Goal: Task Accomplishment & Management: Manage account settings

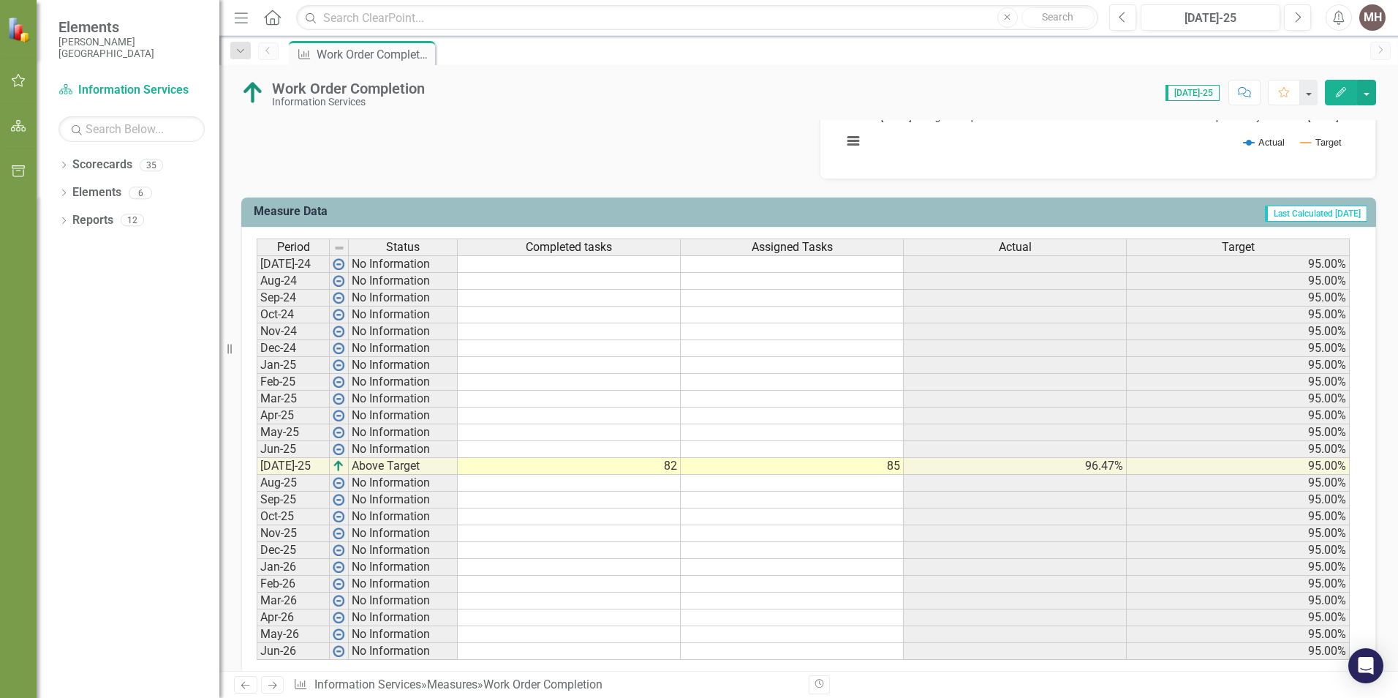
scroll to position [512, 0]
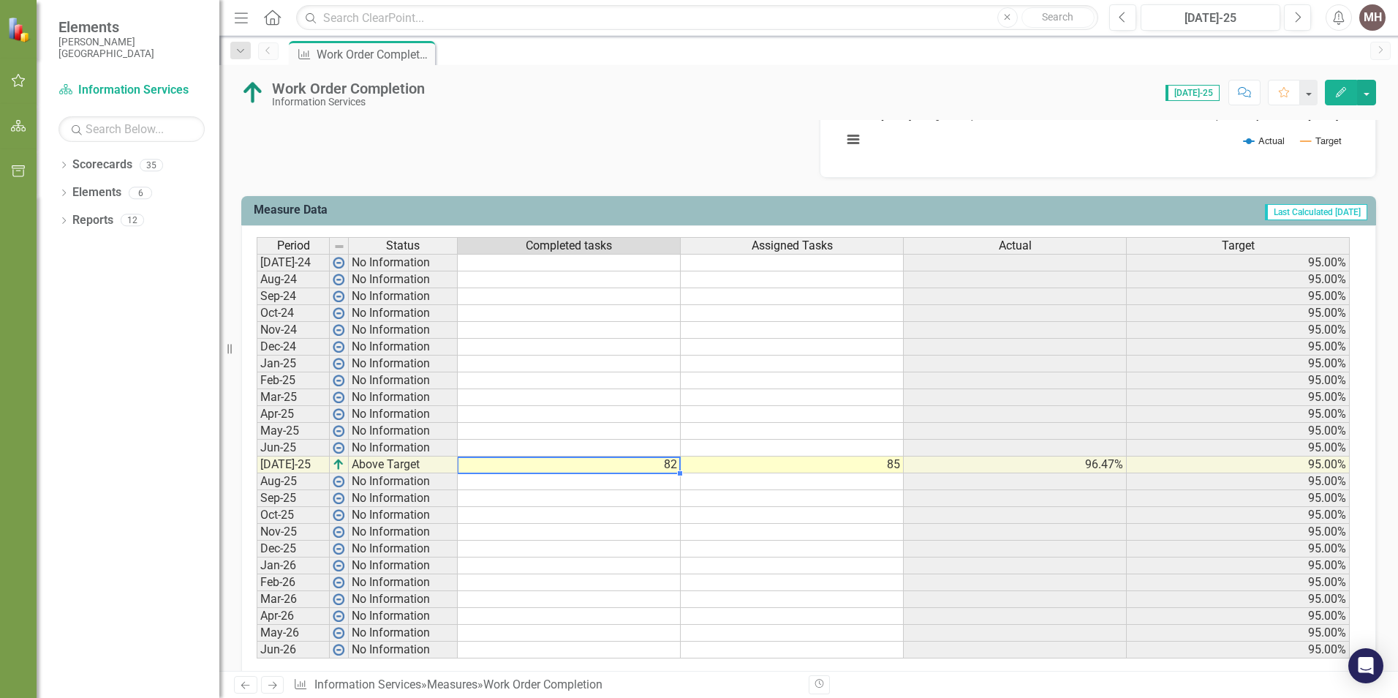
click at [628, 460] on td "82" at bounding box center [569, 464] width 223 height 17
click at [661, 462] on td "82" at bounding box center [569, 464] width 223 height 17
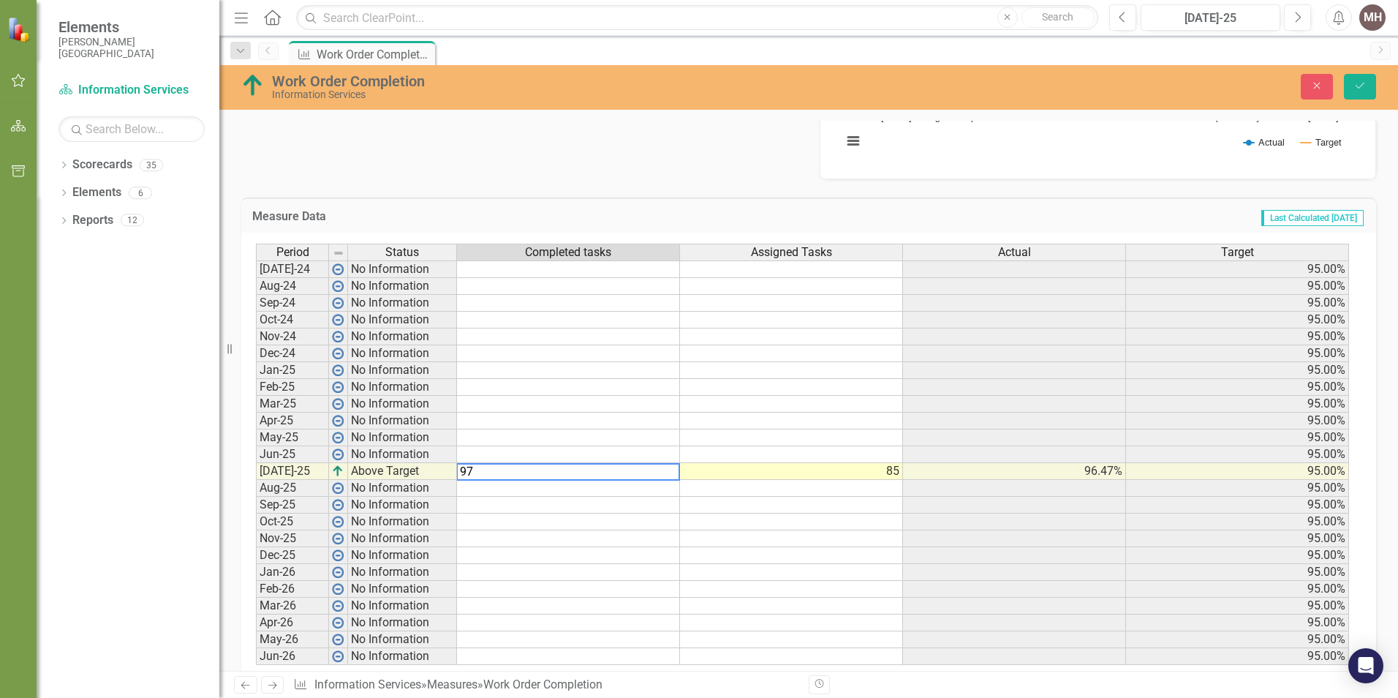
type textarea "85"
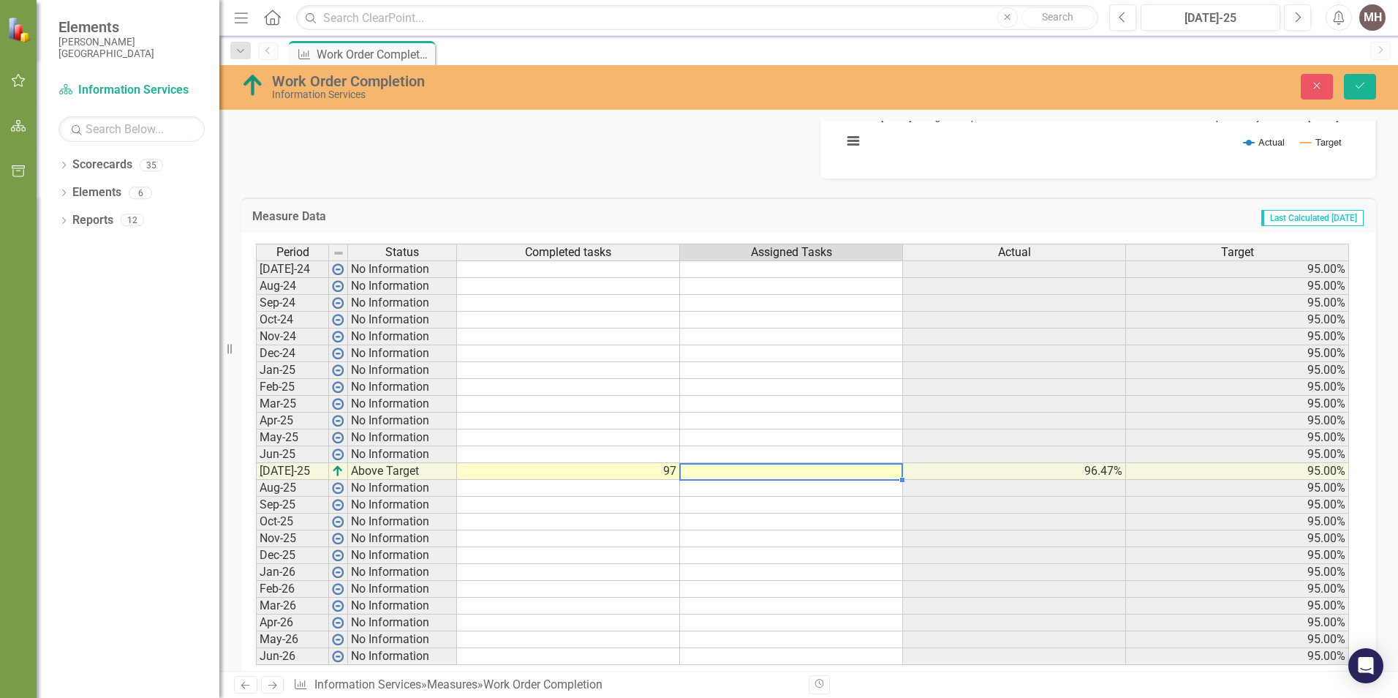
drag, startPoint x: 1159, startPoint y: 141, endPoint x: 1157, endPoint y: 160, distance: 19.1
click at [1159, 141] on rect "Interactive chart" at bounding box center [1095, 53] width 520 height 219
click at [747, 468] on td at bounding box center [791, 471] width 223 height 17
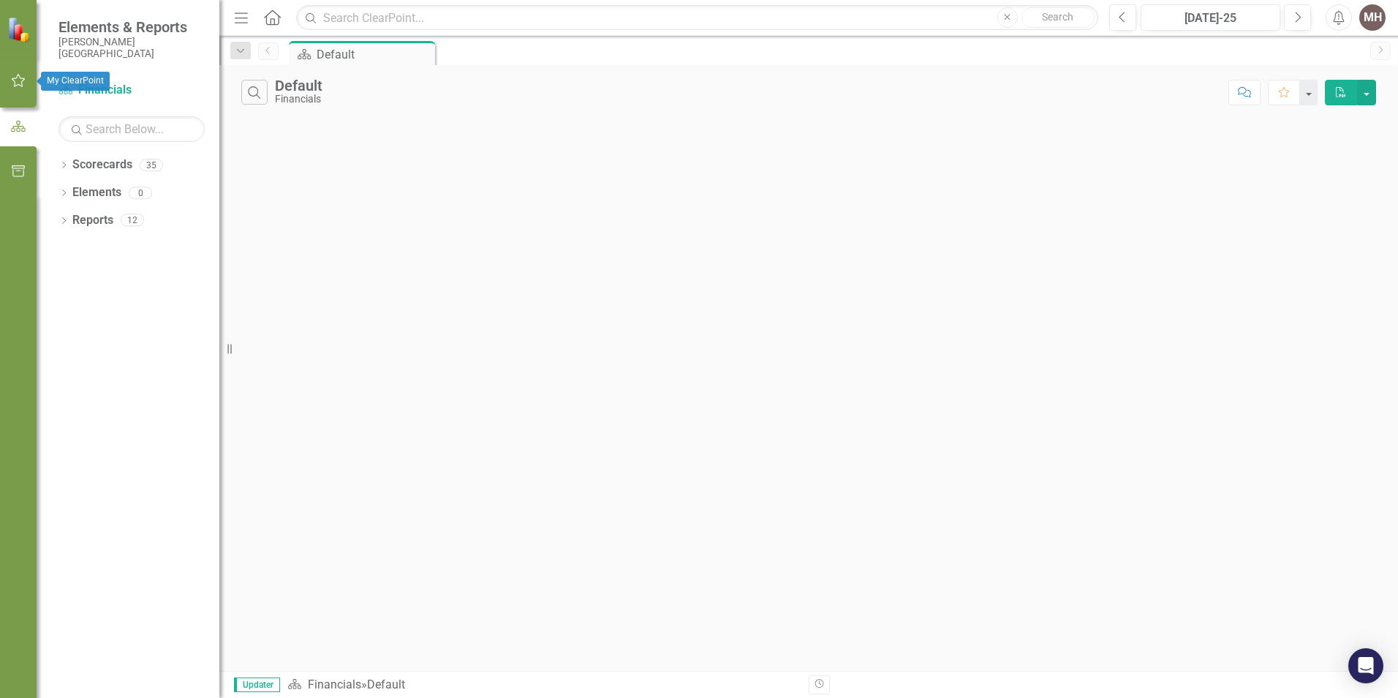
click at [13, 76] on icon "button" at bounding box center [18, 81] width 15 height 12
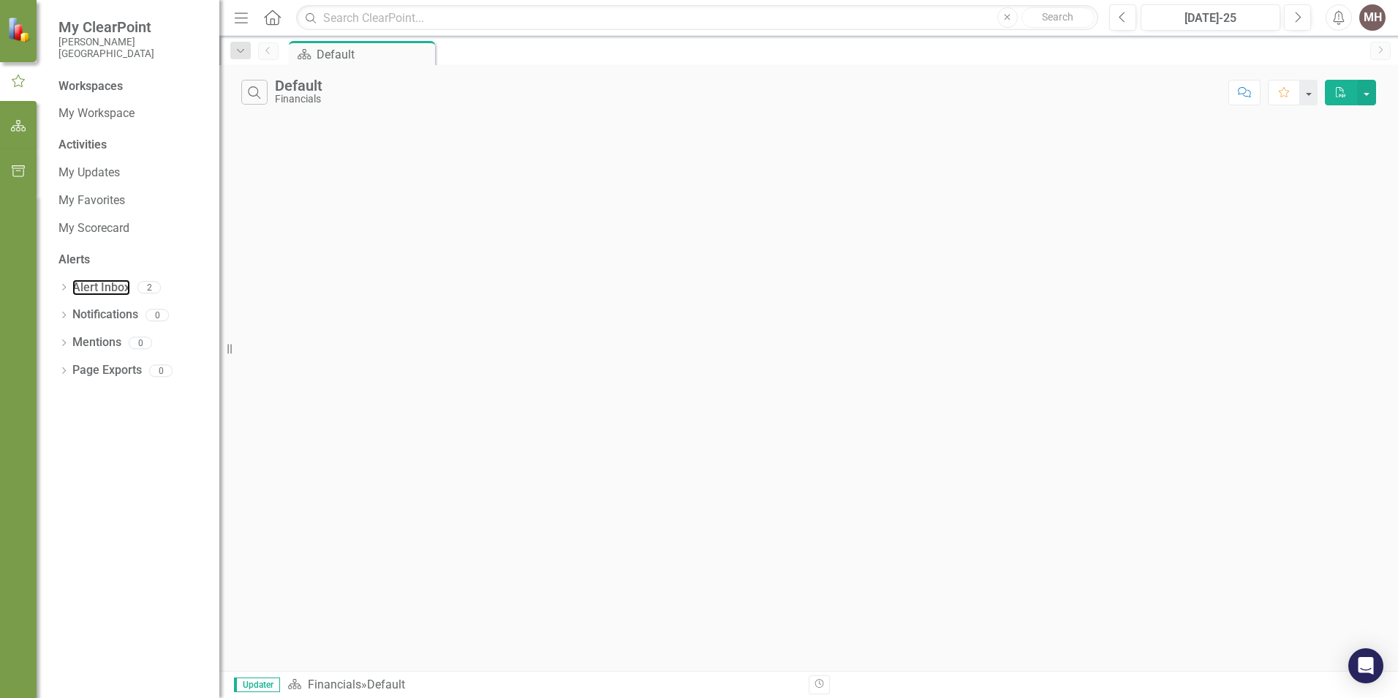
click at [102, 286] on link "Alert Inbox" at bounding box center [101, 287] width 58 height 17
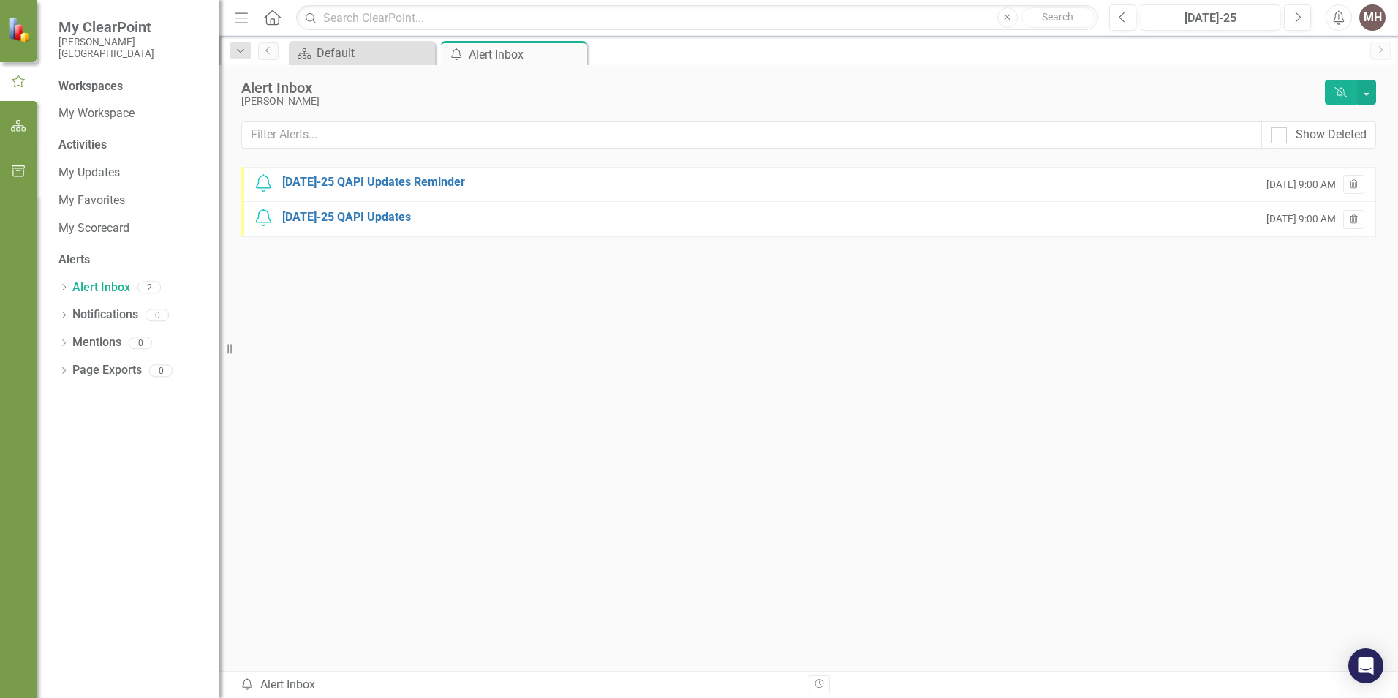
click at [370, 180] on div "Jul-25 QAPI Updates Reminder" at bounding box center [373, 182] width 183 height 17
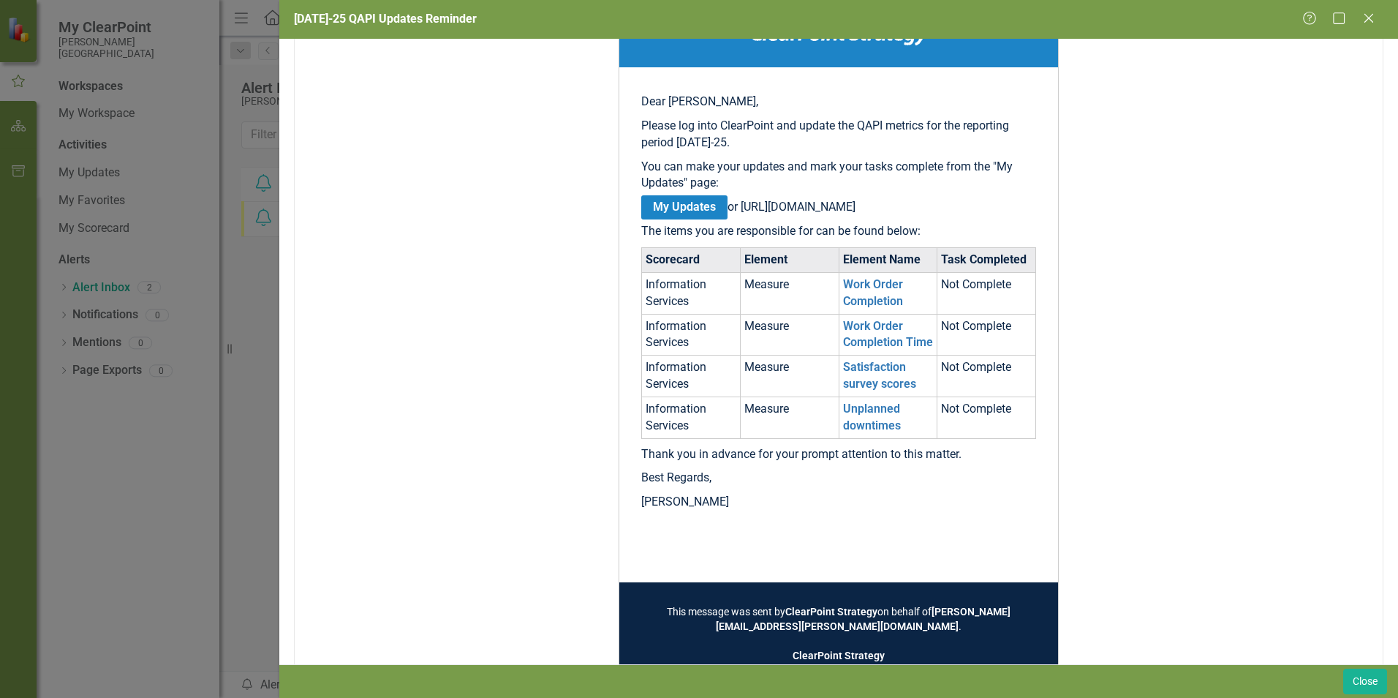
scroll to position [219, 0]
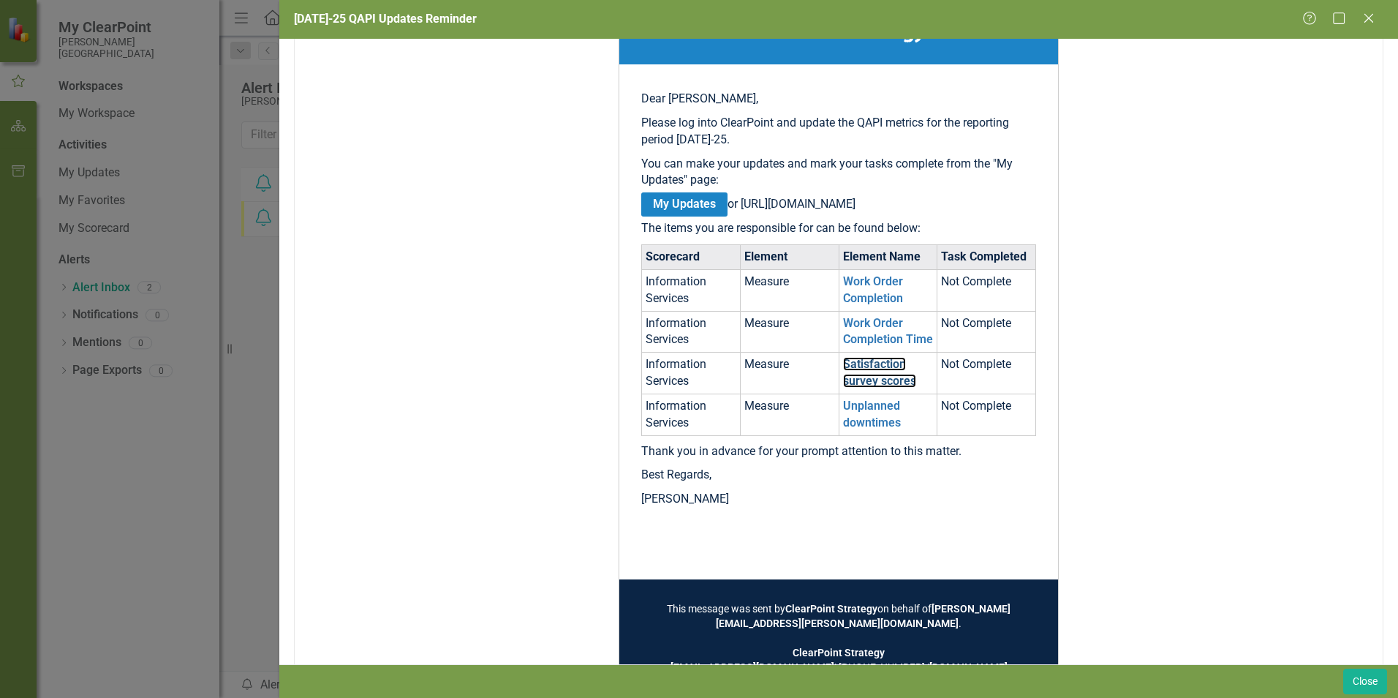
click at [868, 378] on link "Satisfaction survey scores" at bounding box center [879, 372] width 73 height 31
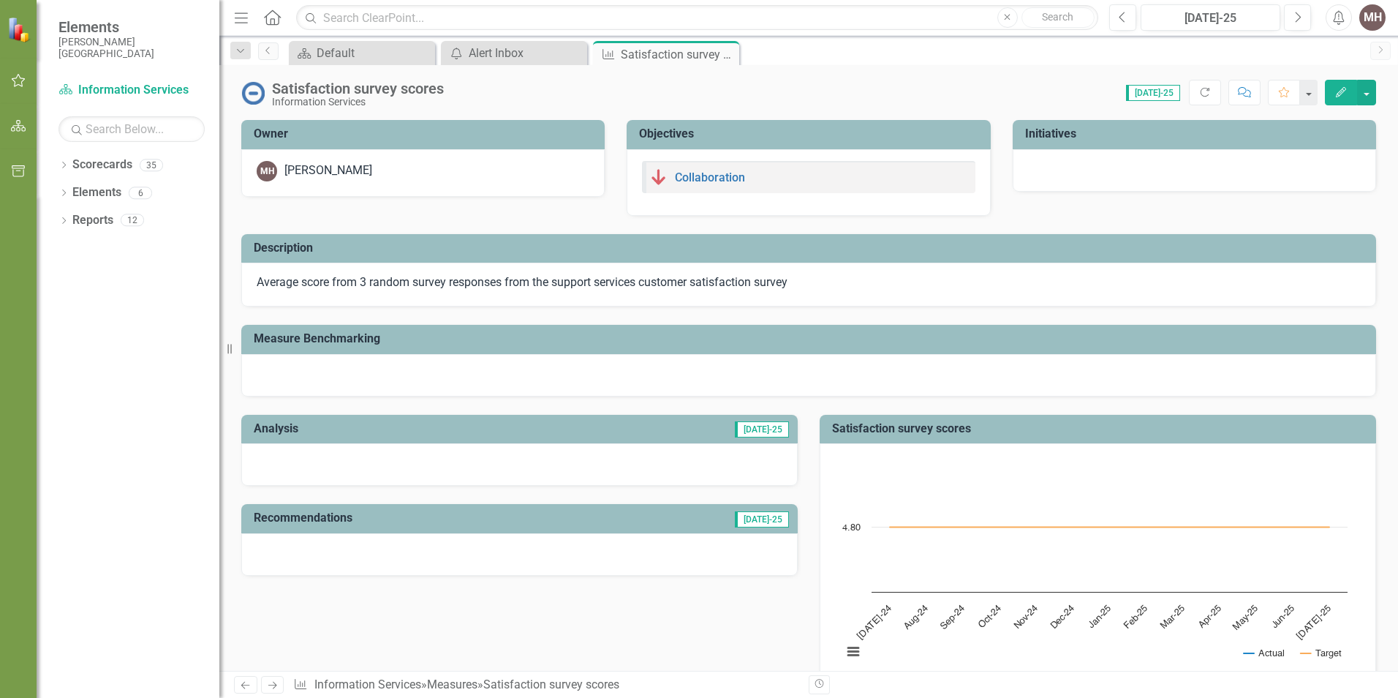
scroll to position [439, 0]
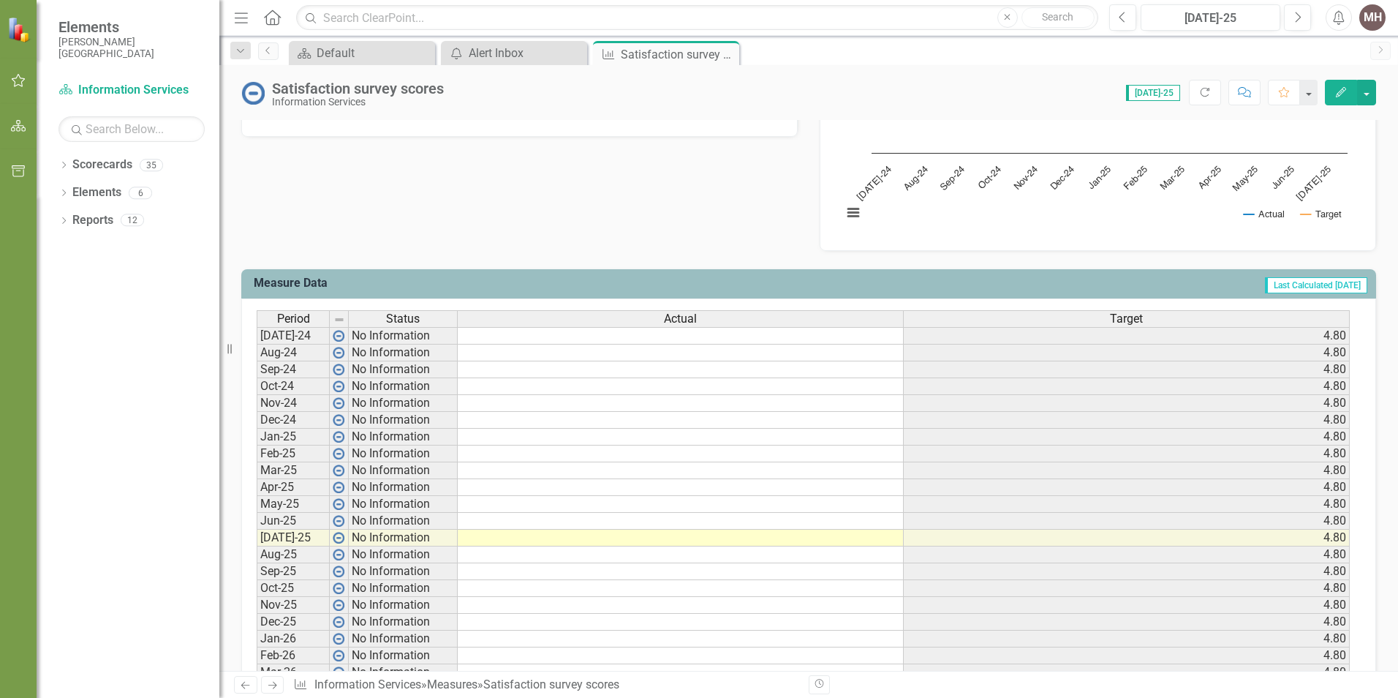
click at [1354, 93] on button "Edit" at bounding box center [1341, 93] width 32 height 26
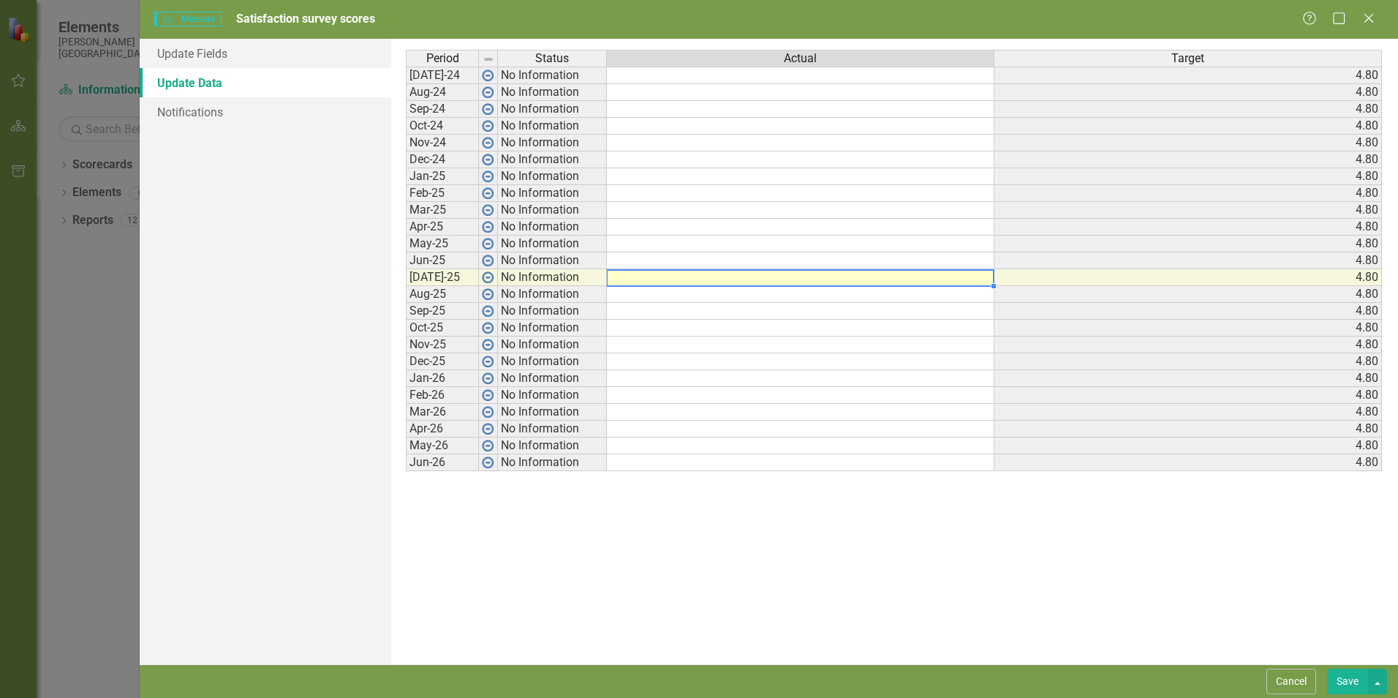
click at [691, 275] on td at bounding box center [801, 277] width 388 height 17
click at [886, 274] on td at bounding box center [801, 277] width 388 height 17
type textarea "7"
type textarea "4.76"
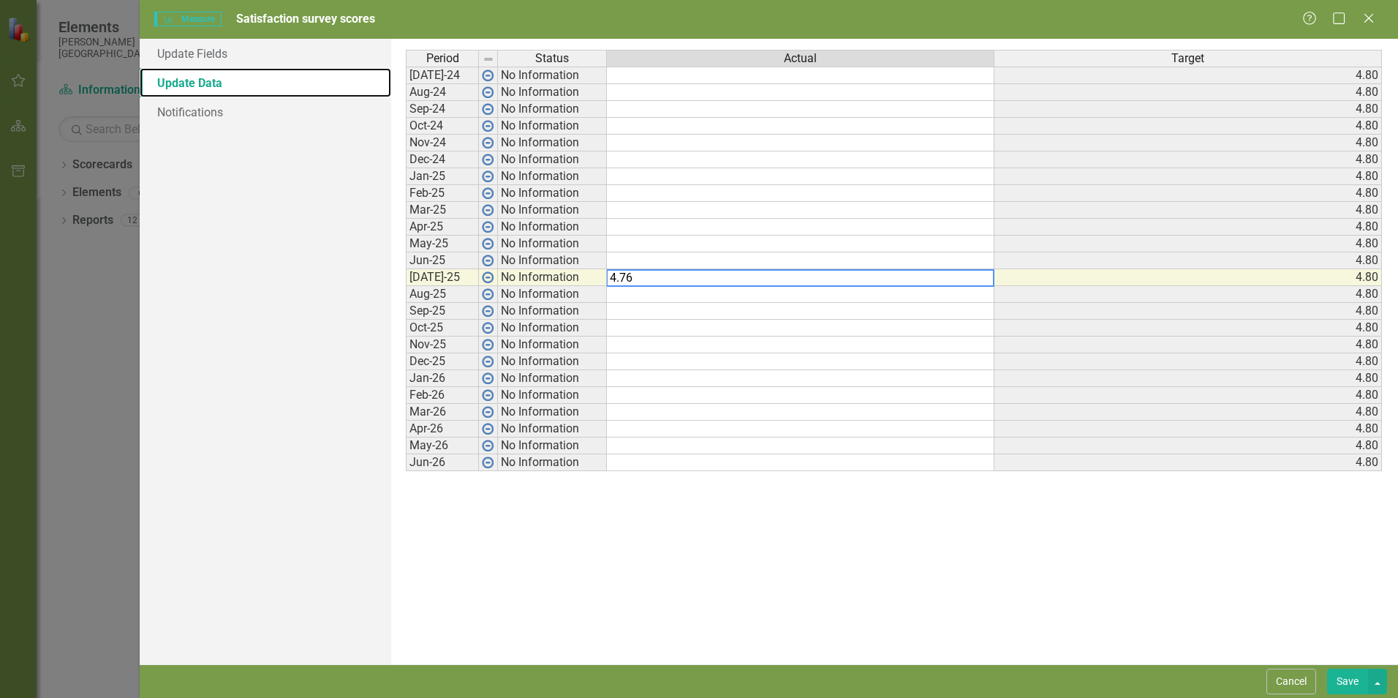
click at [208, 83] on link "Update Data" at bounding box center [266, 82] width 252 height 29
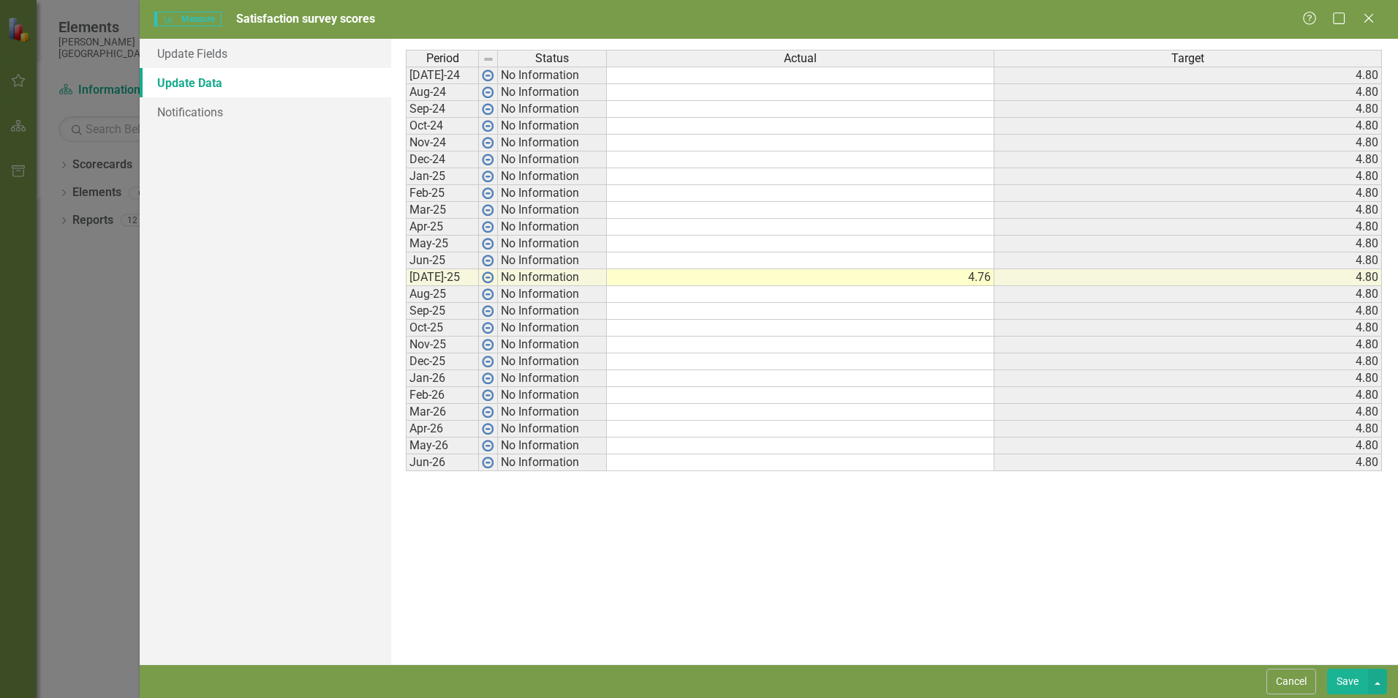
click at [1361, 10] on div "Measure Measure Satisfaction survey scores Help Maximize Close" at bounding box center [769, 19] width 1259 height 39
click at [1364, 18] on icon "Close" at bounding box center [1369, 18] width 15 height 12
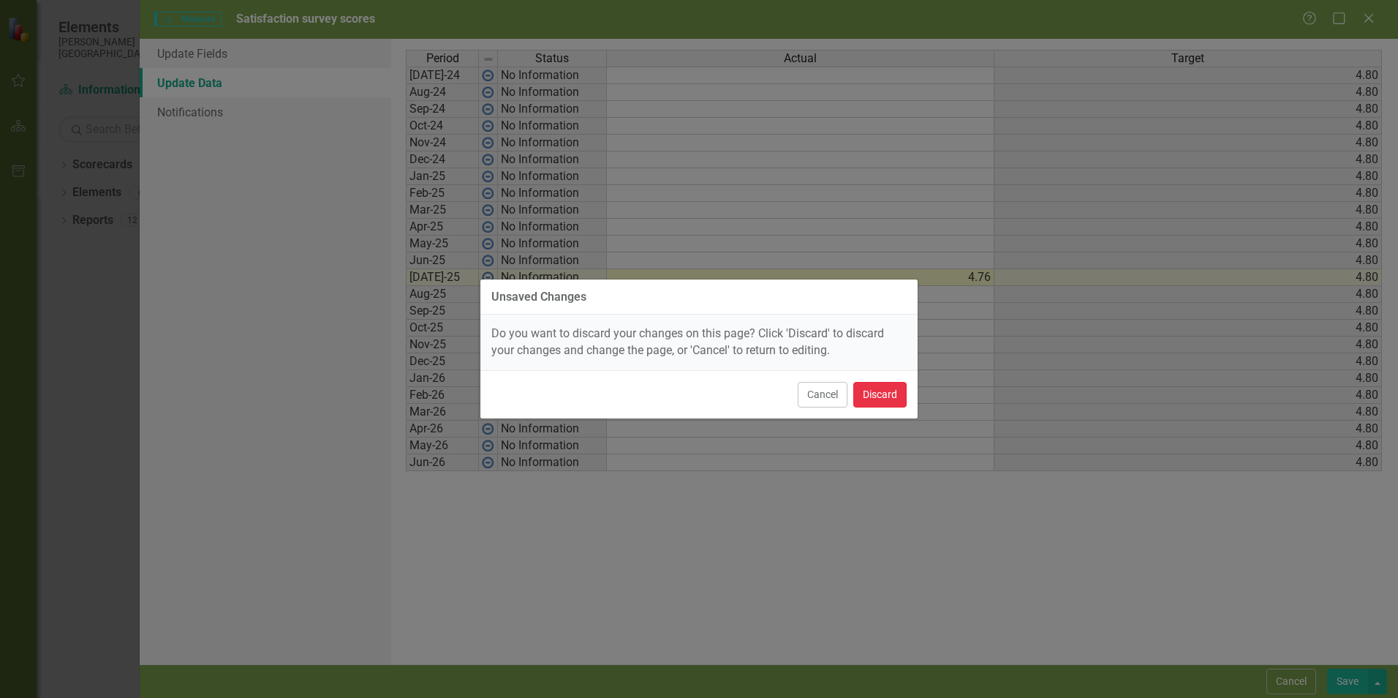
click at [877, 388] on button "Discard" at bounding box center [880, 395] width 53 height 26
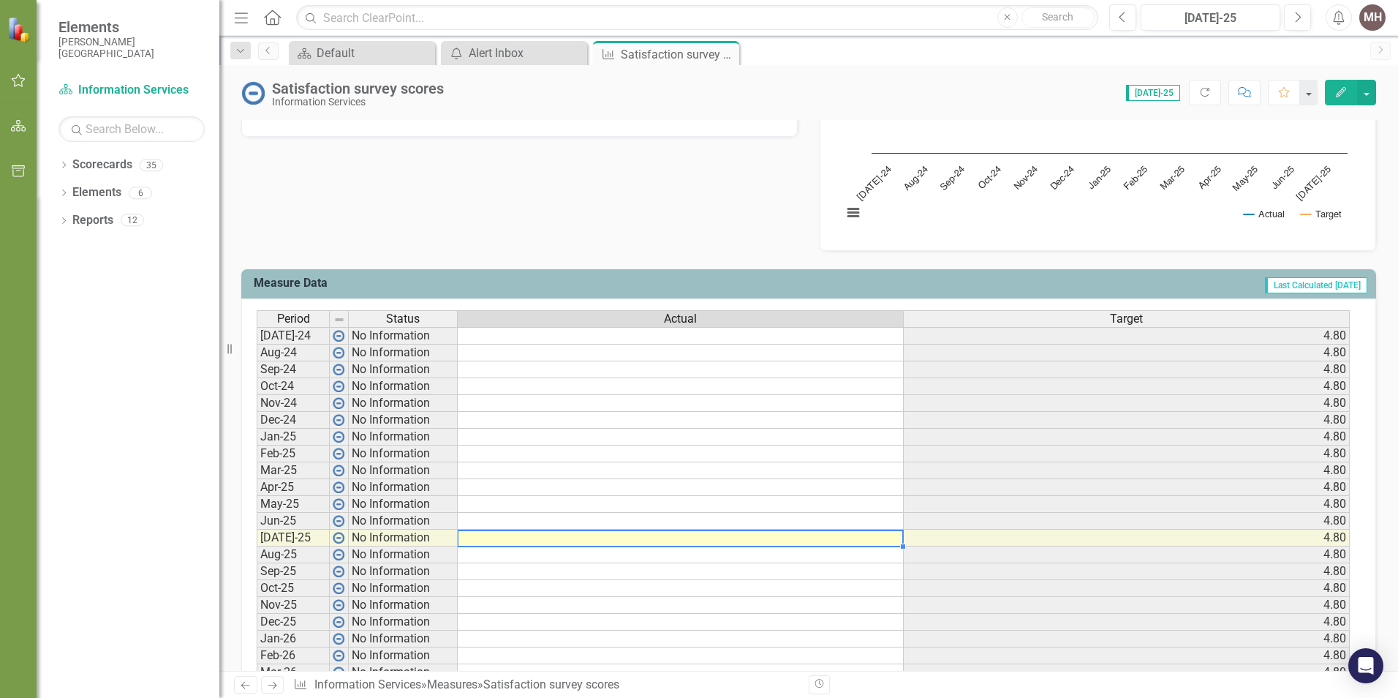
click at [780, 539] on td at bounding box center [681, 538] width 446 height 17
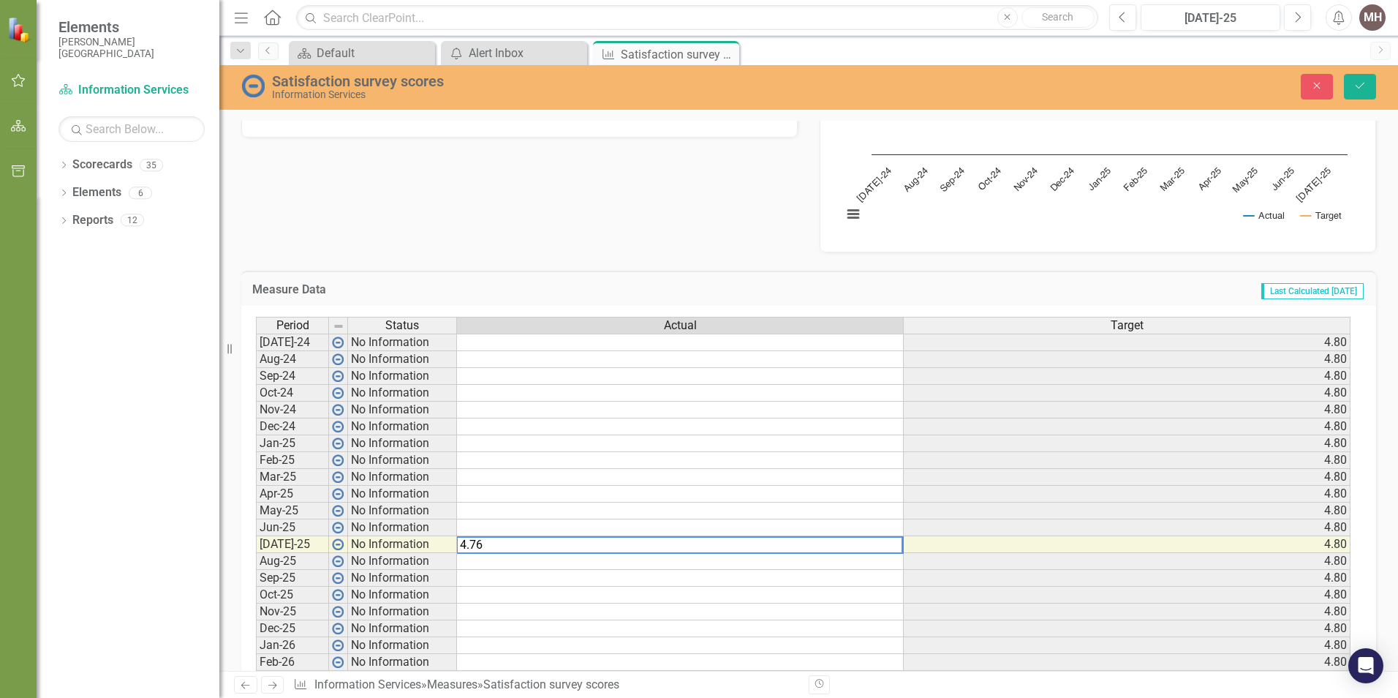
type textarea "4.76"
click at [1362, 87] on icon "Save" at bounding box center [1360, 85] width 13 height 10
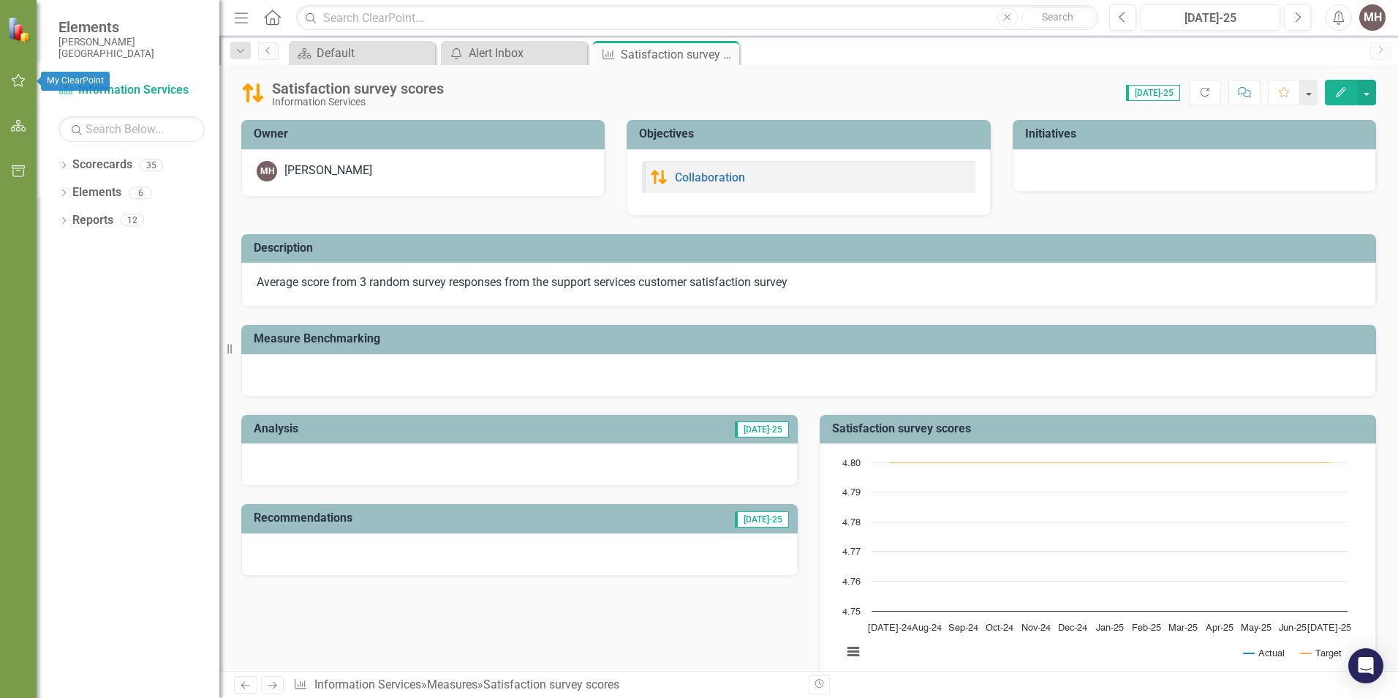
click at [18, 83] on icon "button" at bounding box center [18, 81] width 15 height 12
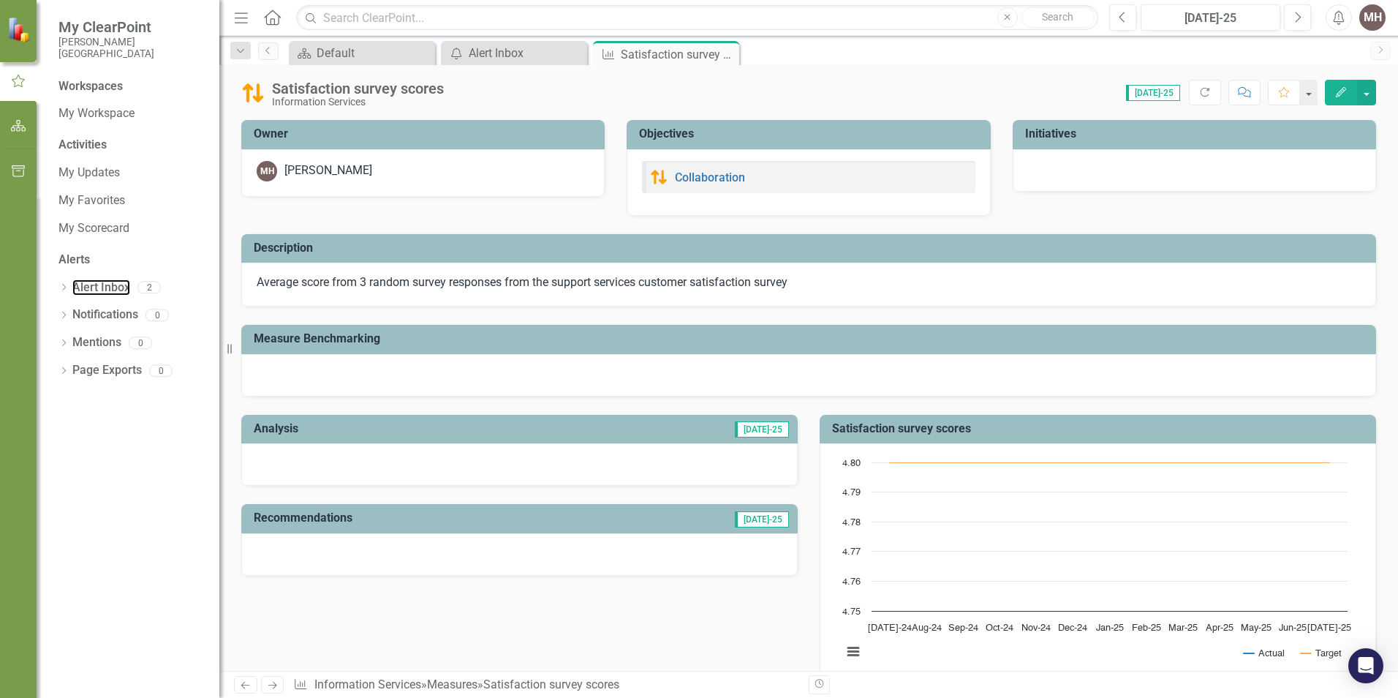
click at [99, 284] on link "Alert Inbox" at bounding box center [101, 287] width 58 height 17
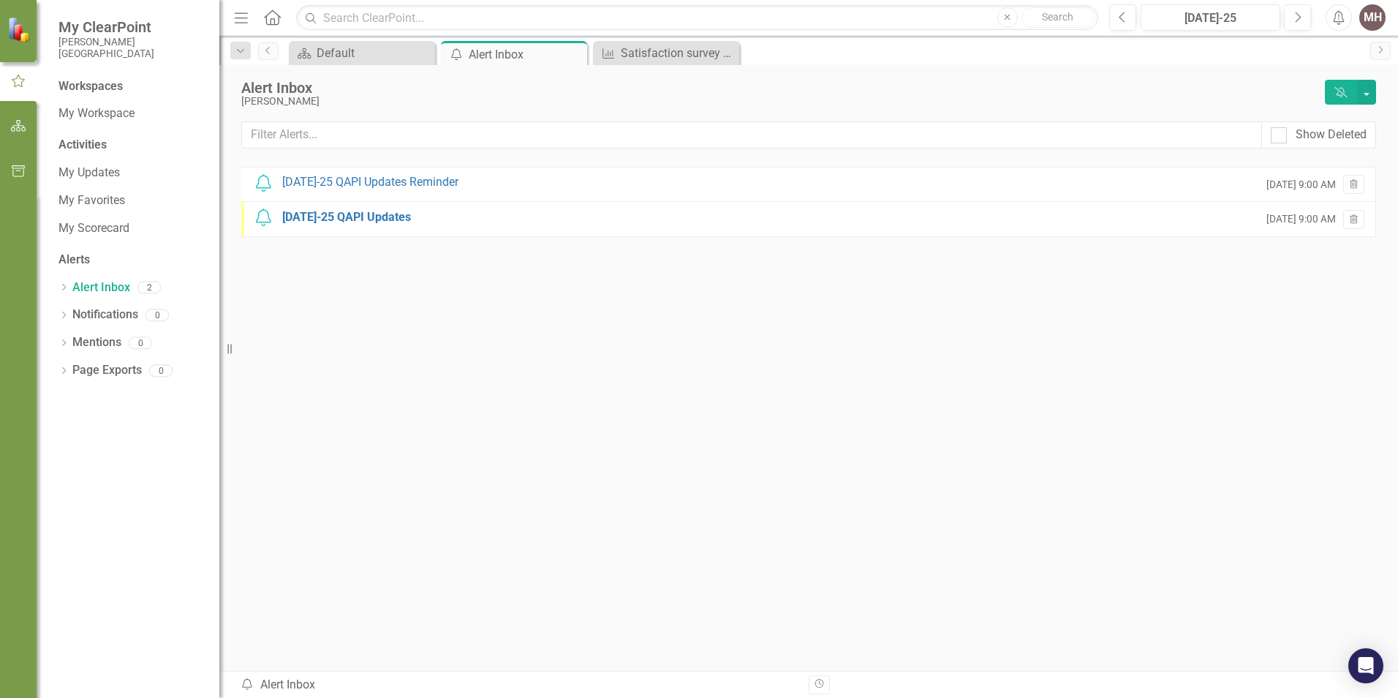
click at [389, 181] on div "Jul-25 QAPI Updates Reminder" at bounding box center [370, 182] width 176 height 17
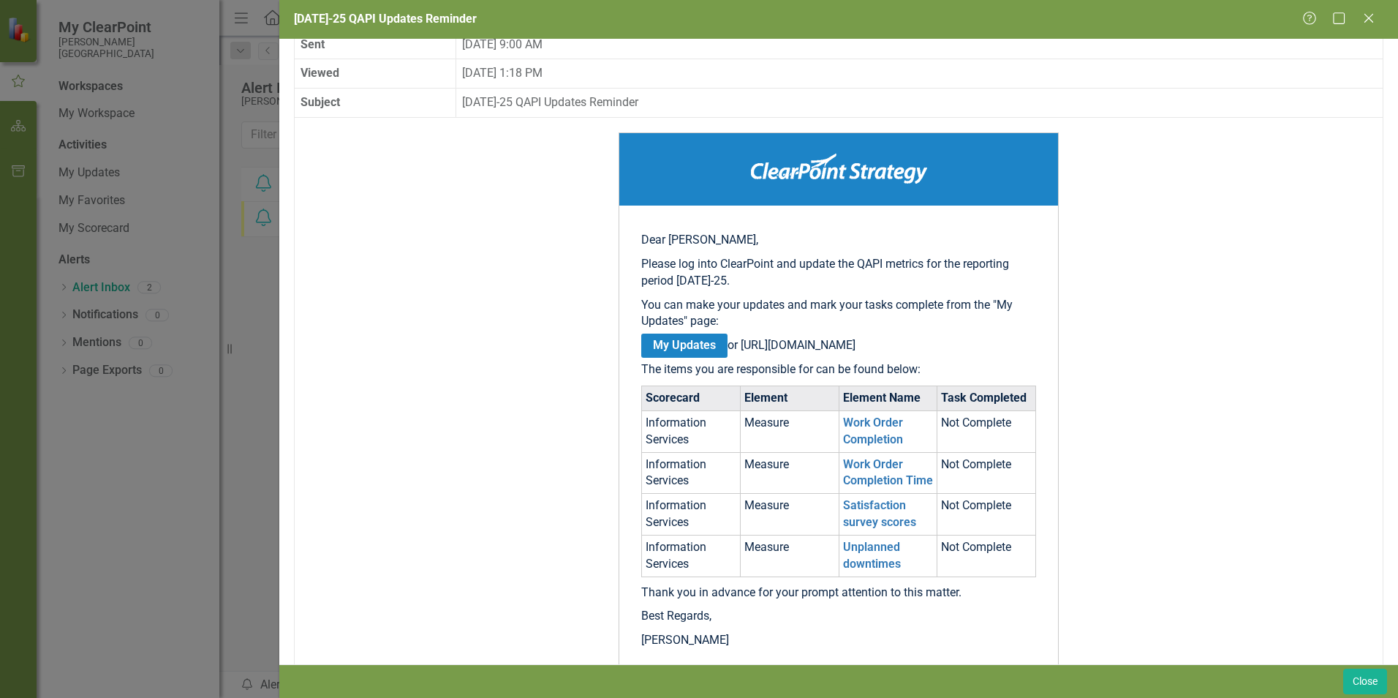
scroll to position [146, 0]
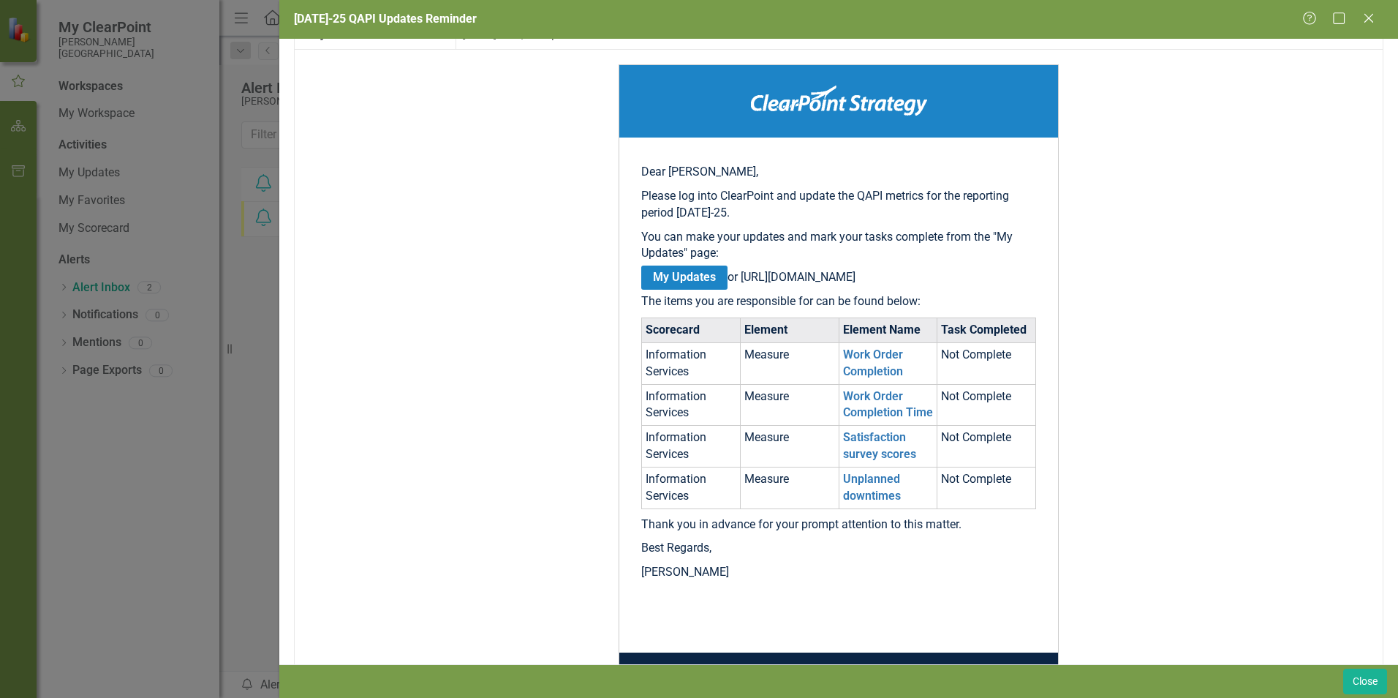
click at [83, 167] on div "Jul-25 QAPI Updates Reminder Help Maximize Close From notify@clearpointstrategy…" at bounding box center [699, 349] width 1398 height 698
click at [1369, 22] on icon "Close" at bounding box center [1369, 18] width 15 height 12
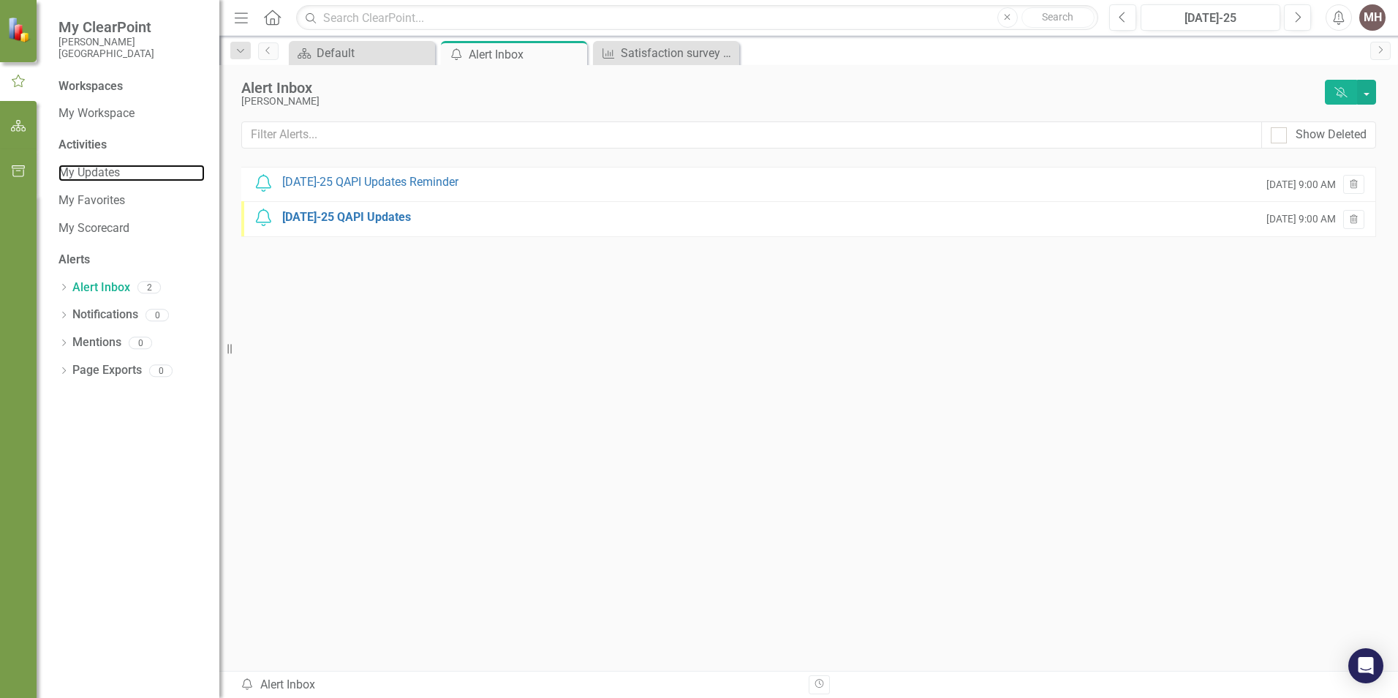
click at [102, 174] on link "My Updates" at bounding box center [132, 173] width 146 height 17
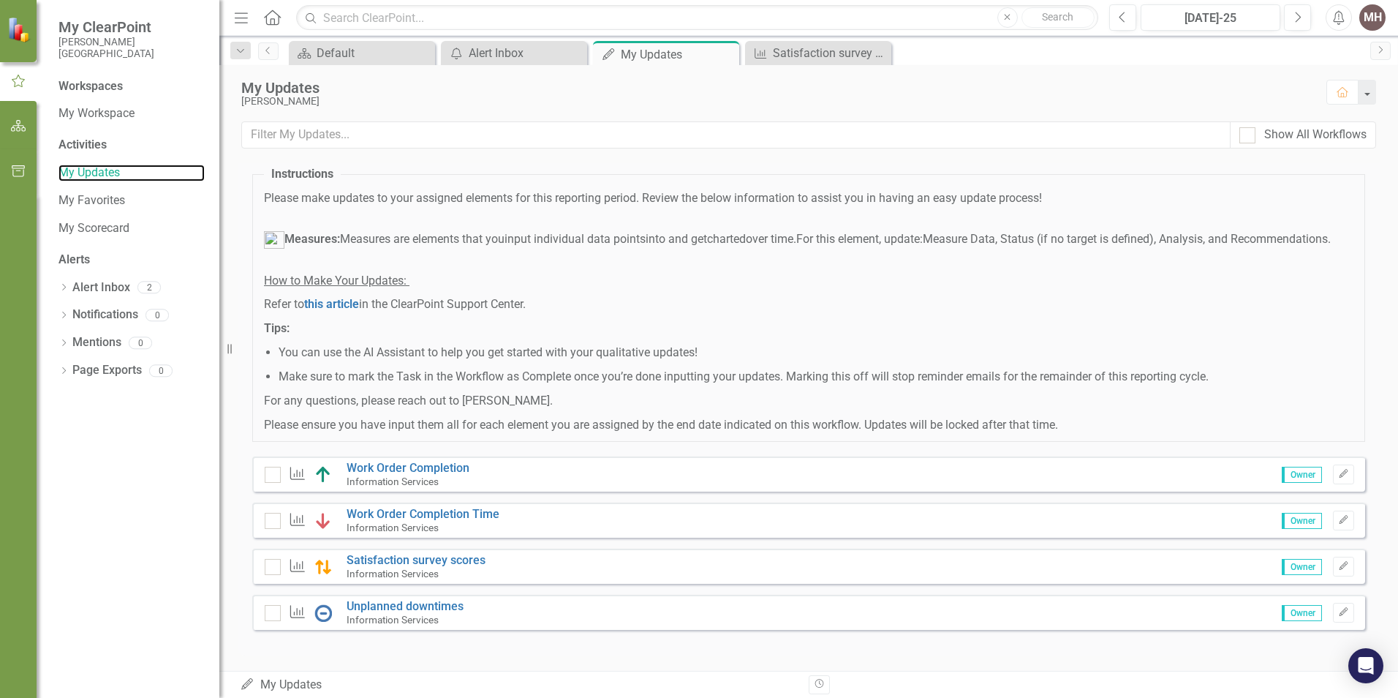
scroll to position [59, 0]
click at [391, 605] on link "Unplanned downtimes" at bounding box center [405, 604] width 117 height 14
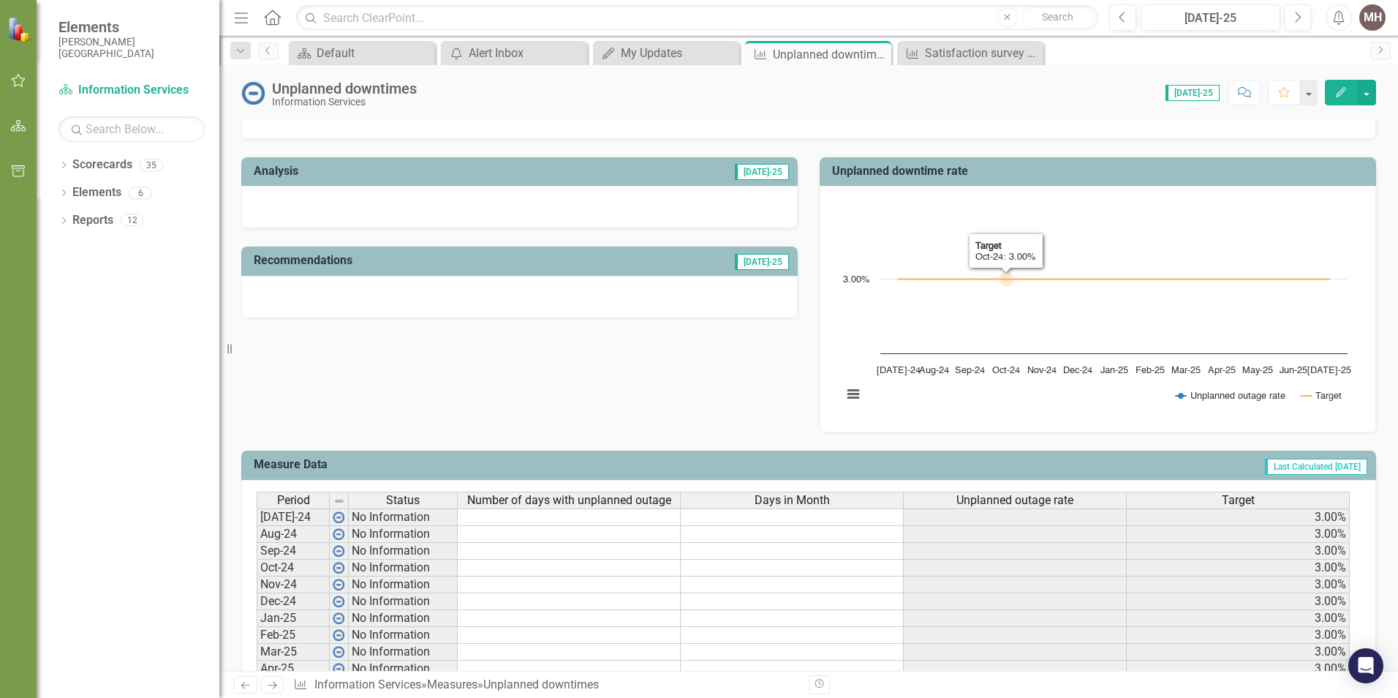
scroll to position [439, 0]
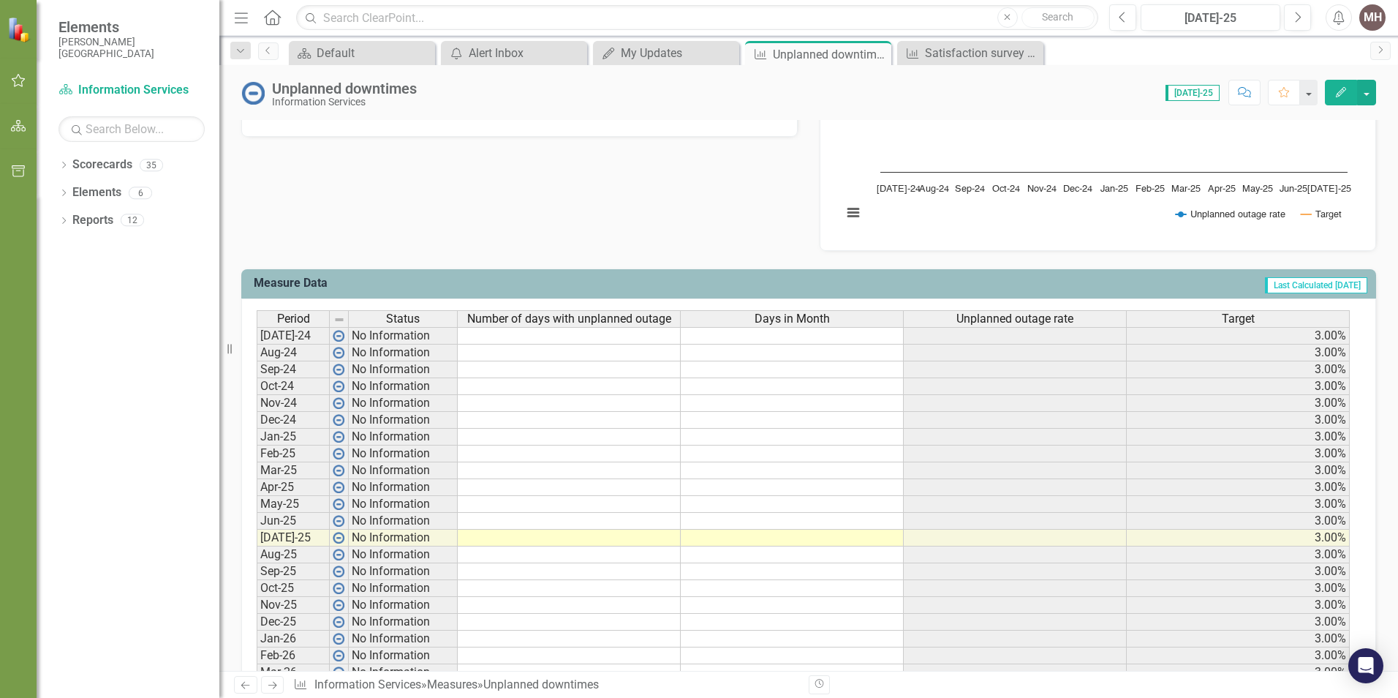
click at [560, 540] on td at bounding box center [569, 538] width 223 height 17
type textarea "1"
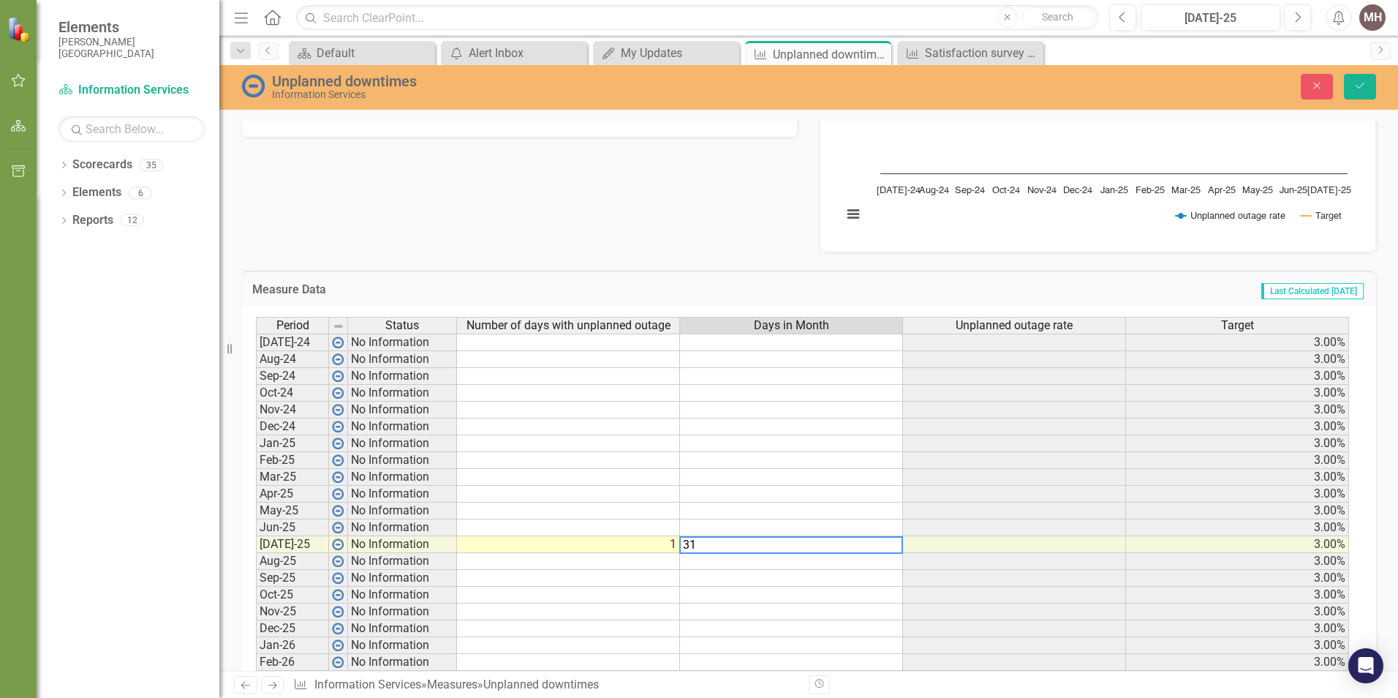
type textarea "31"
click at [551, 252] on div "Measure Data Last Calculated 2 months ago Period Status Number of days with unp…" at bounding box center [808, 506] width 1157 height 508
click at [1019, 543] on td at bounding box center [1014, 544] width 223 height 17
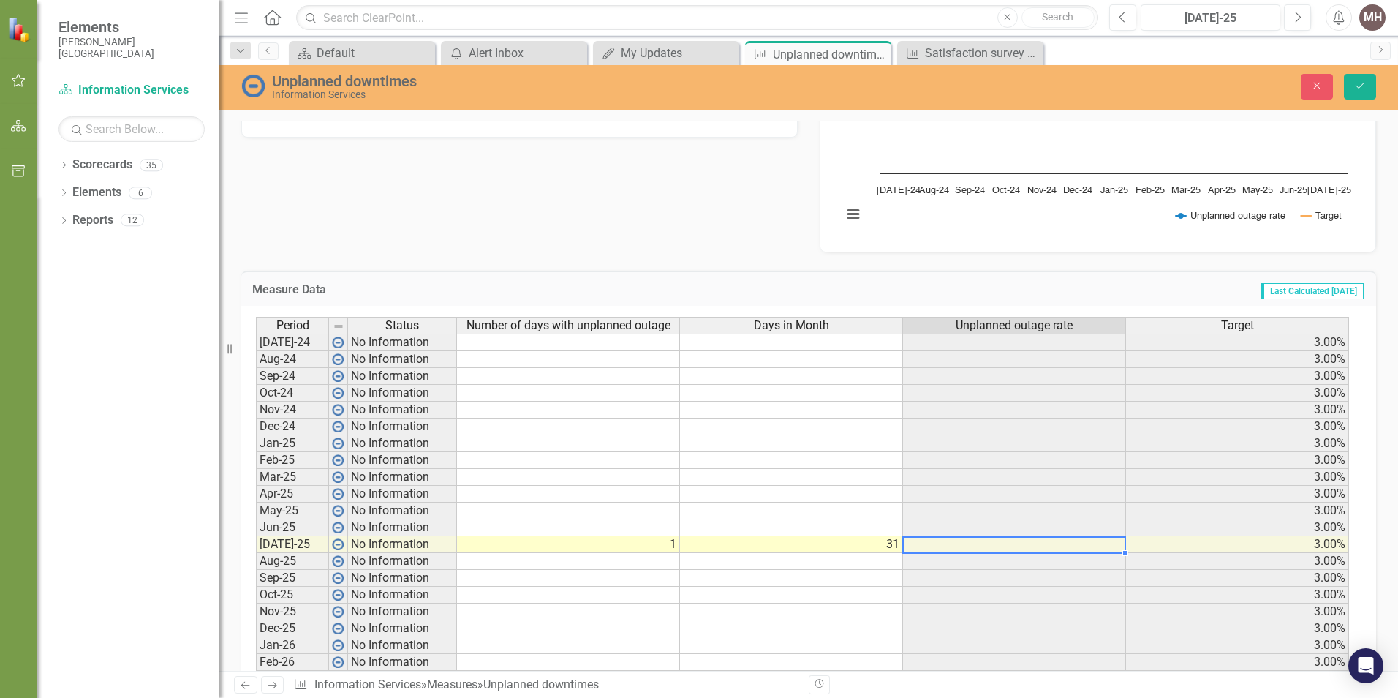
click at [773, 549] on td "31" at bounding box center [791, 544] width 223 height 17
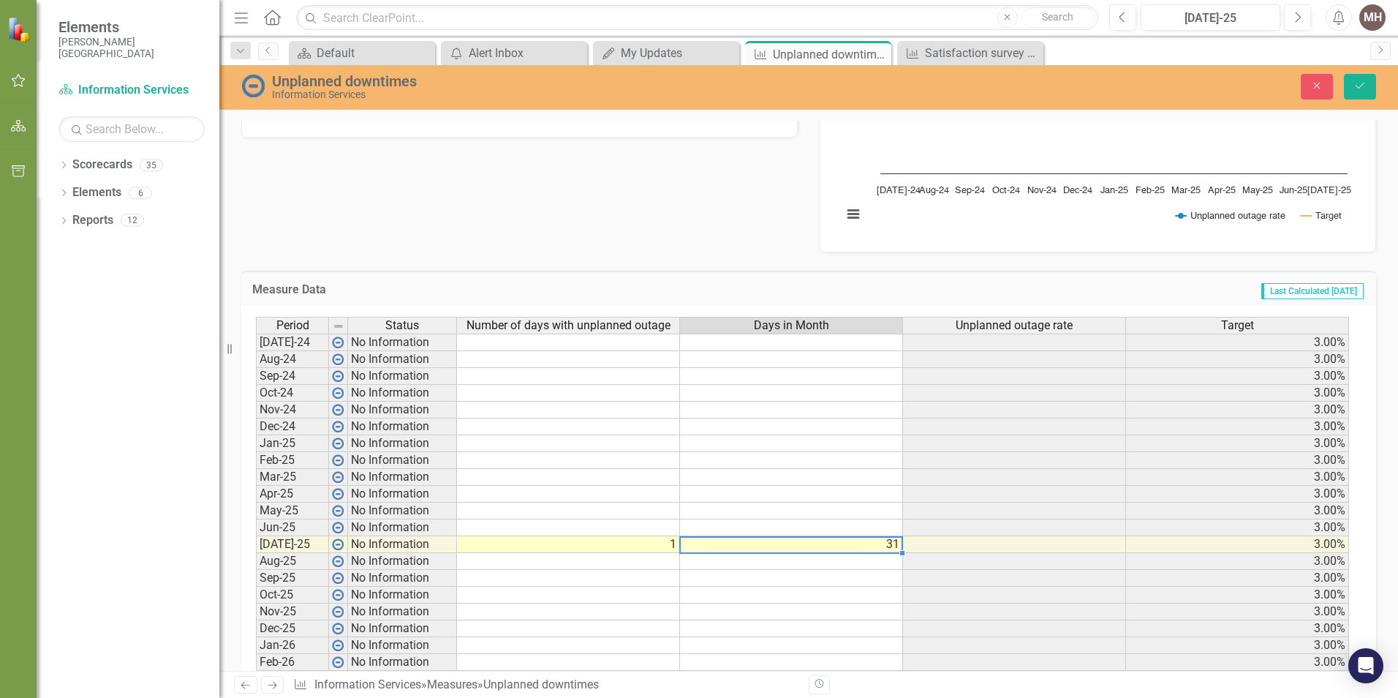
click at [586, 533] on td at bounding box center [568, 527] width 223 height 17
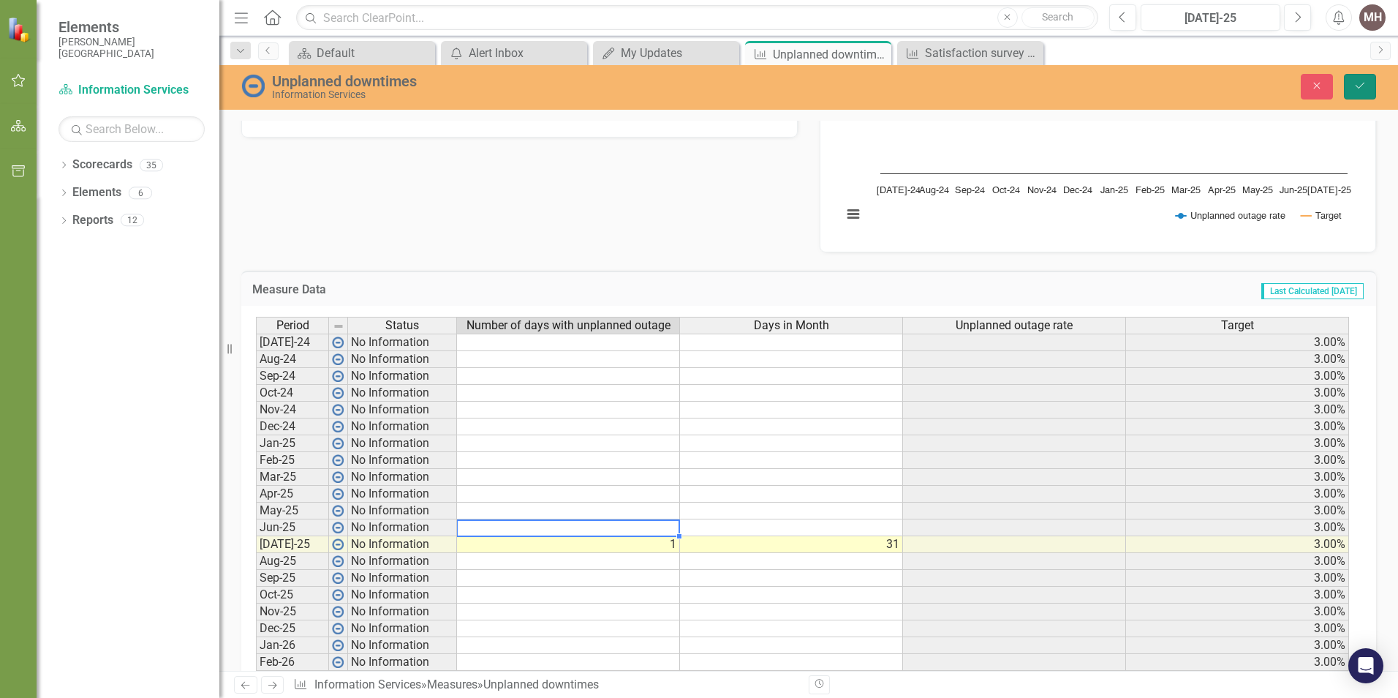
click at [1365, 81] on icon "Save" at bounding box center [1360, 85] width 13 height 10
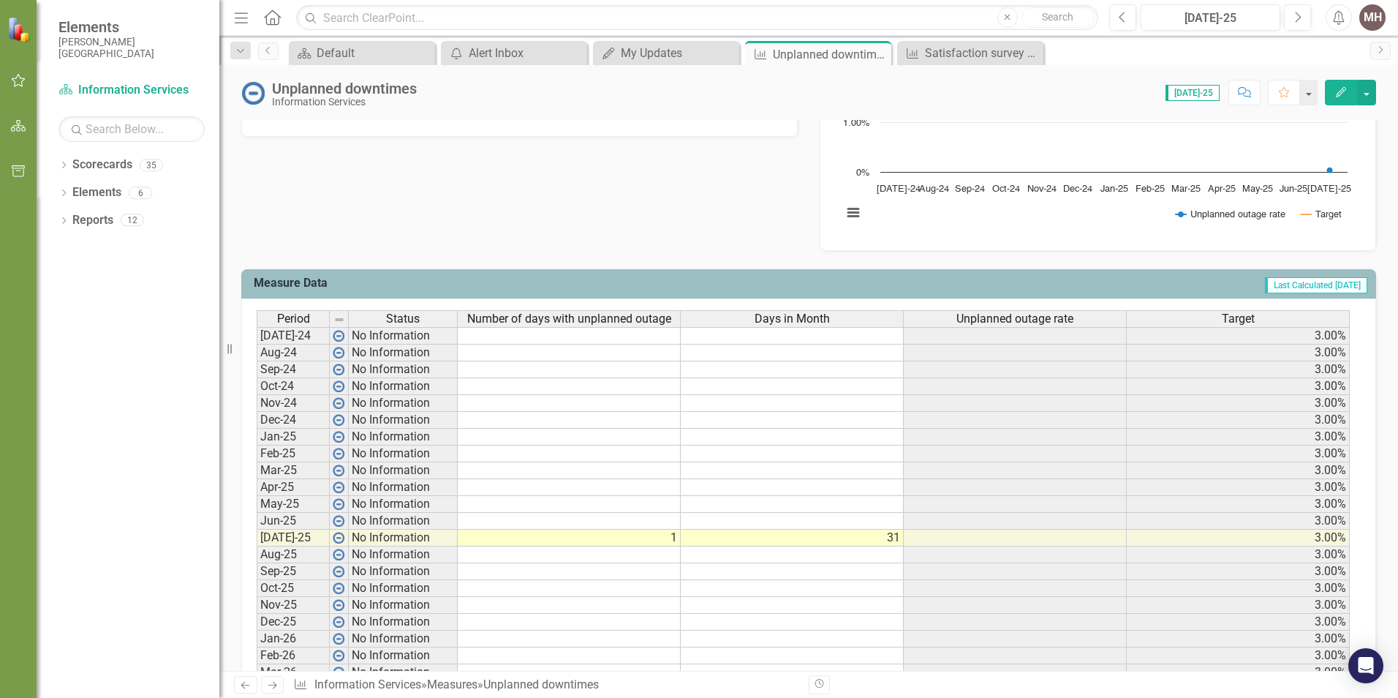
scroll to position [537, 0]
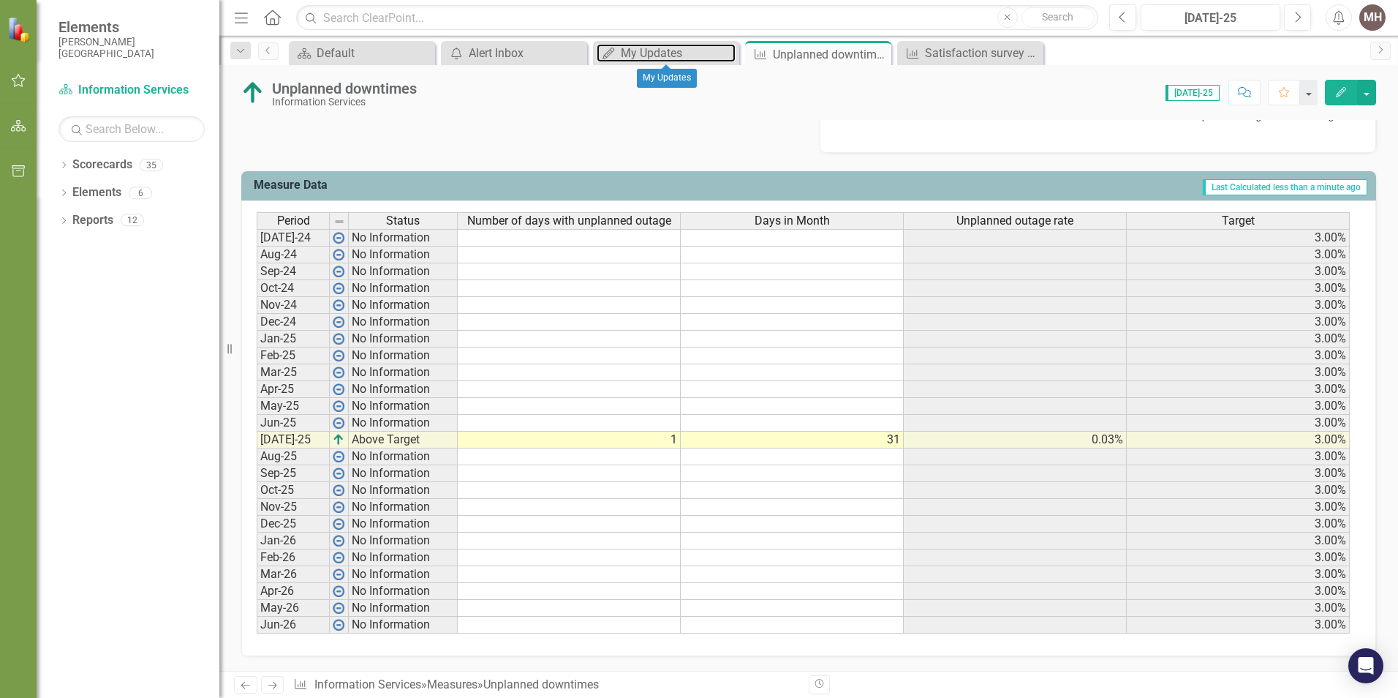
click at [641, 56] on div "My Updates" at bounding box center [678, 53] width 115 height 18
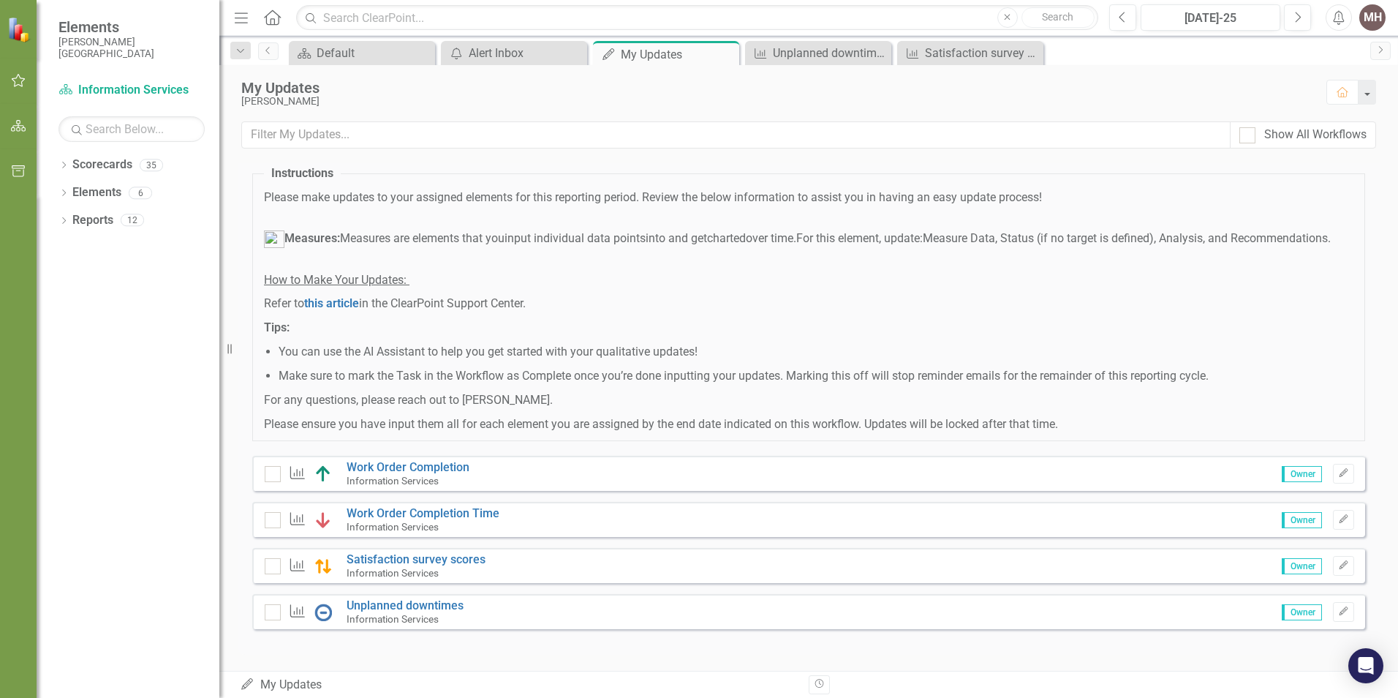
scroll to position [59, 0]
click at [396, 554] on link "Satisfaction survey scores" at bounding box center [416, 558] width 139 height 14
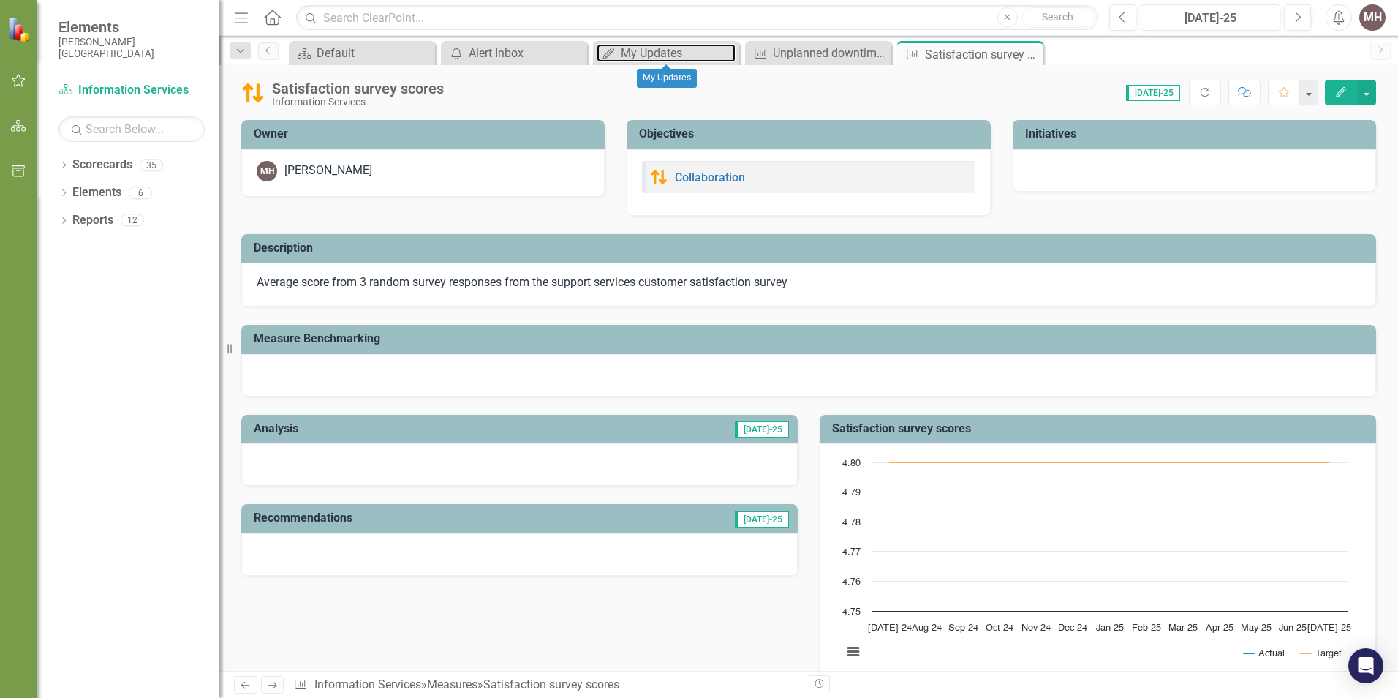
click at [630, 50] on div "My Updates" at bounding box center [678, 53] width 115 height 18
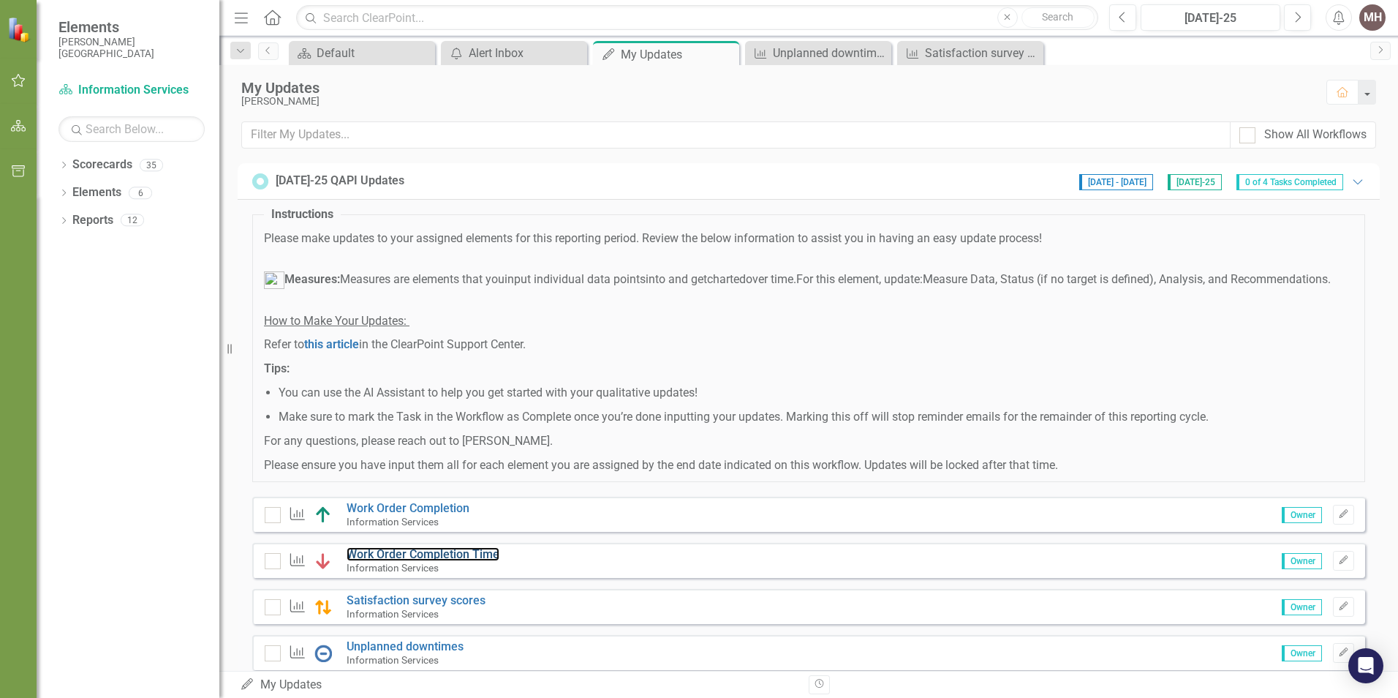
click at [417, 561] on link "Work Order Completion Time" at bounding box center [423, 554] width 153 height 14
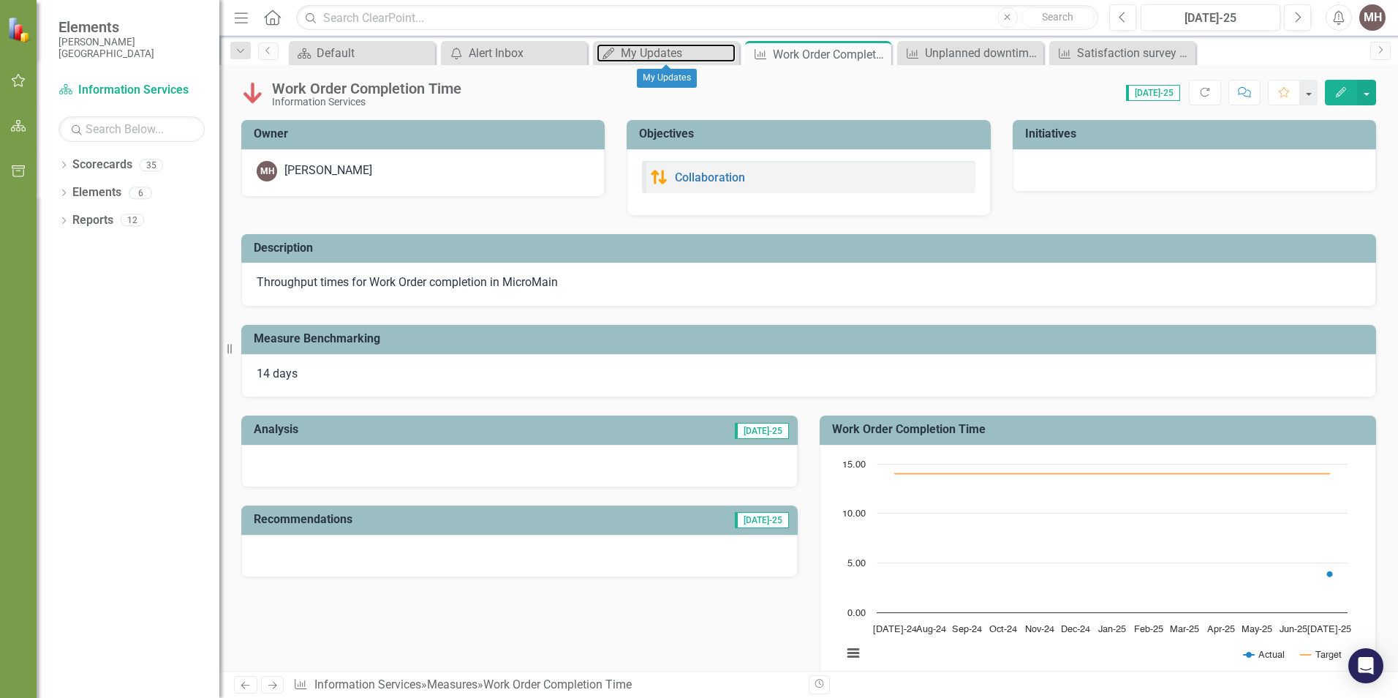
click at [663, 55] on div "My Updates" at bounding box center [678, 53] width 115 height 18
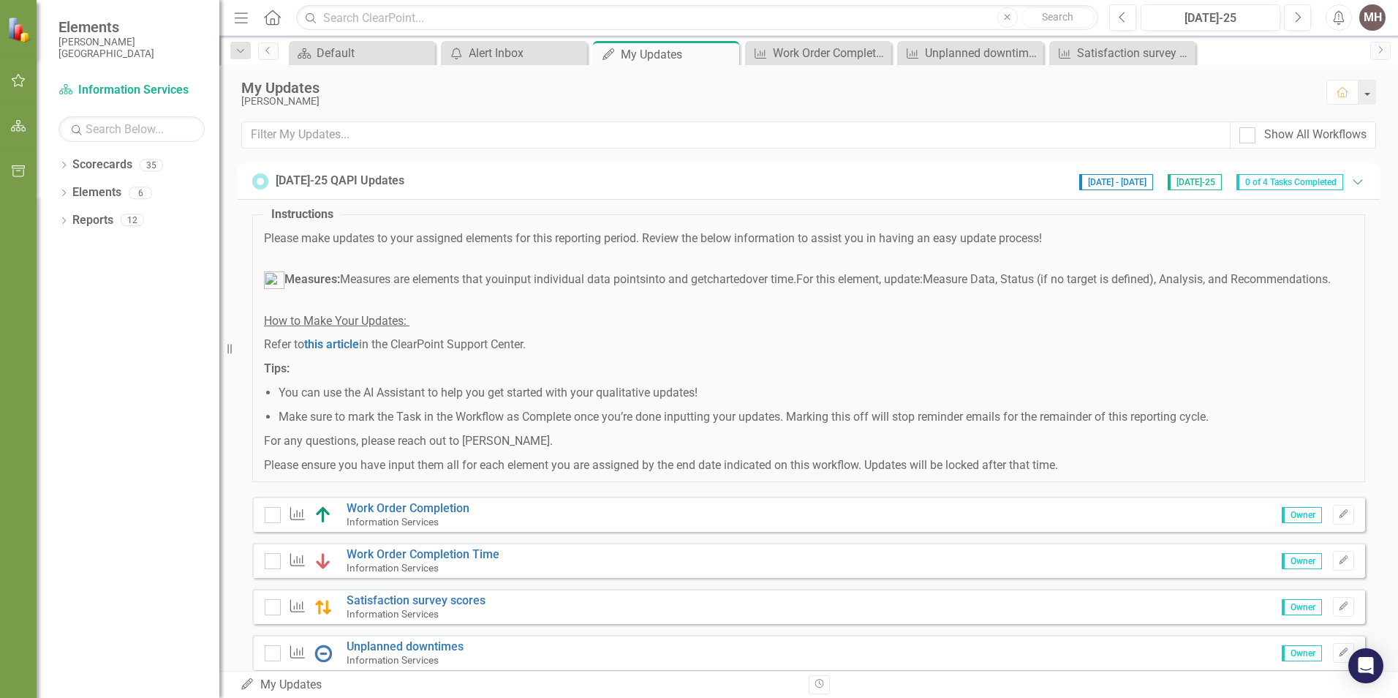
scroll to position [59, 0]
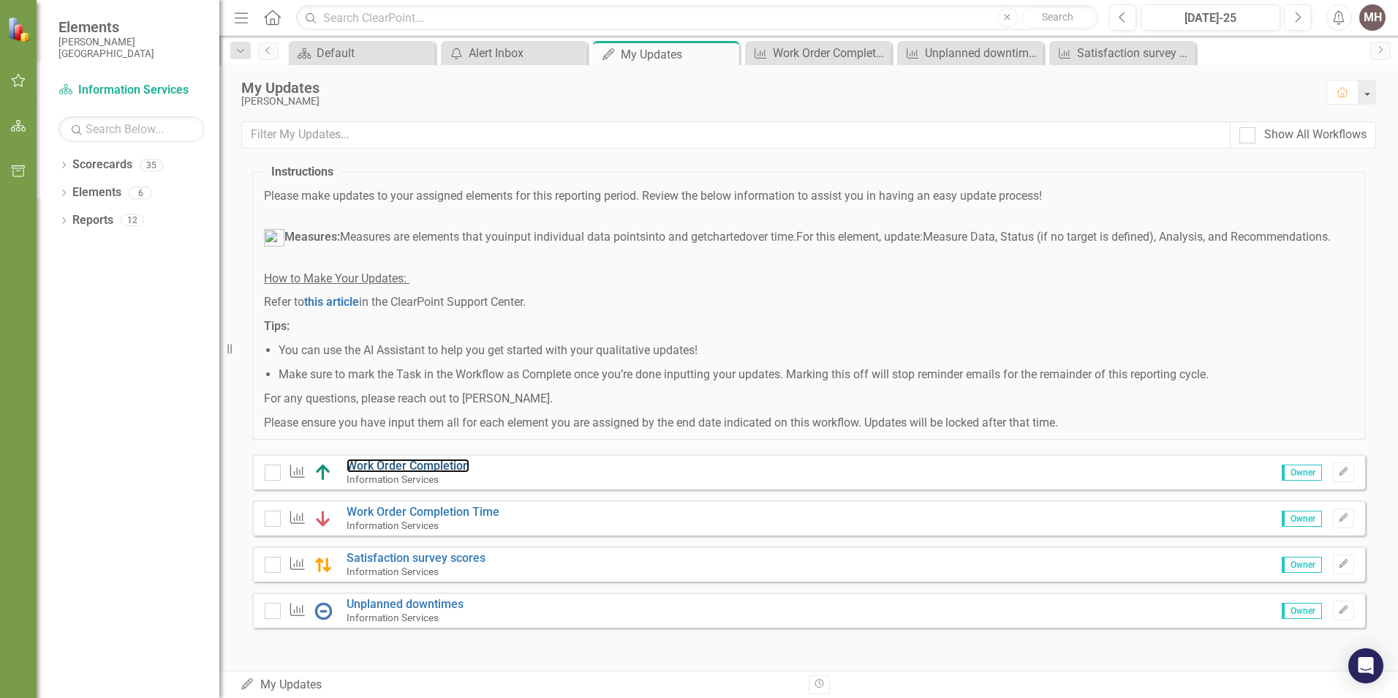
click at [393, 464] on link "Work Order Completion" at bounding box center [408, 466] width 123 height 14
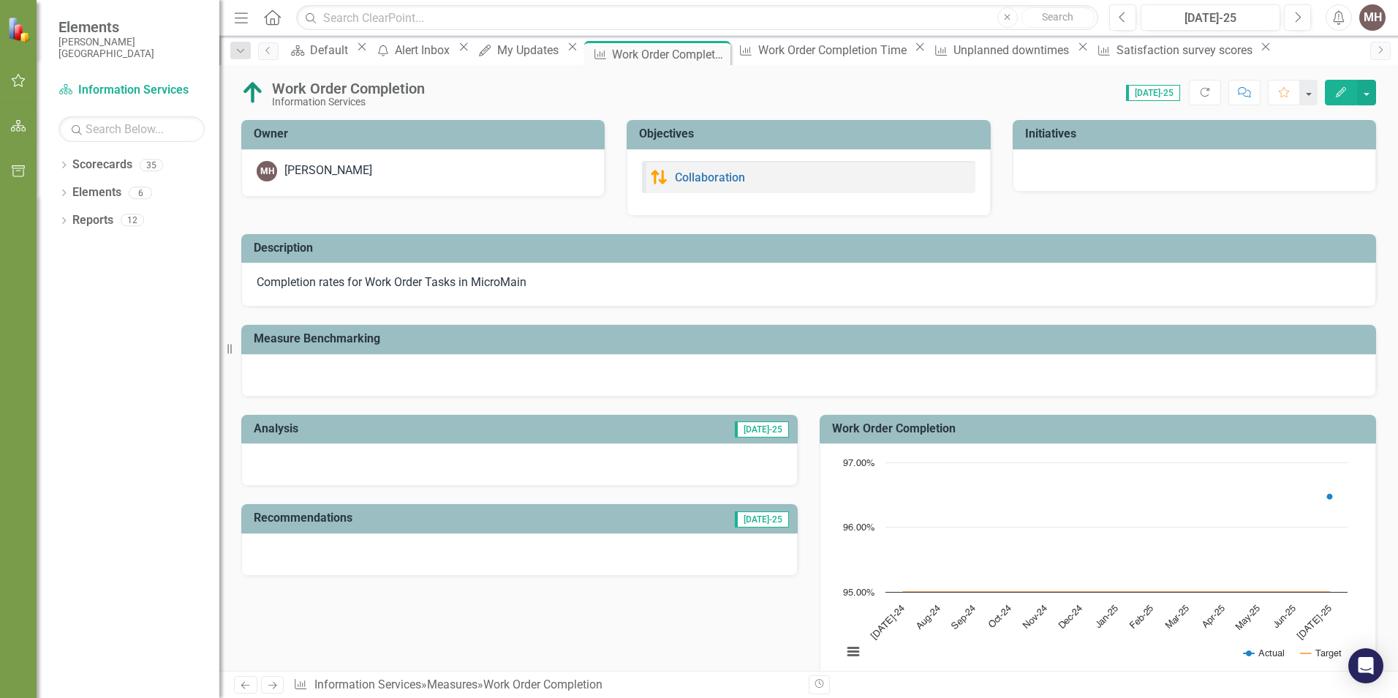
scroll to position [439, 0]
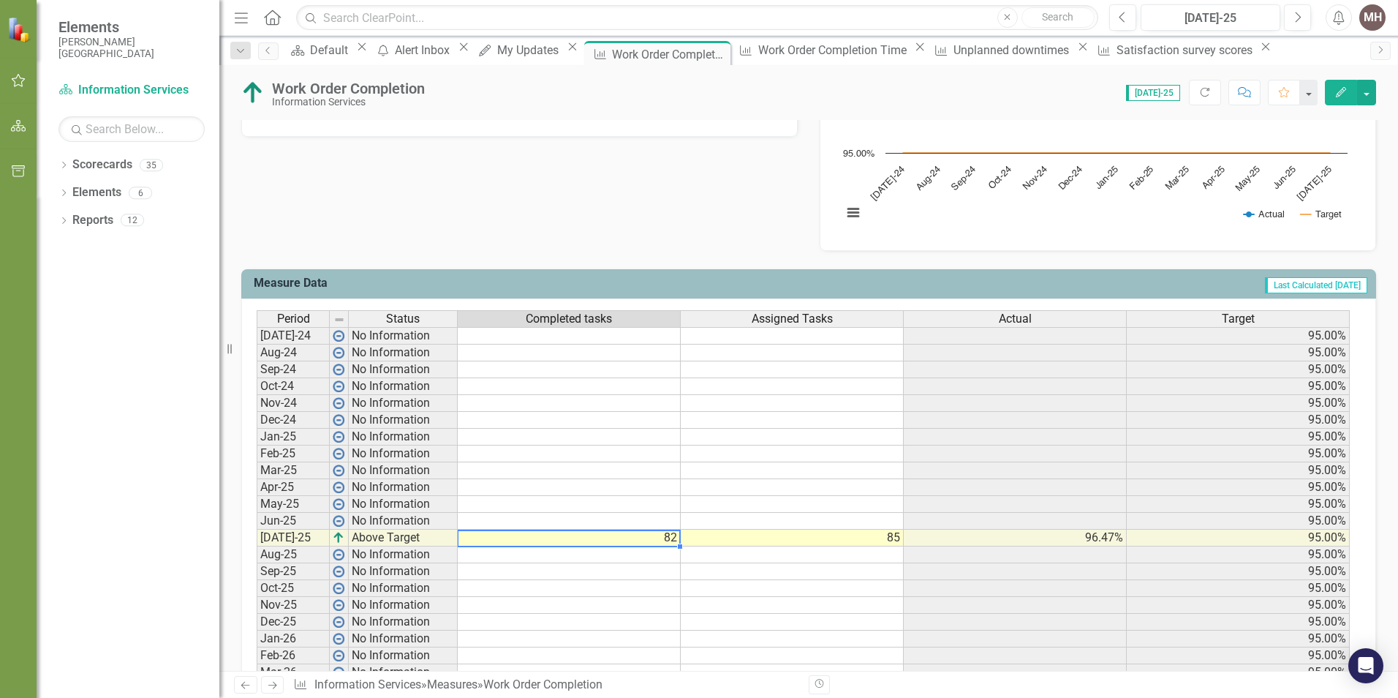
click at [666, 539] on td "82" at bounding box center [569, 538] width 223 height 17
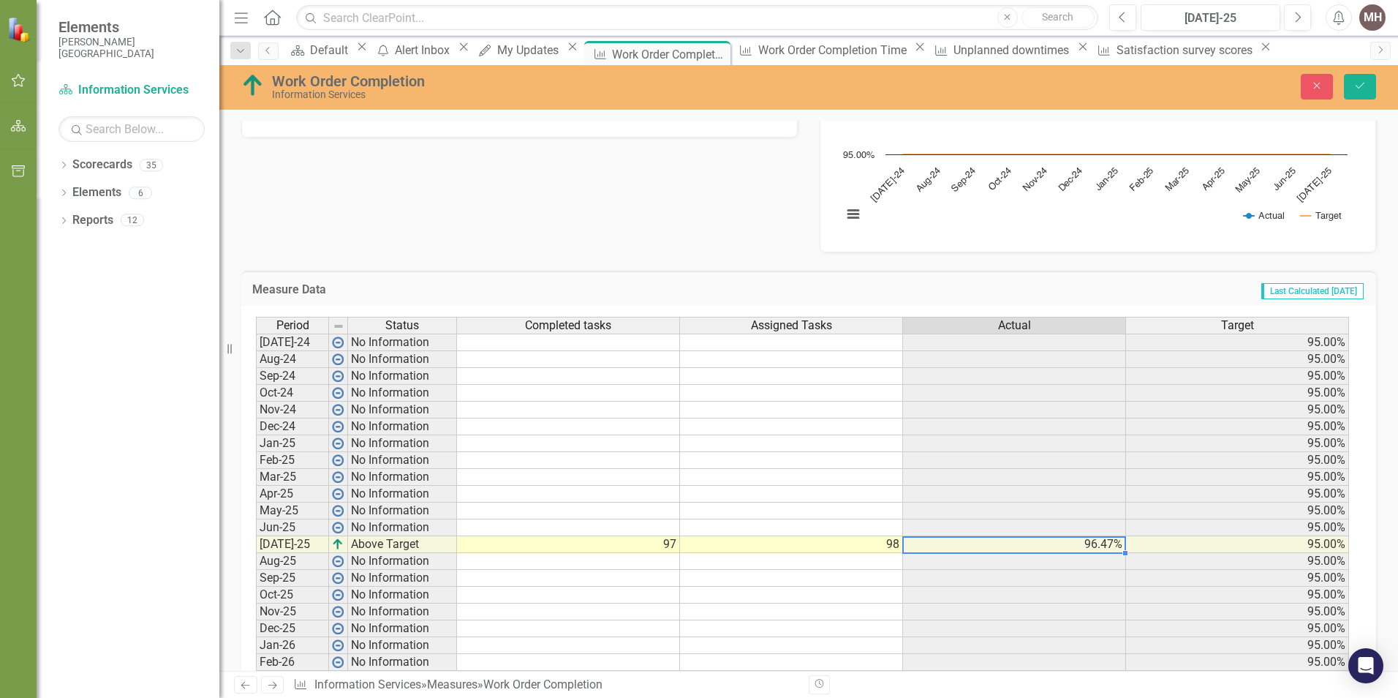
type textarea "98"
click at [736, 256] on div "Measure Data Last Calculated 8 days ago Period Status Completed tasks Assigned …" at bounding box center [808, 506] width 1157 height 508
click at [1358, 86] on icon "Save" at bounding box center [1360, 85] width 13 height 10
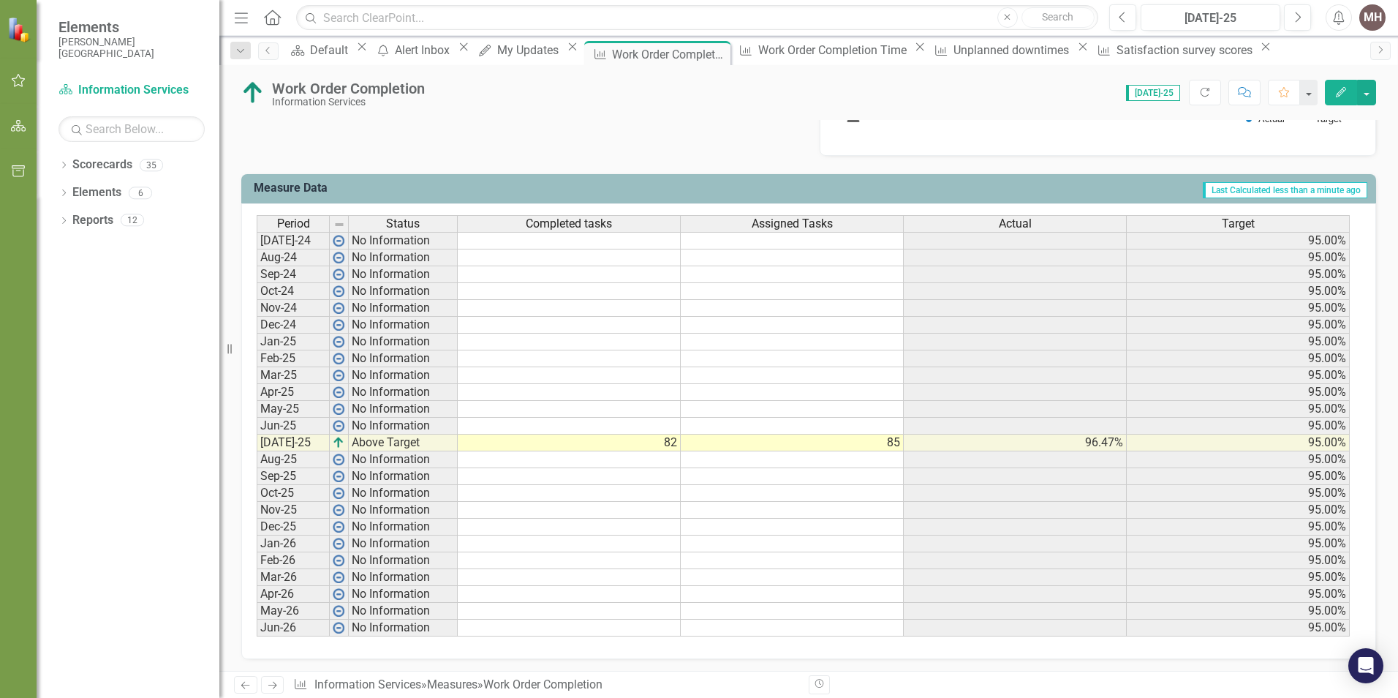
scroll to position [537, 0]
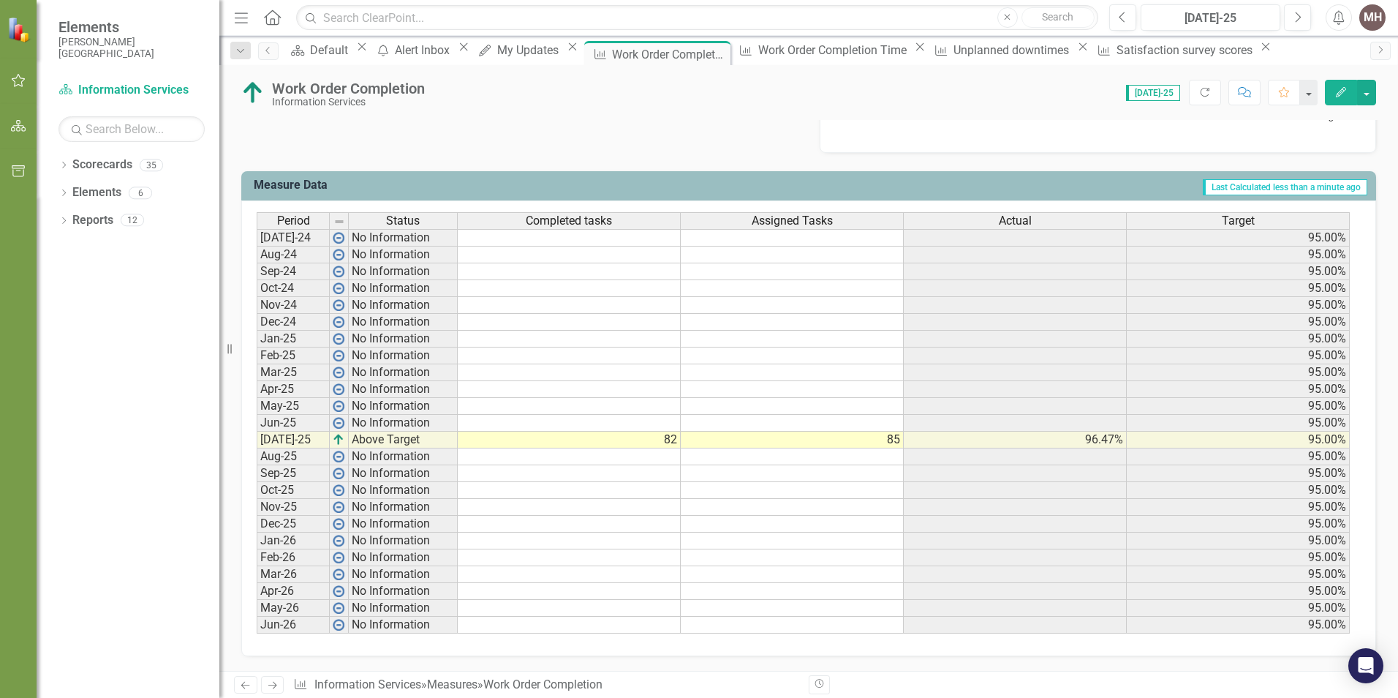
click at [1338, 97] on button "Edit" at bounding box center [1341, 93] width 32 height 26
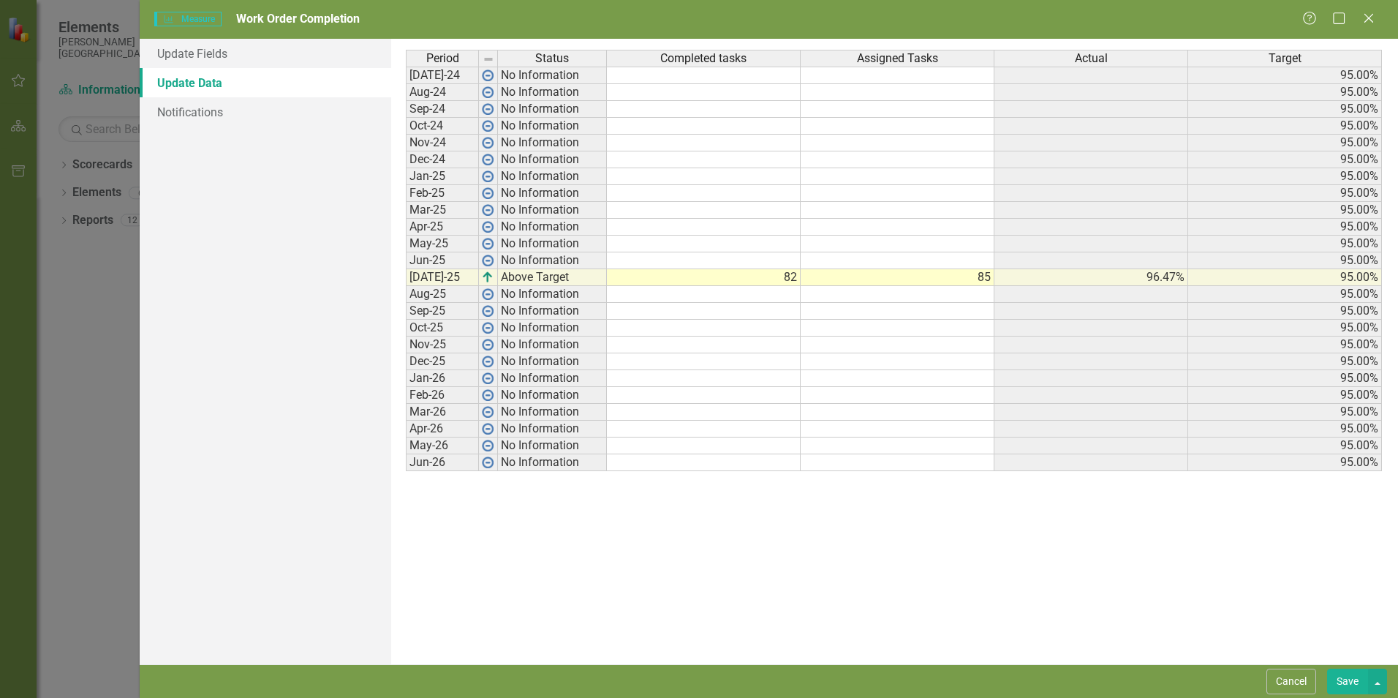
scroll to position [0, 0]
click at [769, 283] on td "82" at bounding box center [704, 277] width 194 height 17
type textarea "98"
click at [1368, 22] on icon "Close" at bounding box center [1369, 18] width 15 height 12
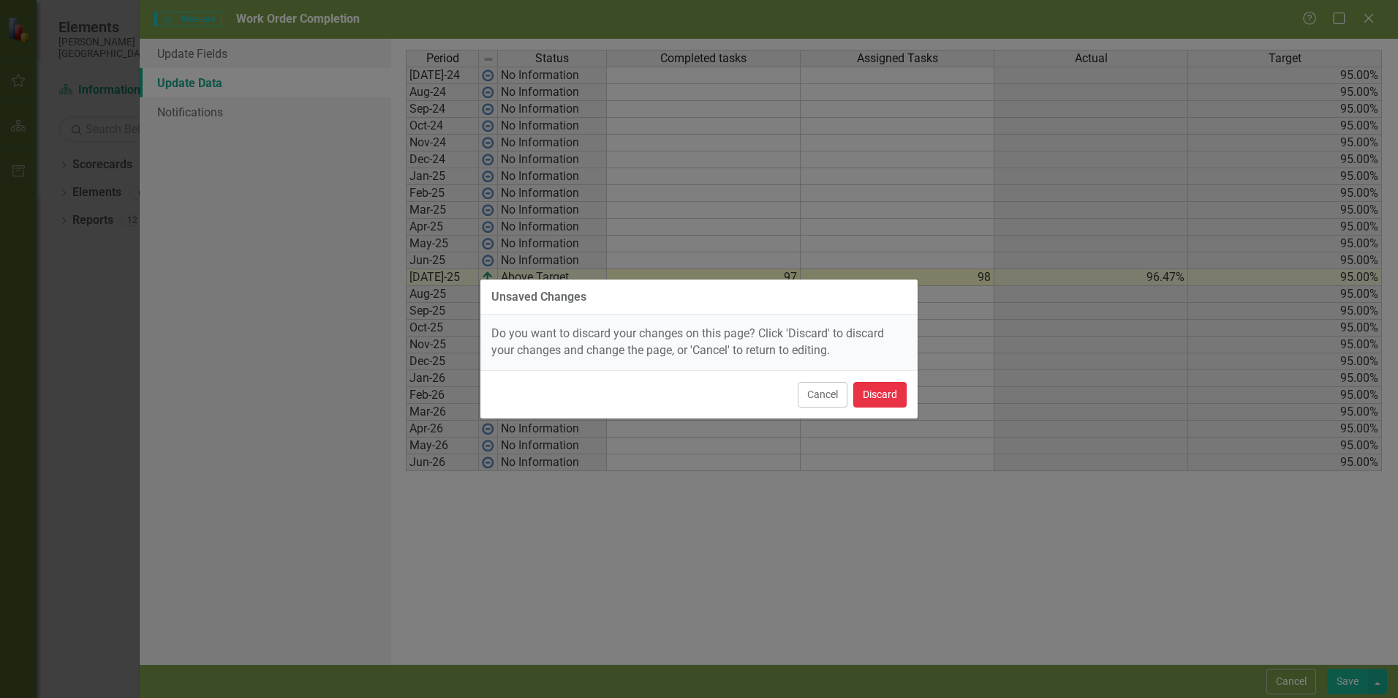
click at [899, 394] on button "Discard" at bounding box center [880, 395] width 53 height 26
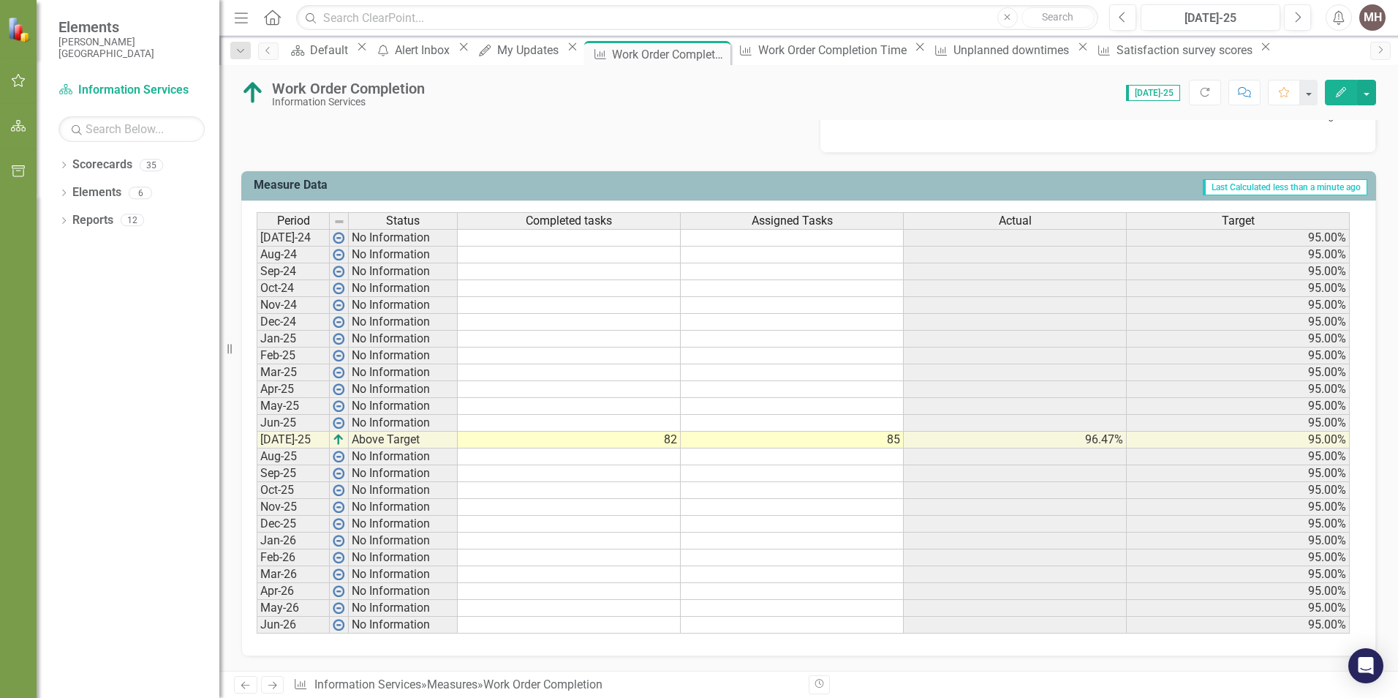
click at [628, 433] on td "82" at bounding box center [569, 440] width 223 height 17
click at [556, 146] on div "Analysis Jul-25 Recommendations Jul-25 Work Order Completion Chart Combination …" at bounding box center [808, 7] width 1157 height 294
click at [650, 434] on td "82" at bounding box center [569, 440] width 223 height 17
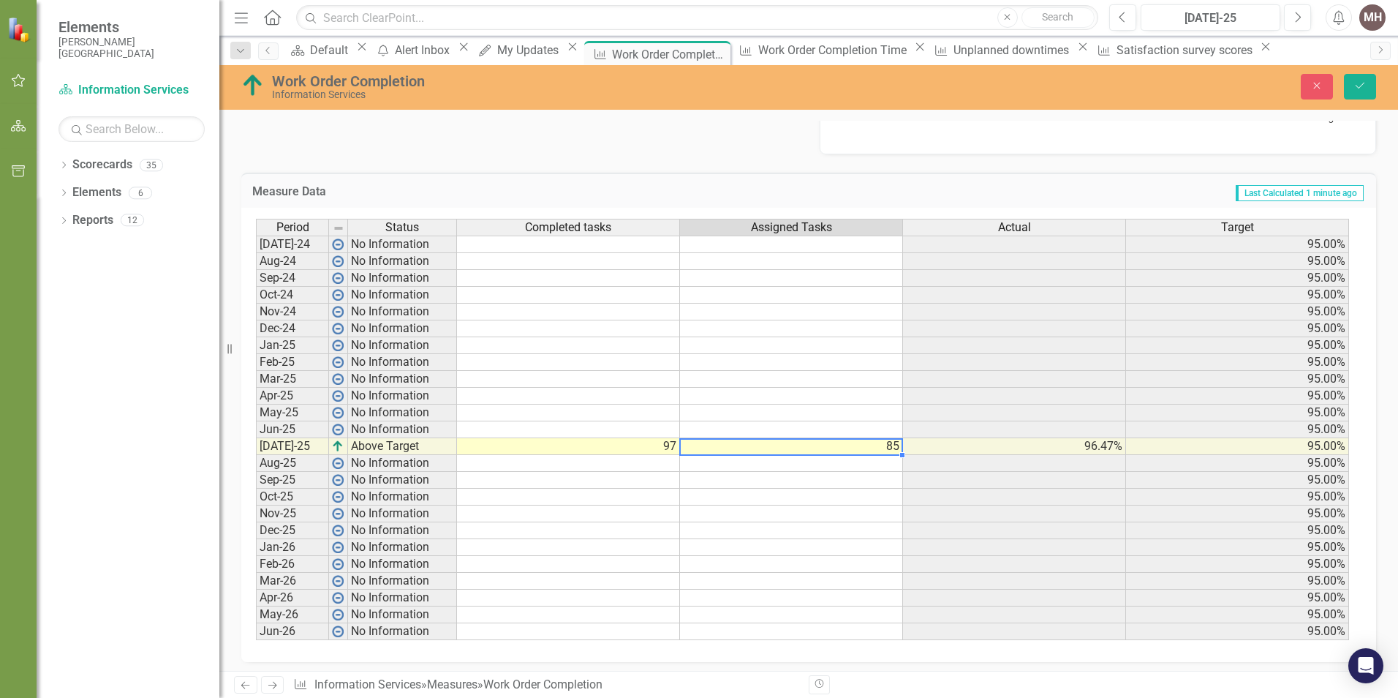
click at [739, 448] on td "85" at bounding box center [791, 446] width 223 height 17
type textarea "98"
click at [701, 163] on div "Measure Data Last Calculated 1 minute ago Period Status Completed tasks Assigne…" at bounding box center [808, 408] width 1157 height 508
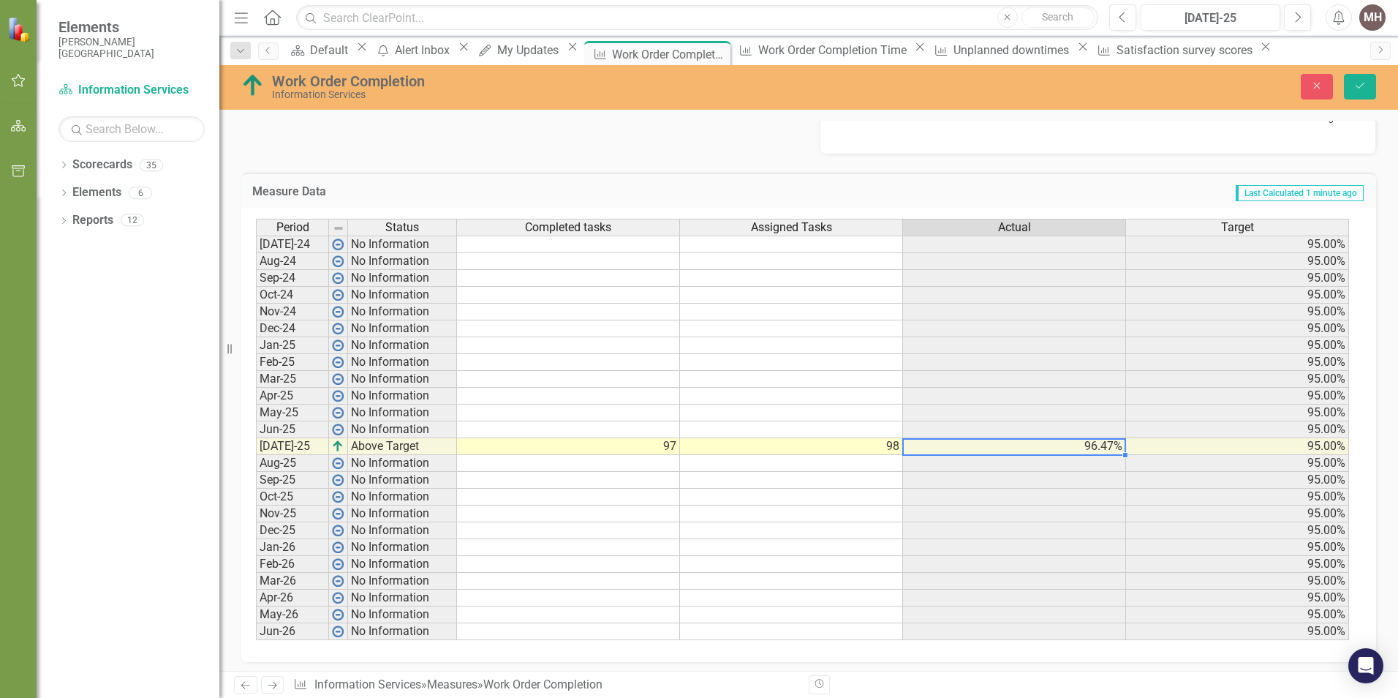
click at [1038, 447] on td "96.47%" at bounding box center [1014, 446] width 223 height 17
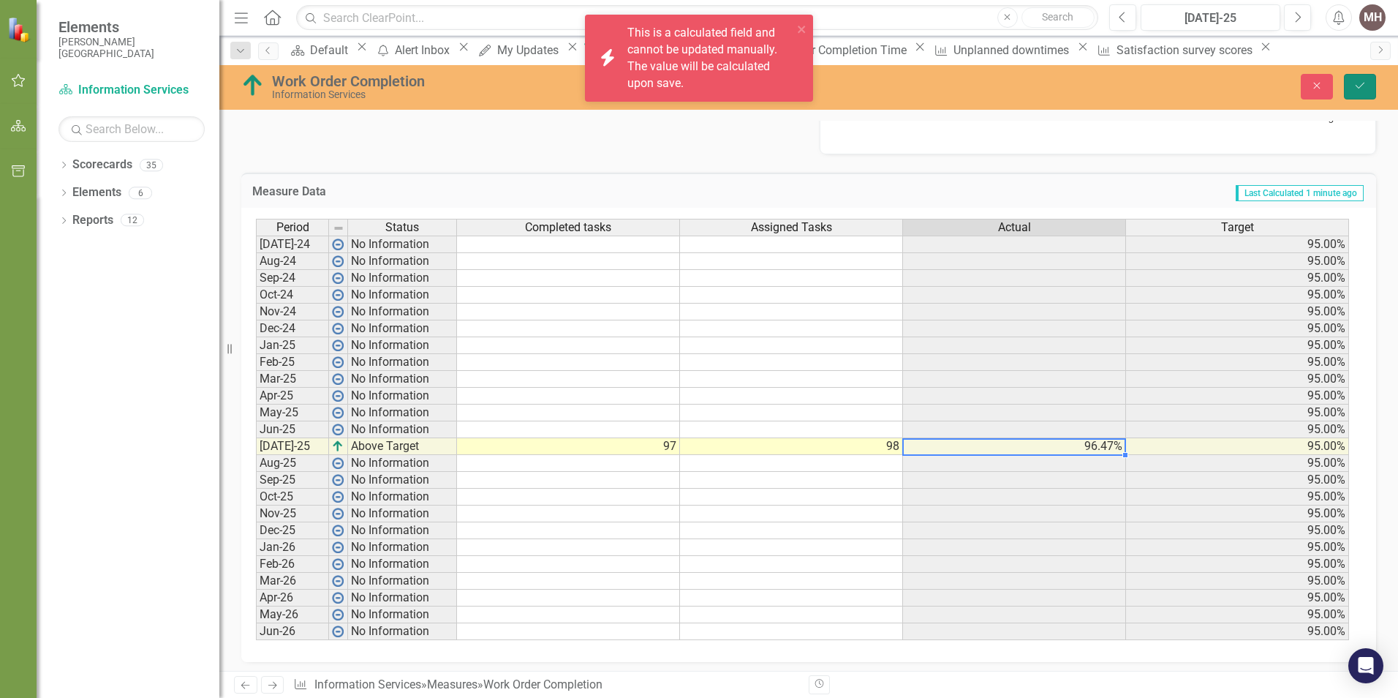
click at [1353, 86] on button "Save" at bounding box center [1360, 87] width 32 height 26
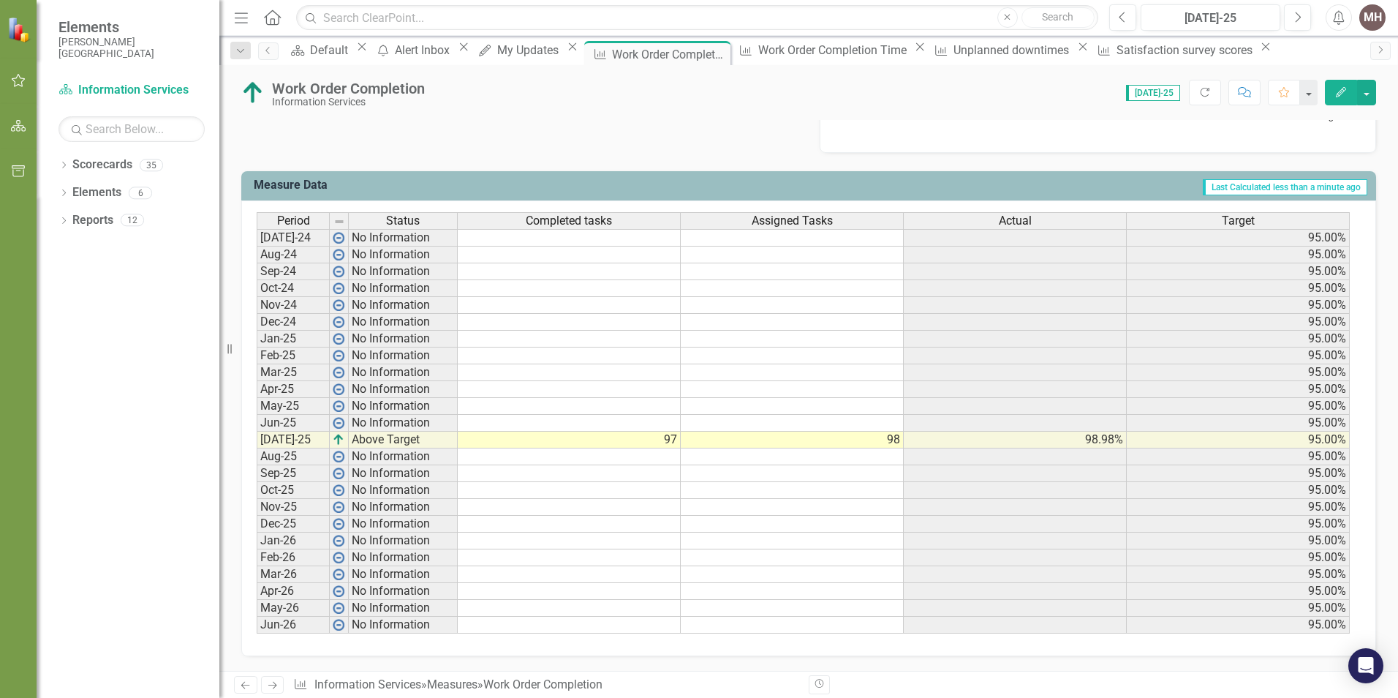
scroll to position [464, 0]
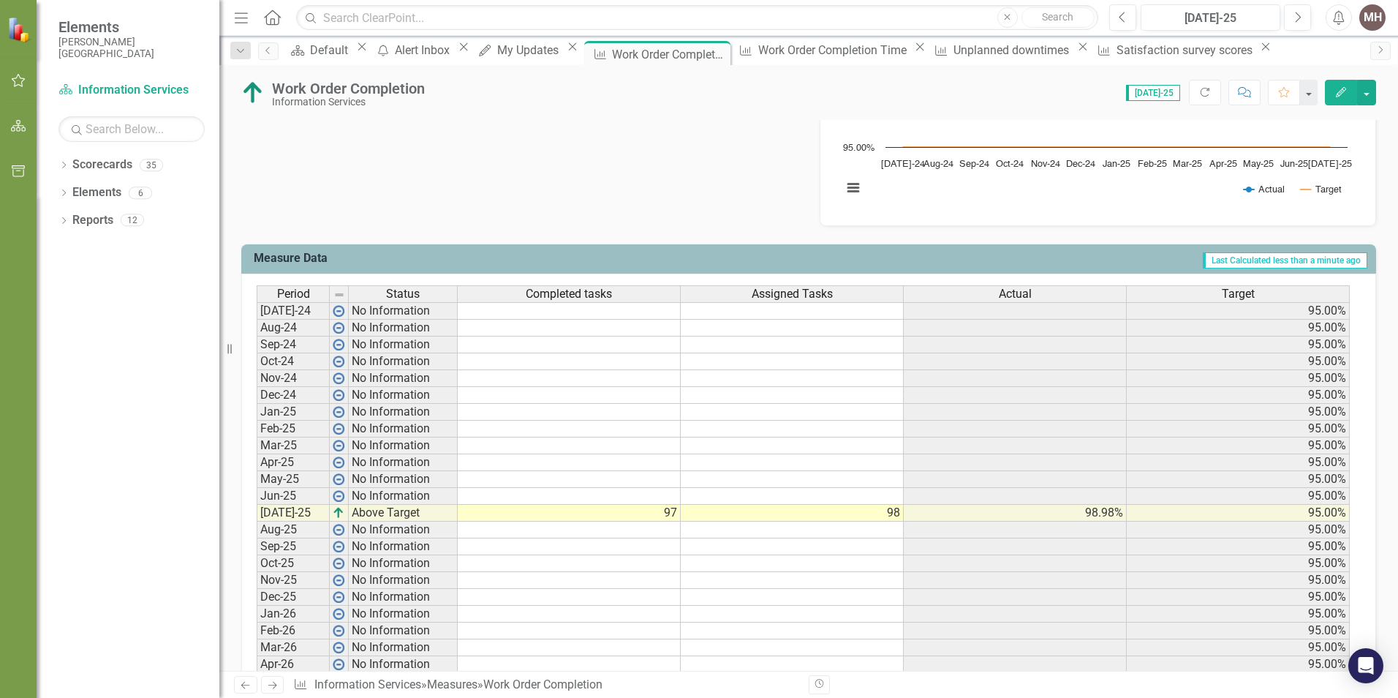
click at [610, 187] on div "Analysis Jul-25 Recommendations Jul-25 Work Order Completion Chart Combination …" at bounding box center [808, 80] width 1157 height 294
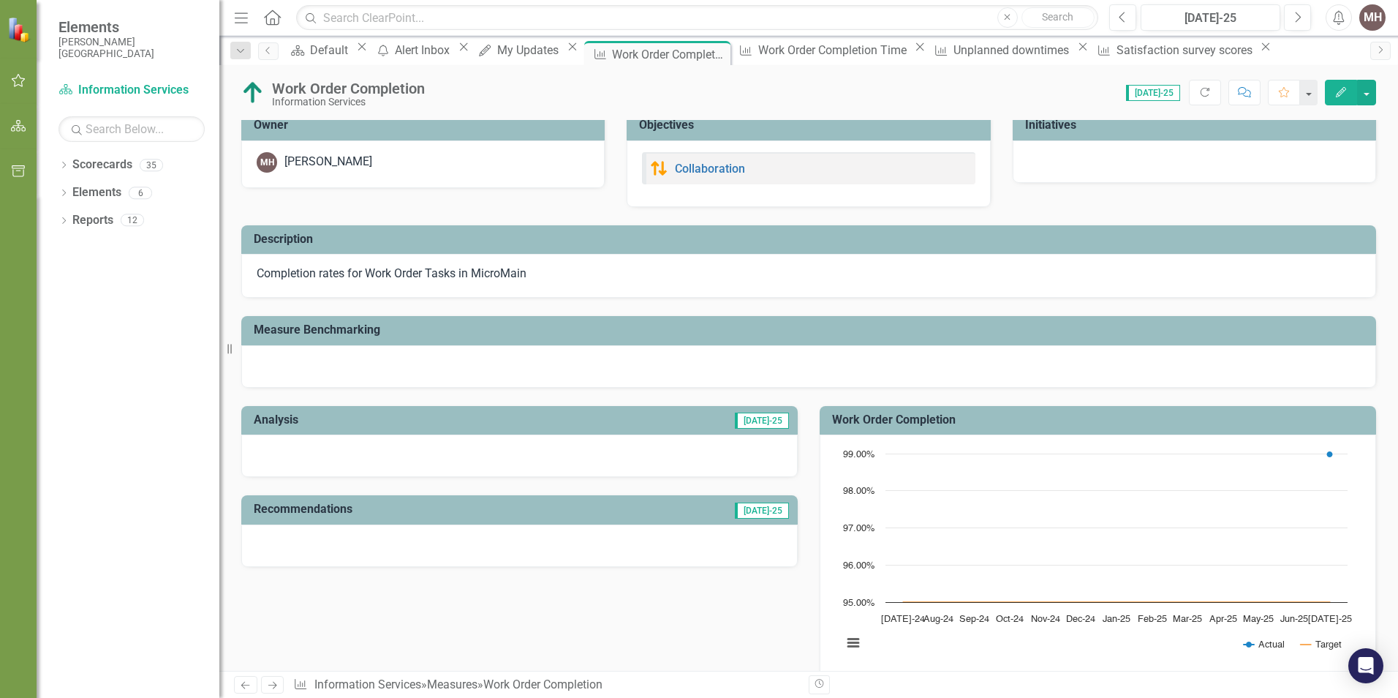
scroll to position [0, 0]
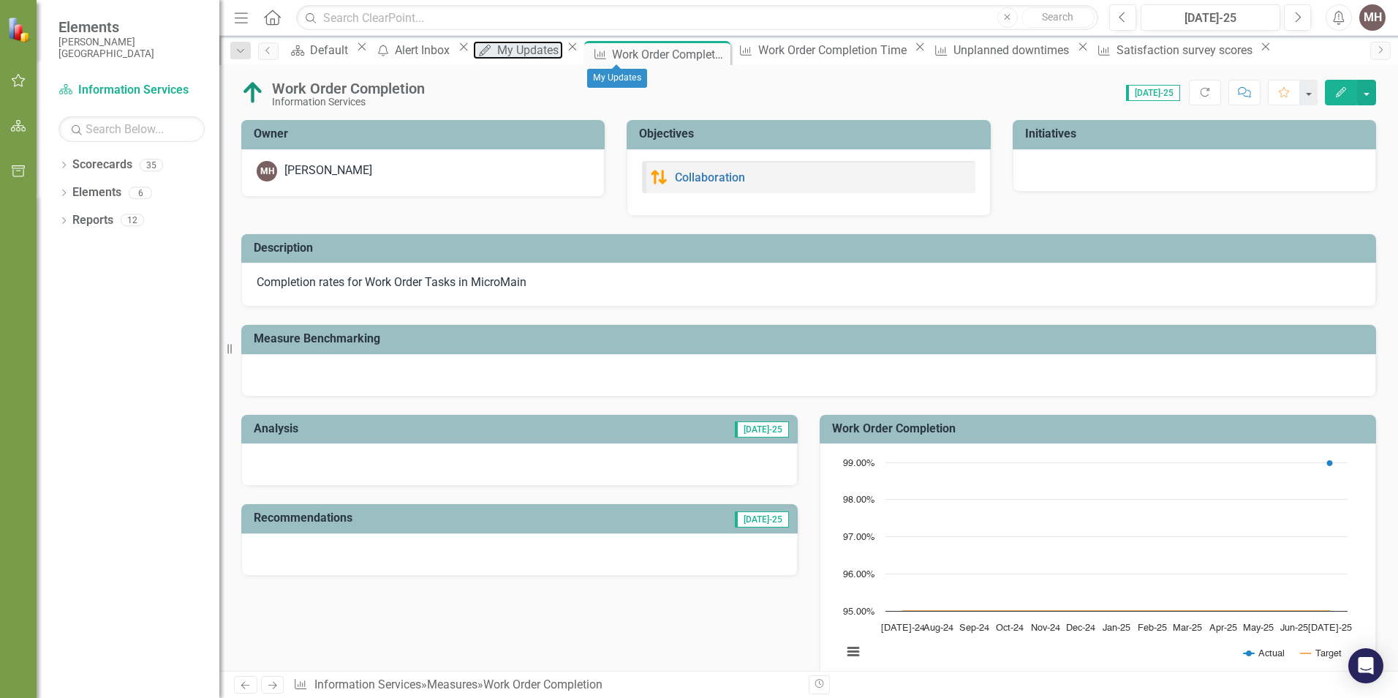
click at [563, 49] on div "My Updates" at bounding box center [530, 50] width 66 height 18
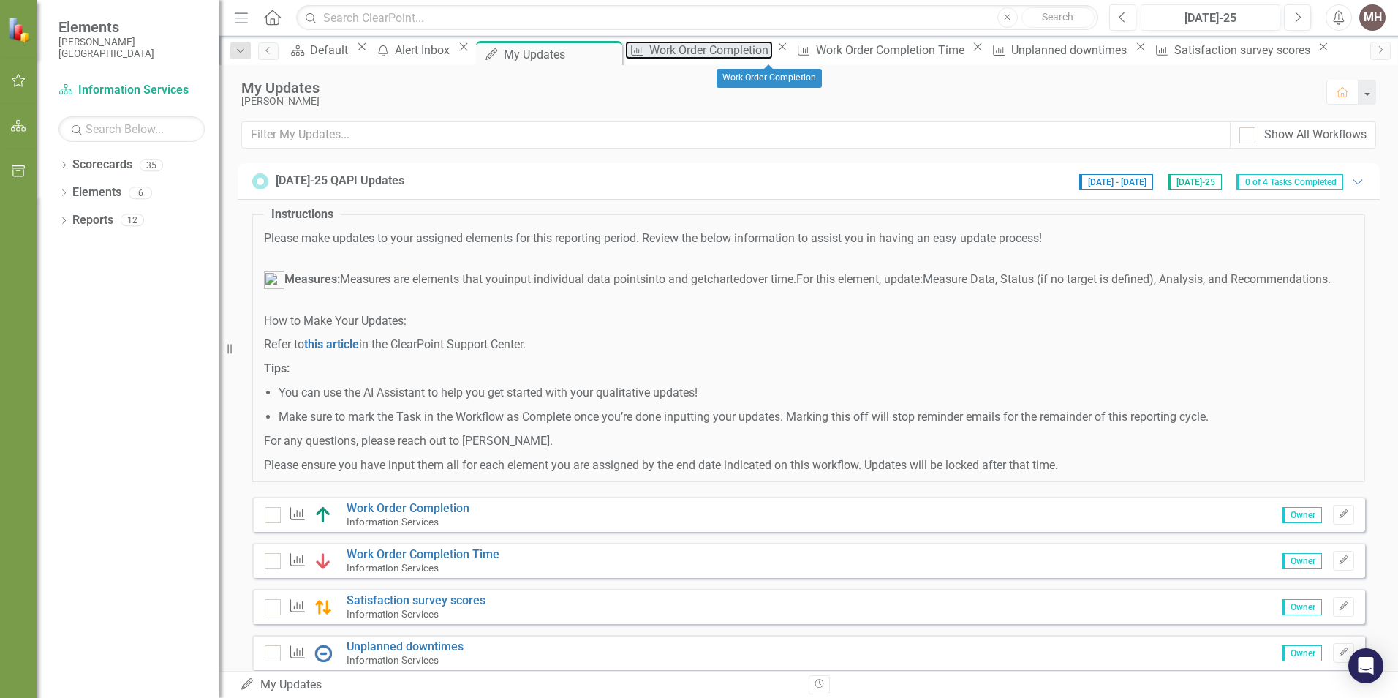
click at [766, 53] on div "Work Order Completion" at bounding box center [711, 50] width 124 height 18
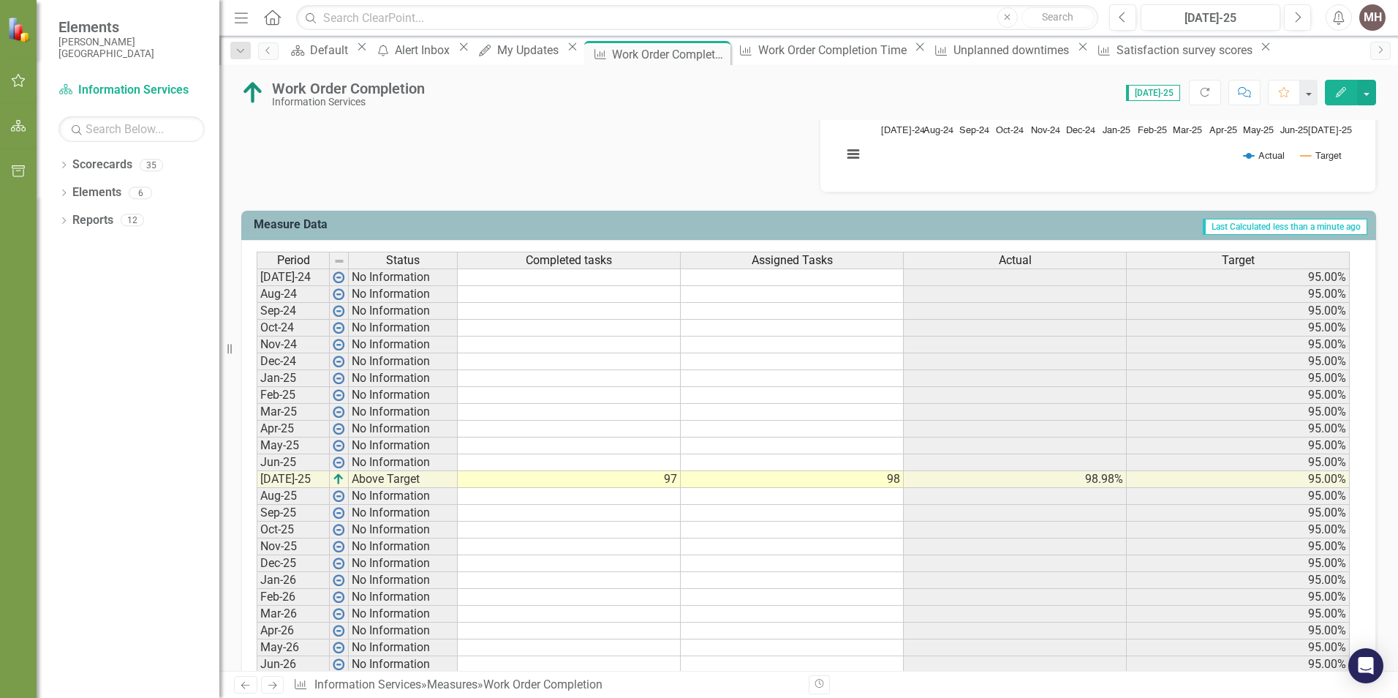
scroll to position [537, 0]
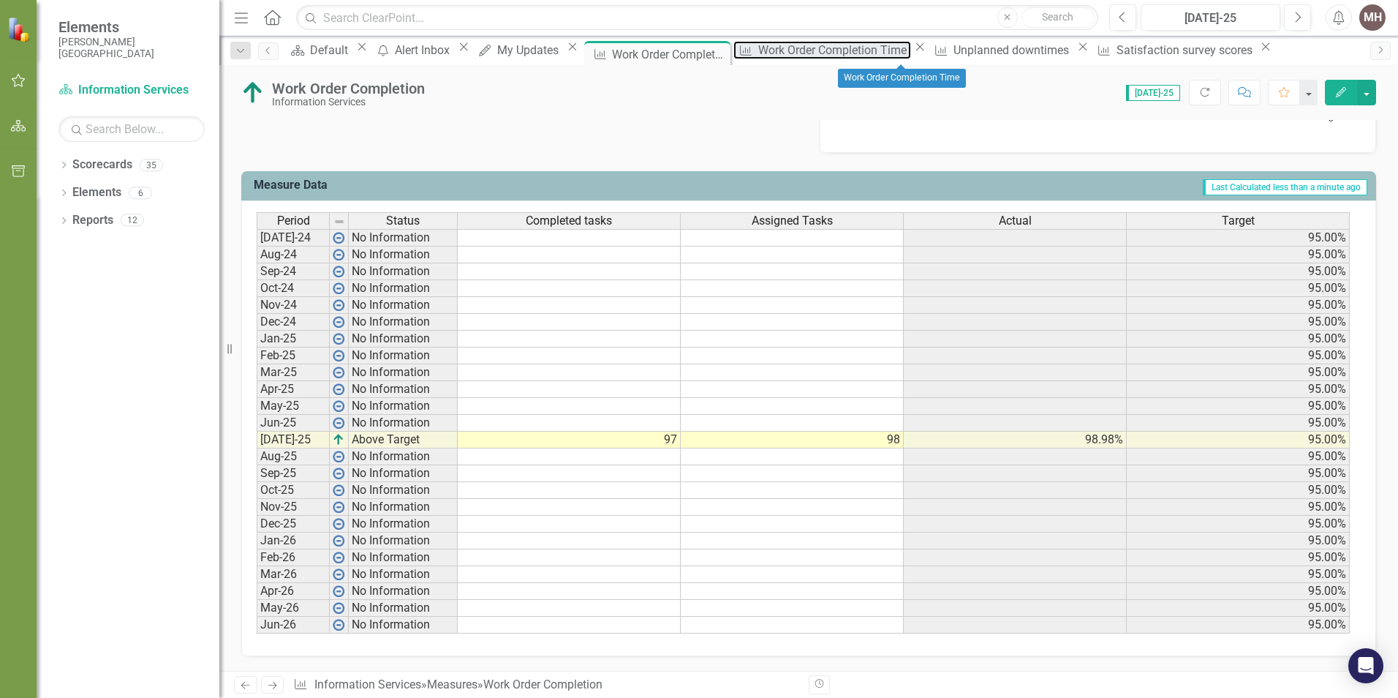
click at [895, 56] on div "Work Order Completion Time" at bounding box center [834, 50] width 153 height 18
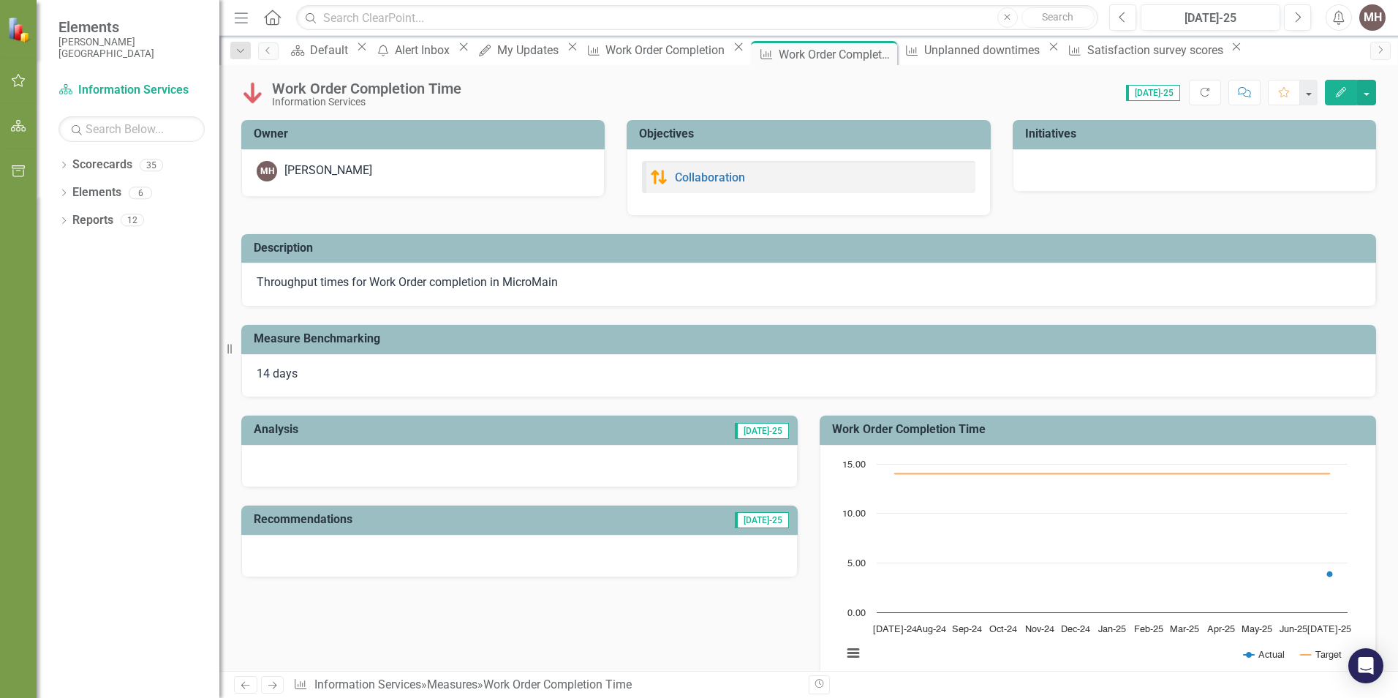
scroll to position [439, 0]
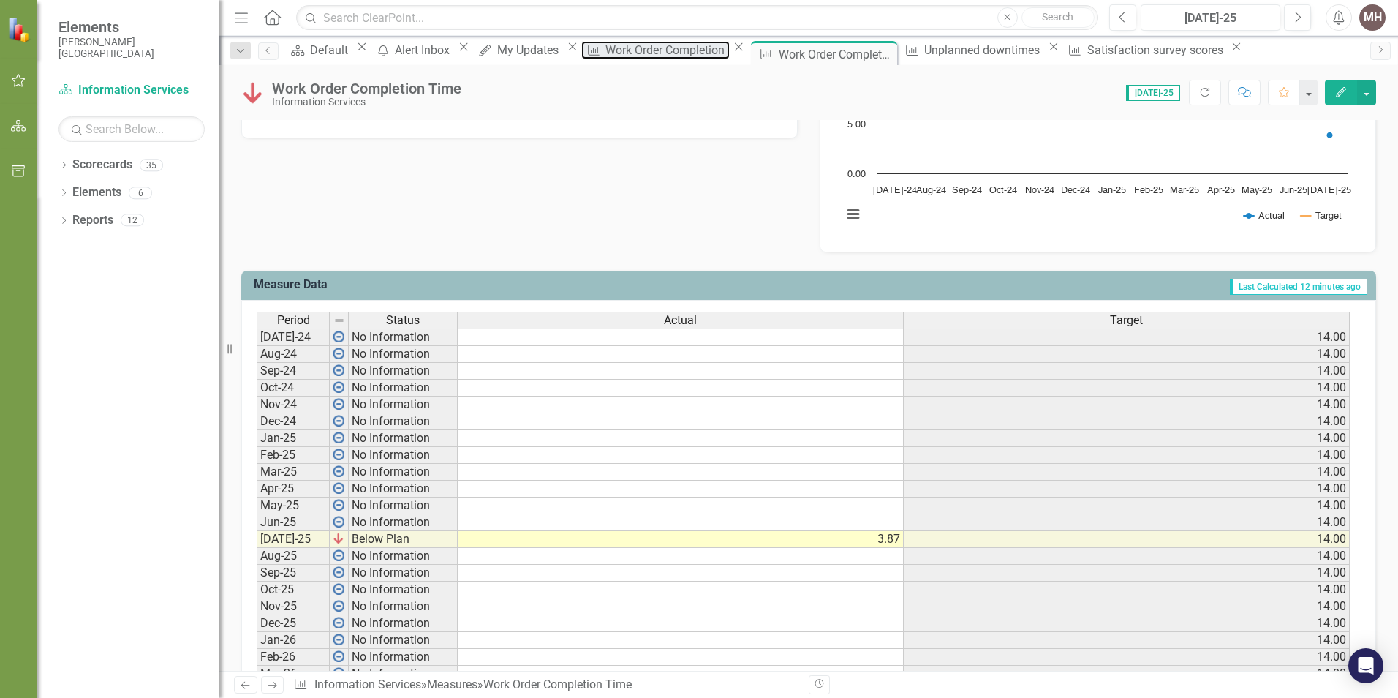
click at [729, 57] on div "Work Order Completion" at bounding box center [668, 50] width 124 height 18
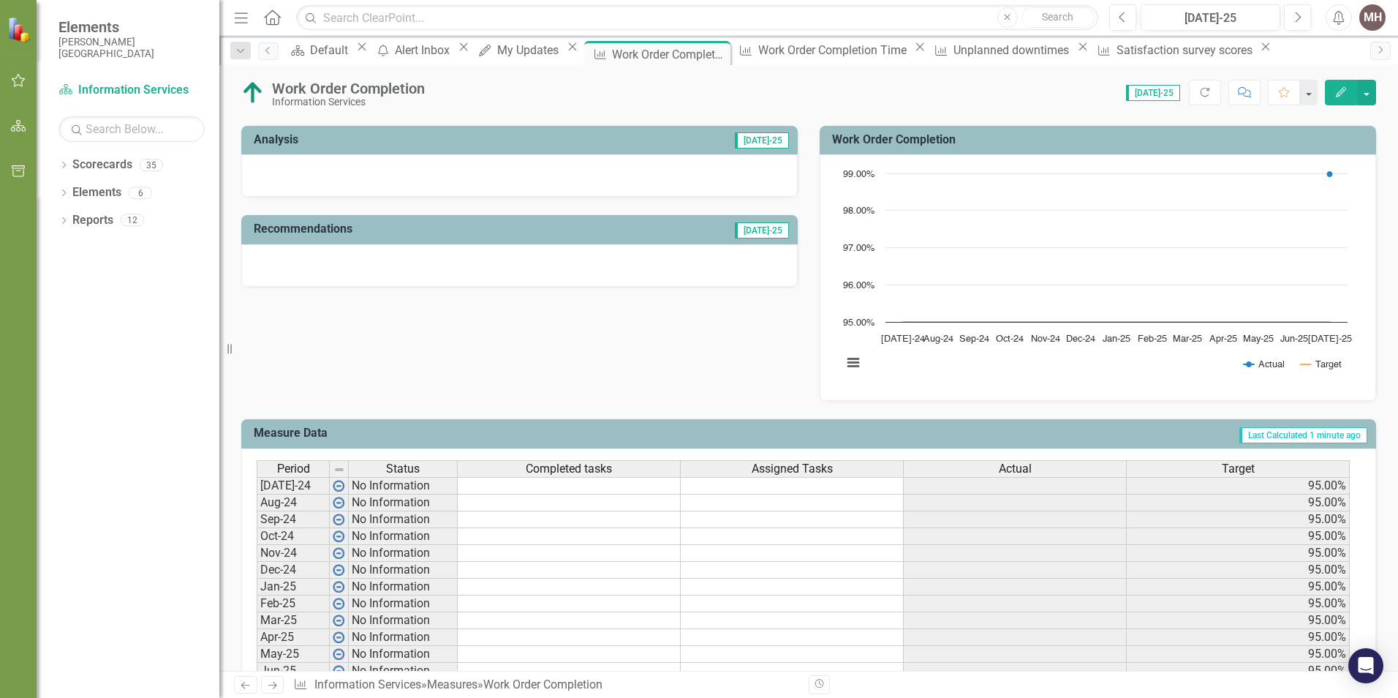
scroll to position [73, 0]
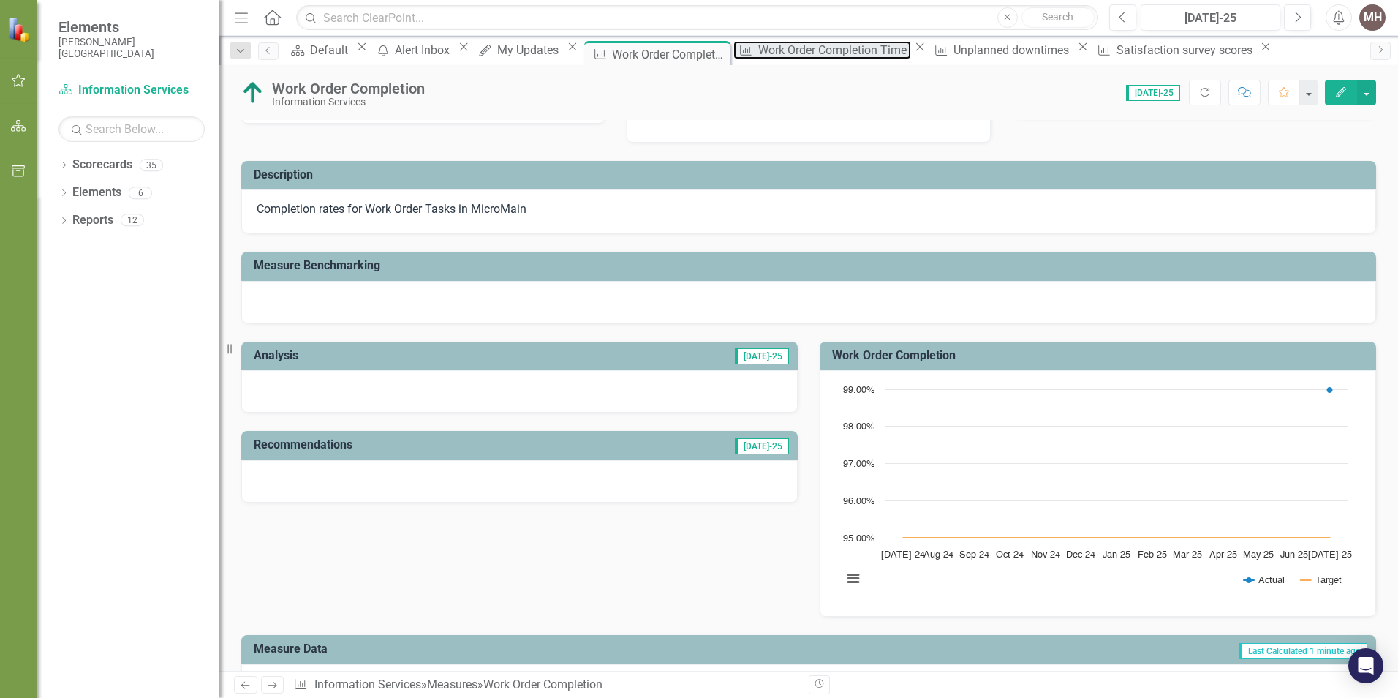
click at [905, 55] on div "Work Order Completion Time" at bounding box center [834, 50] width 153 height 18
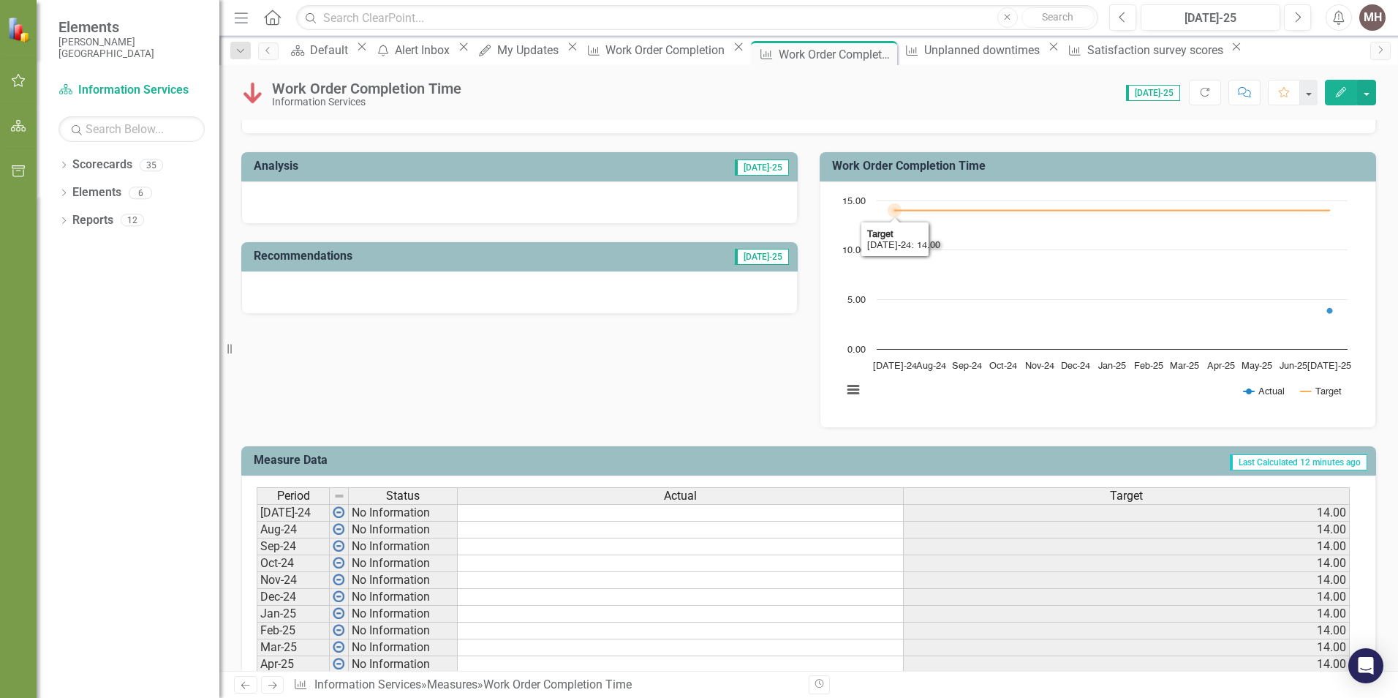
scroll to position [366, 0]
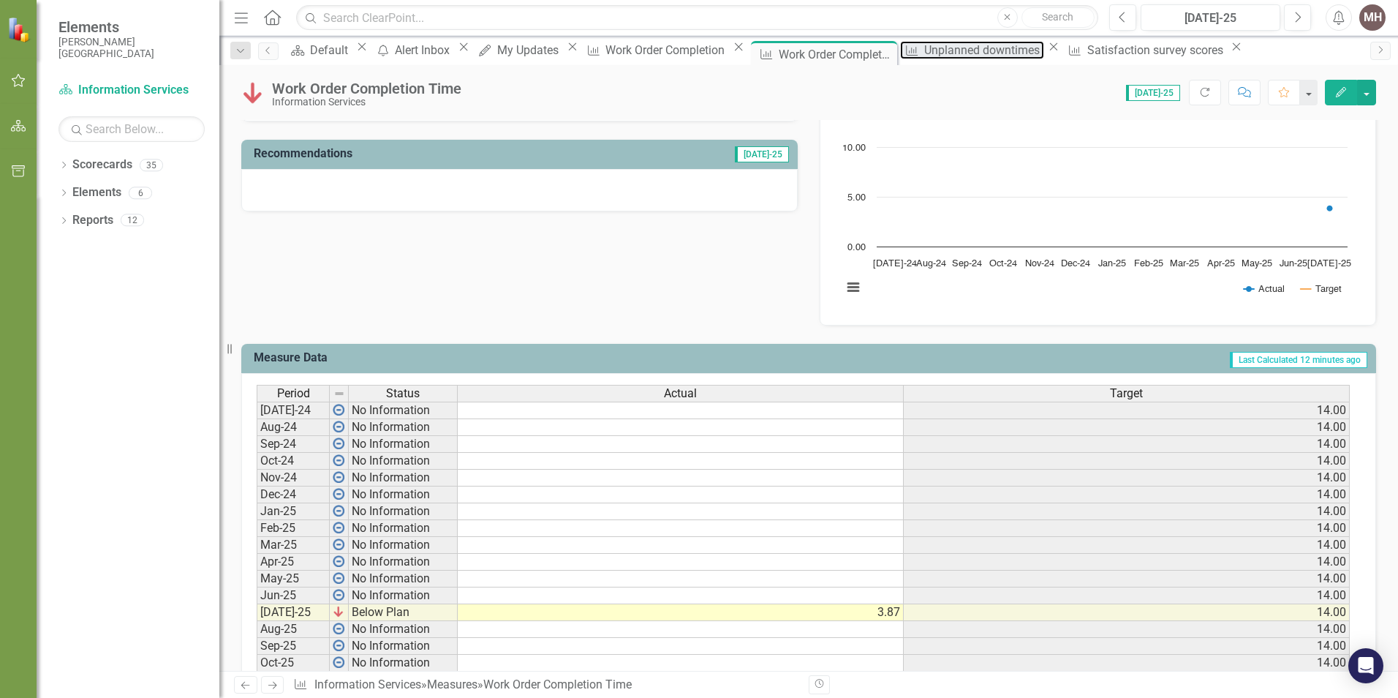
click at [1008, 48] on div "Unplanned downtimes" at bounding box center [984, 50] width 120 height 18
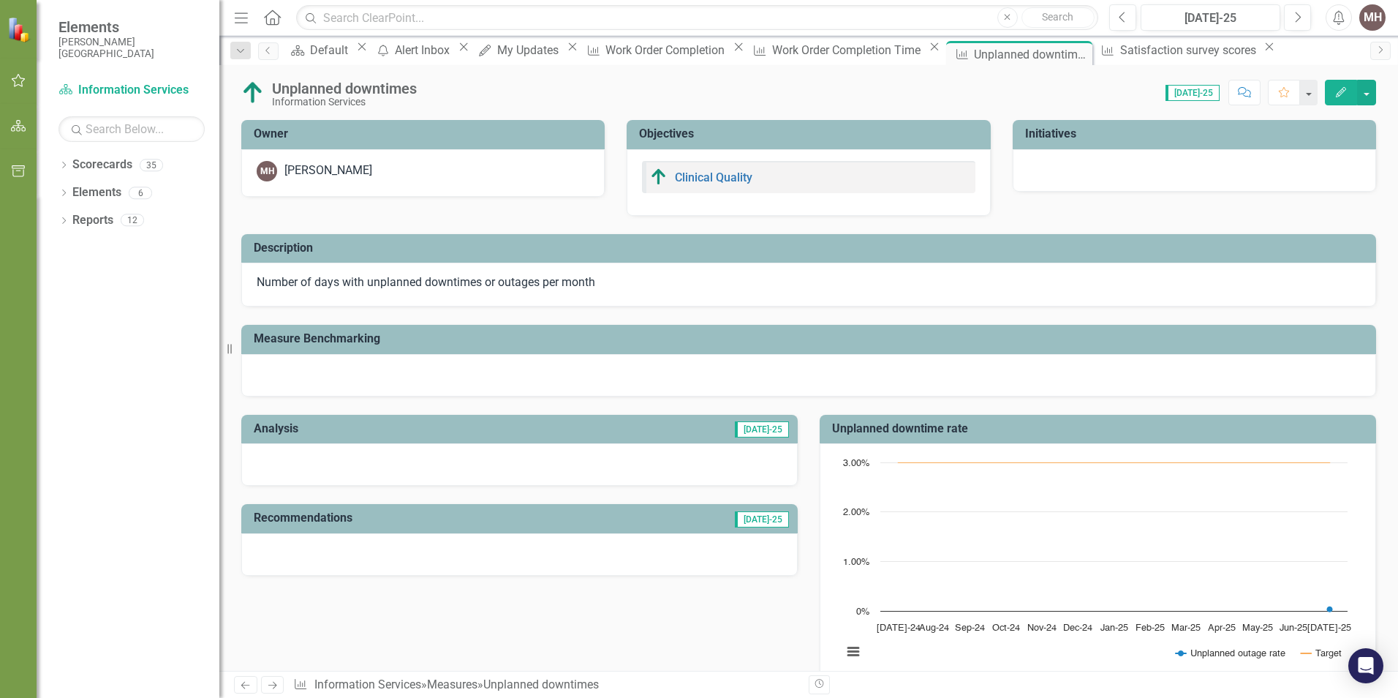
scroll to position [439, 0]
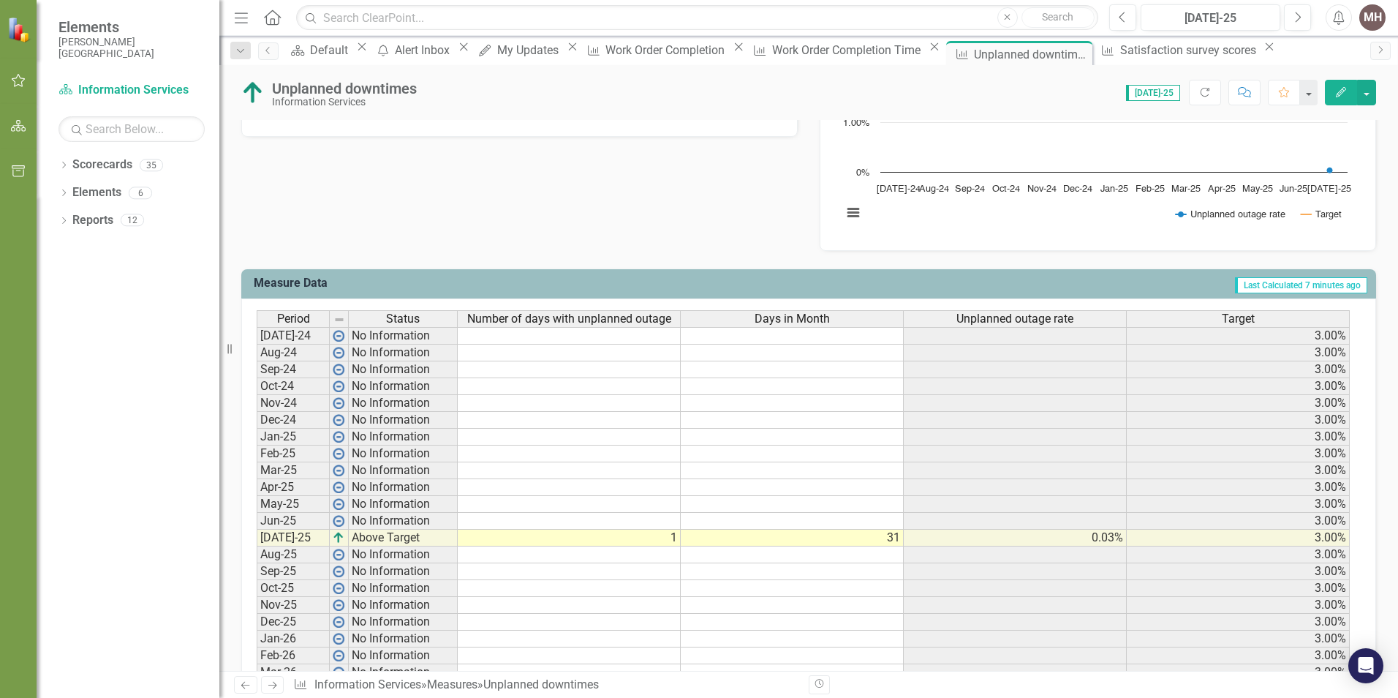
click at [401, 183] on div "Analysis Jul-25 Recommendations Jul-25 Unplanned downtime rate Chart Line chart…" at bounding box center [808, 105] width 1157 height 294
click at [630, 211] on div "Analysis Jul-25 Recommendations Jul-25 Unplanned downtime rate Chart Line chart…" at bounding box center [808, 105] width 1157 height 294
click at [1171, 53] on div "Satisfaction survey scores" at bounding box center [1190, 50] width 140 height 18
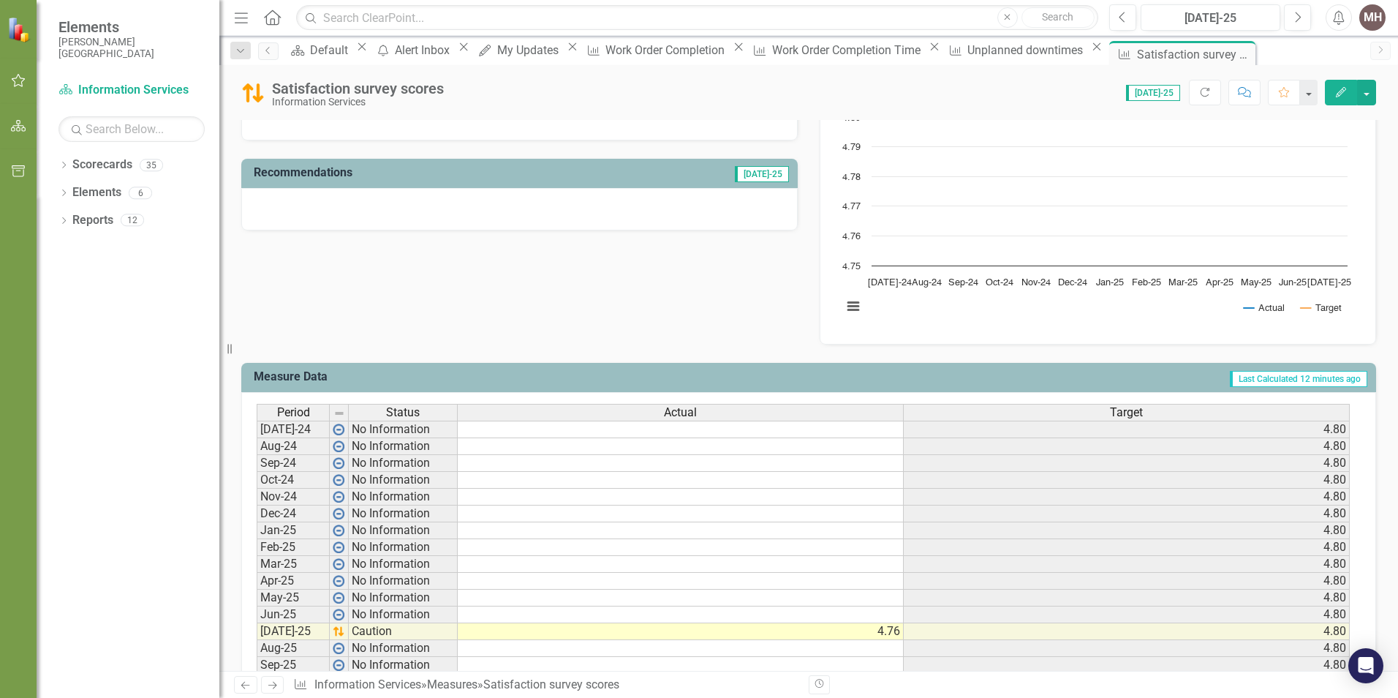
scroll to position [439, 0]
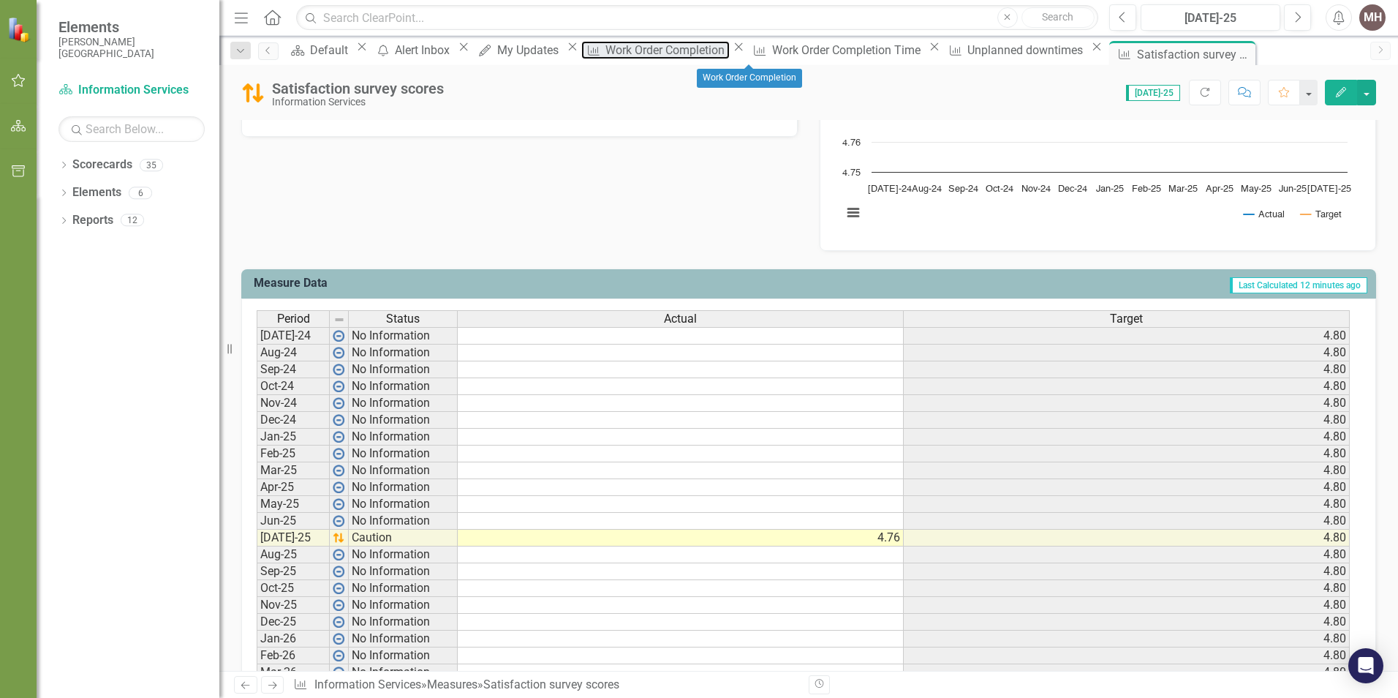
click at [729, 56] on div "Work Order Completion" at bounding box center [668, 50] width 124 height 18
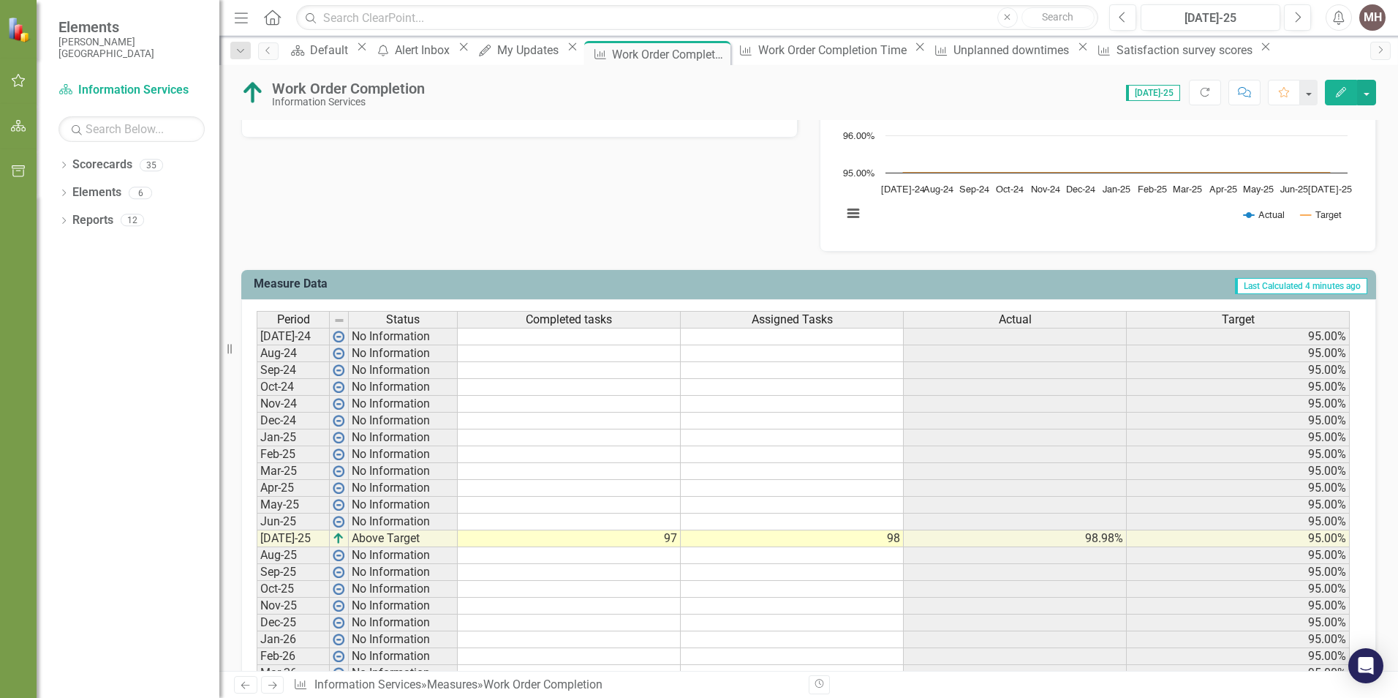
scroll to position [537, 0]
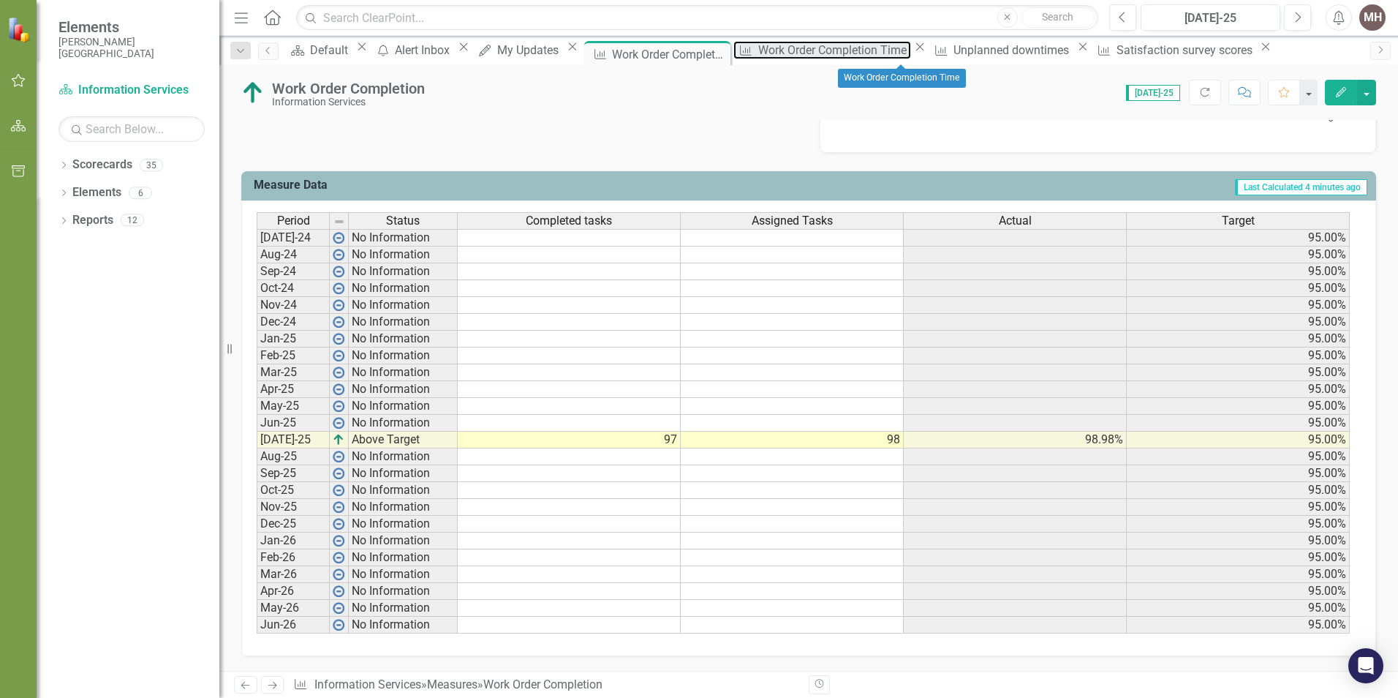
click at [887, 53] on div "Work Order Completion Time" at bounding box center [834, 50] width 153 height 18
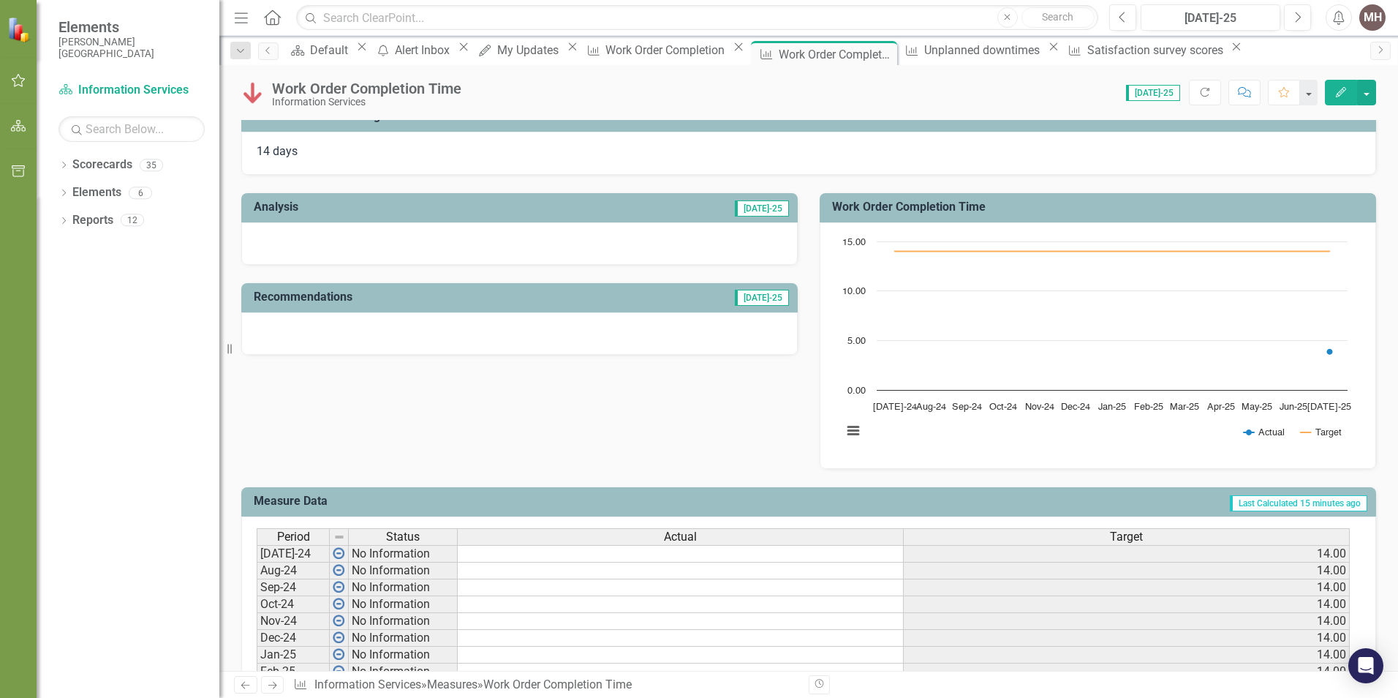
scroll to position [439, 0]
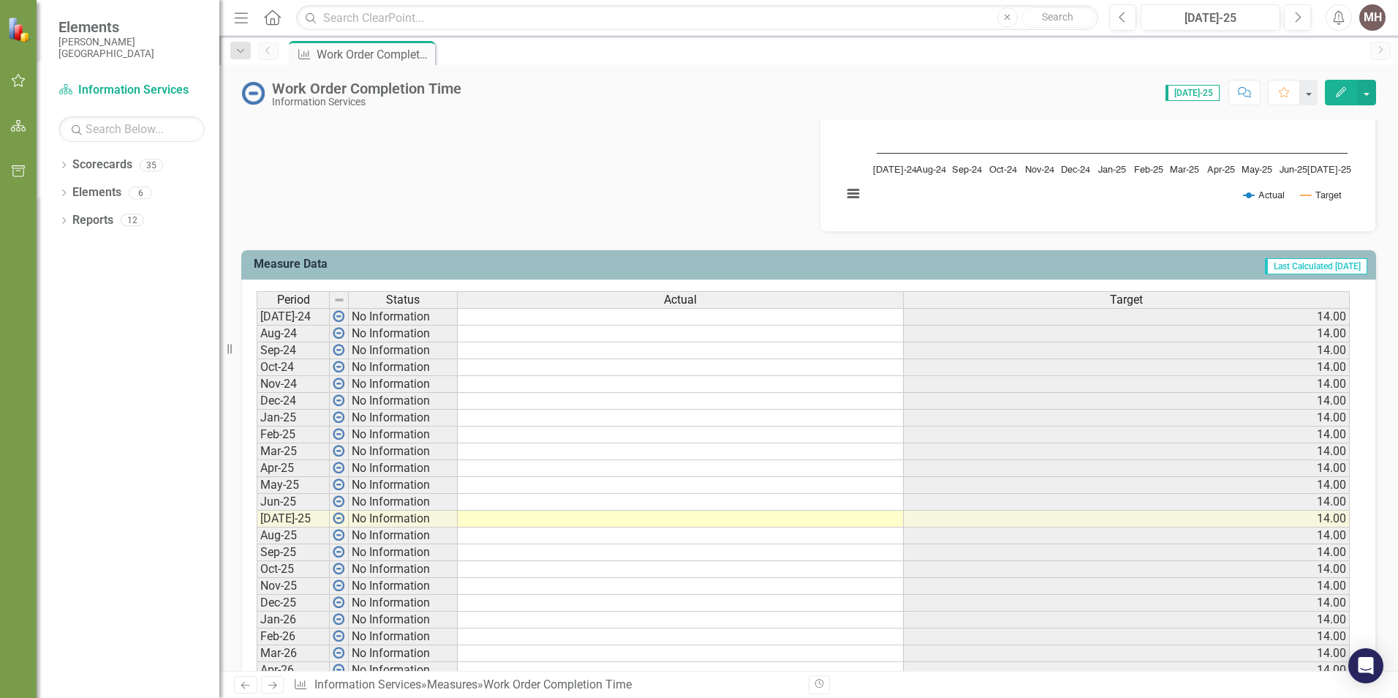
scroll to position [366, 0]
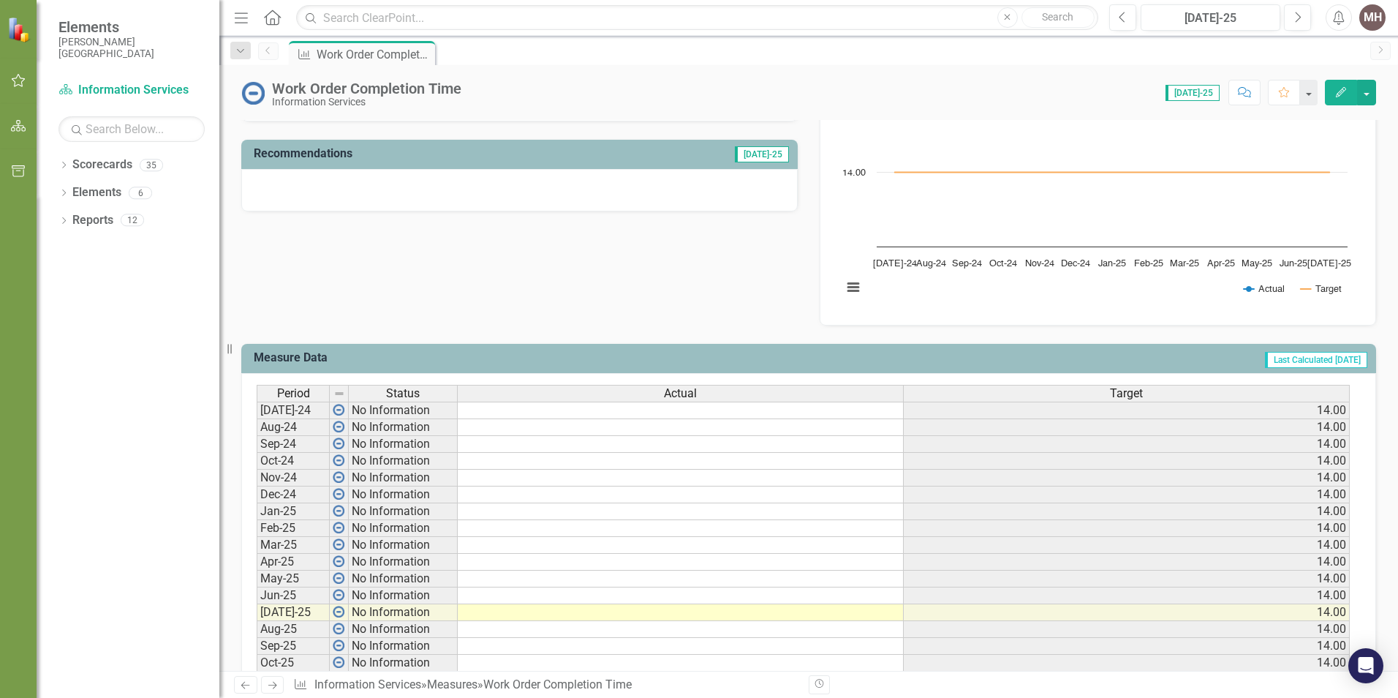
drag, startPoint x: 714, startPoint y: 611, endPoint x: 792, endPoint y: 611, distance: 78.3
click at [714, 611] on td at bounding box center [681, 612] width 446 height 17
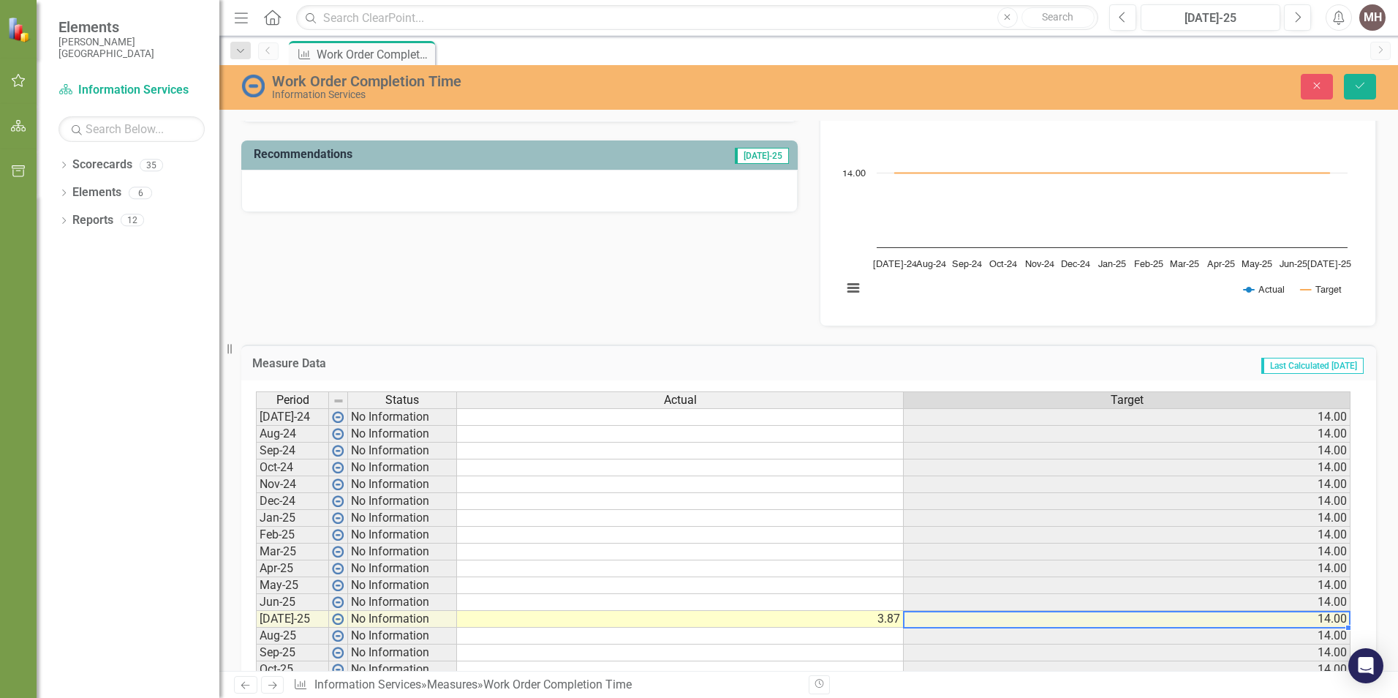
type textarea "3.8660"
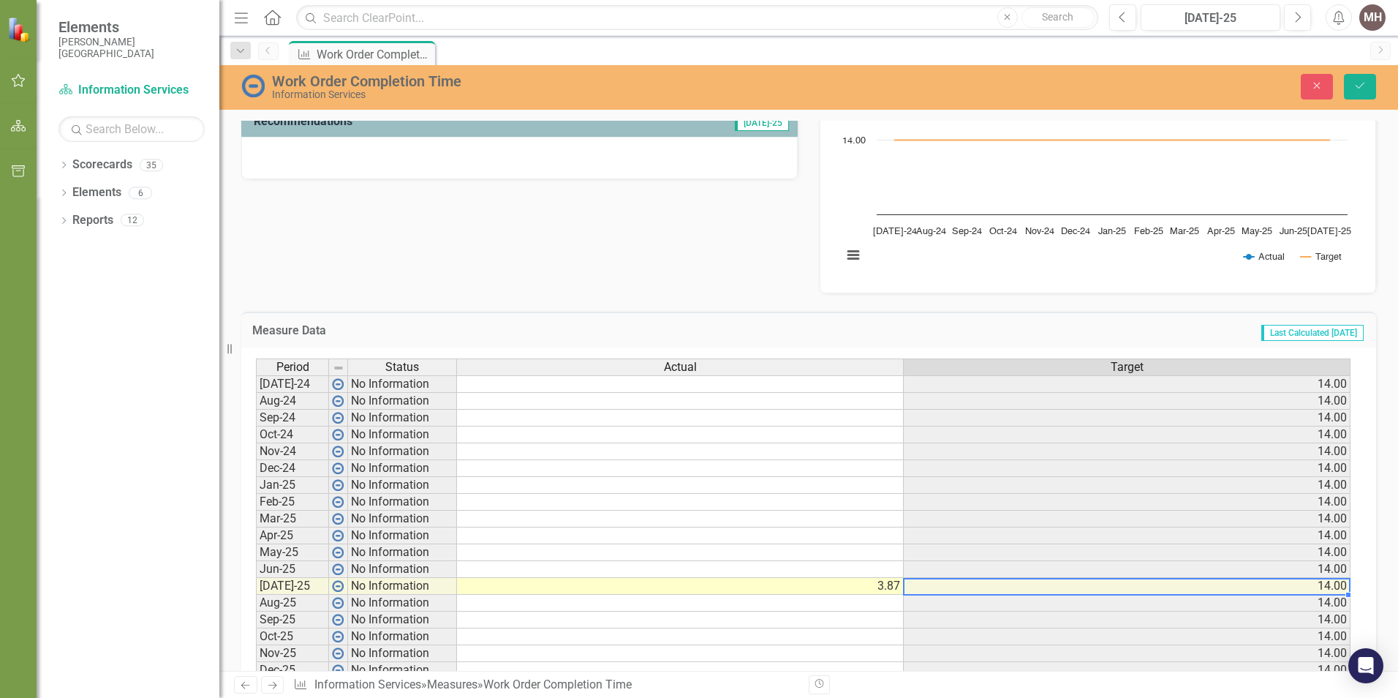
scroll to position [544, 0]
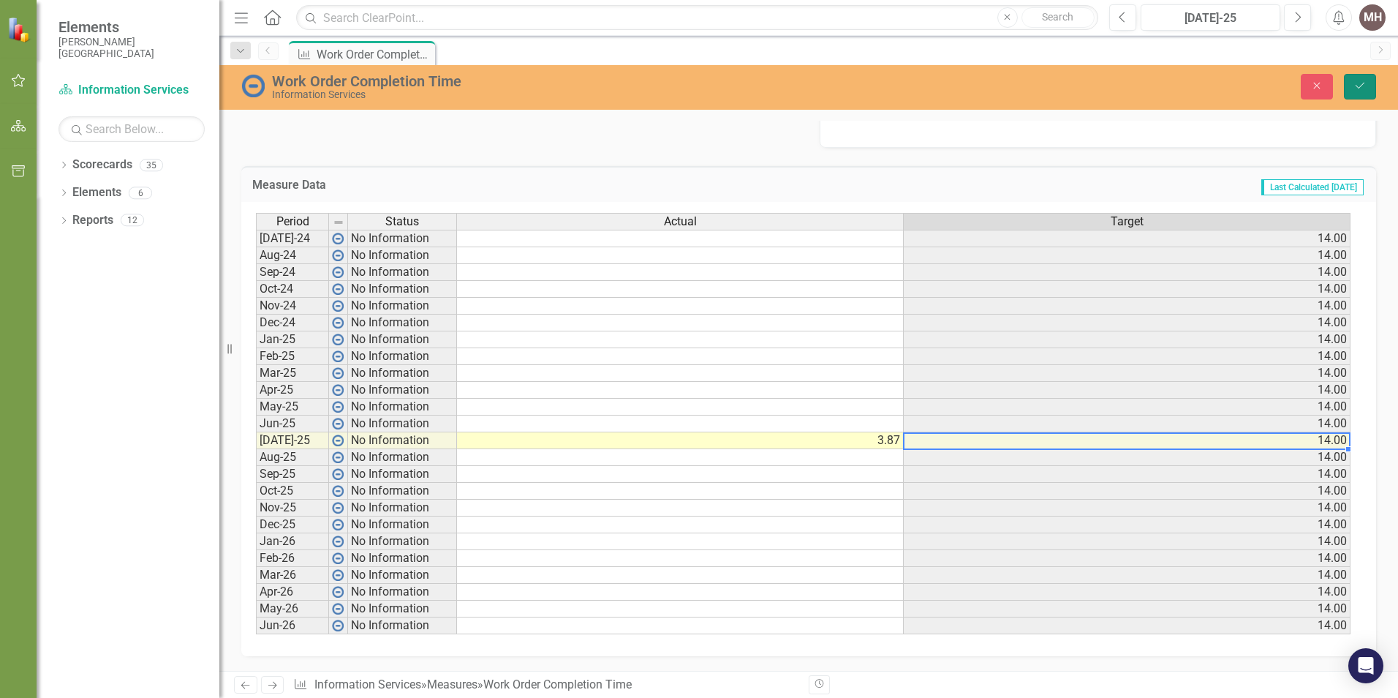
click at [1363, 87] on icon "Save" at bounding box center [1360, 85] width 13 height 10
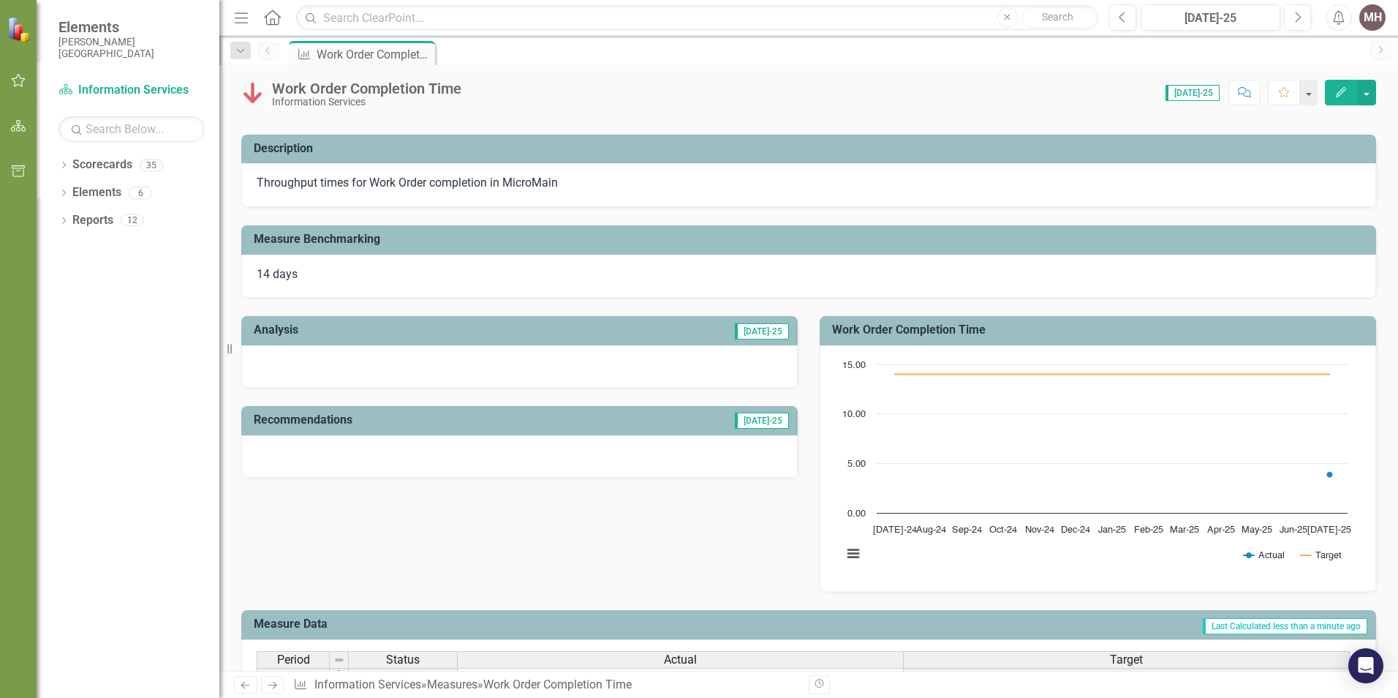
scroll to position [0, 0]
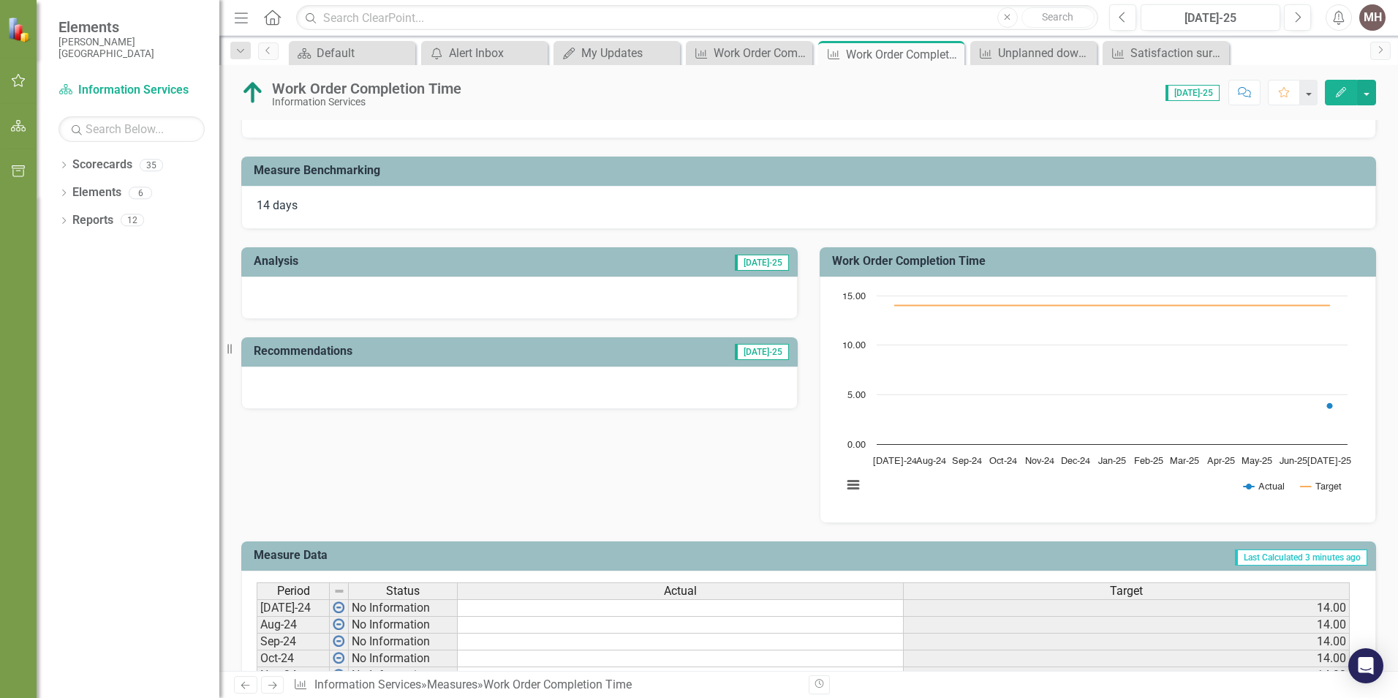
scroll to position [512, 0]
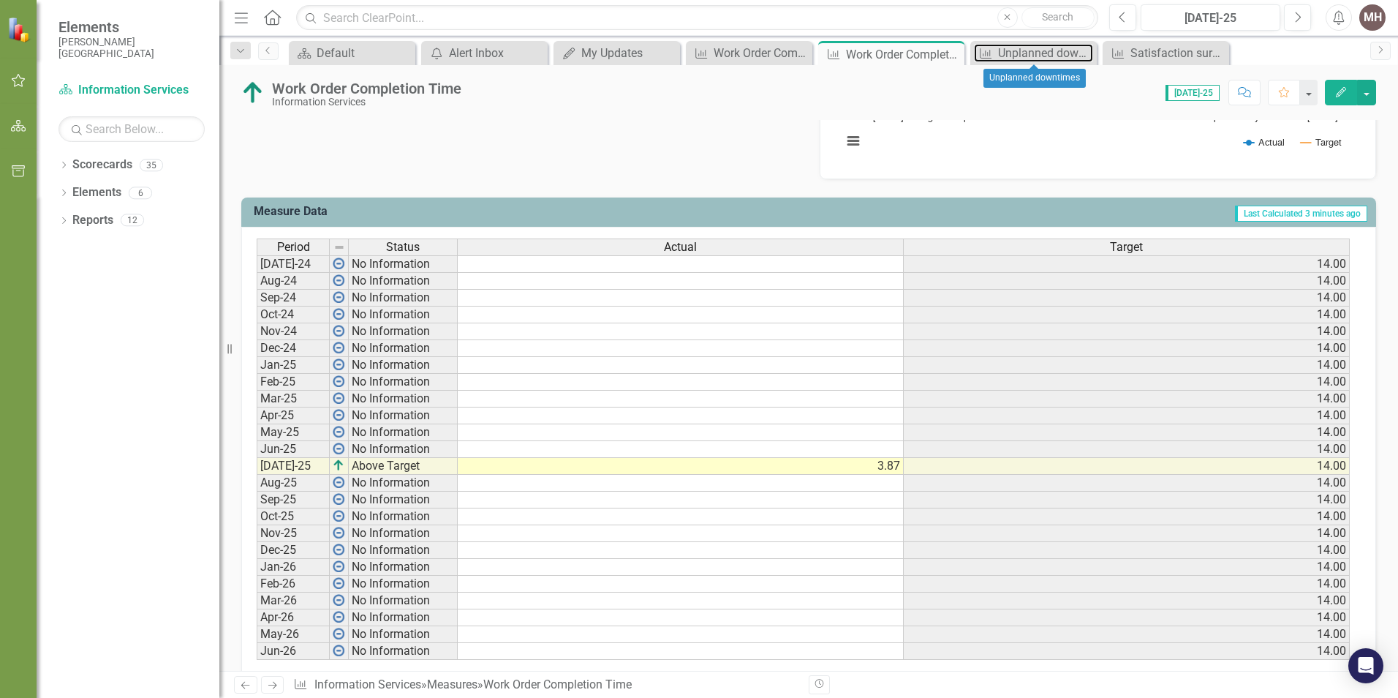
click at [1021, 49] on div "Unplanned downtimes" at bounding box center [1045, 53] width 95 height 18
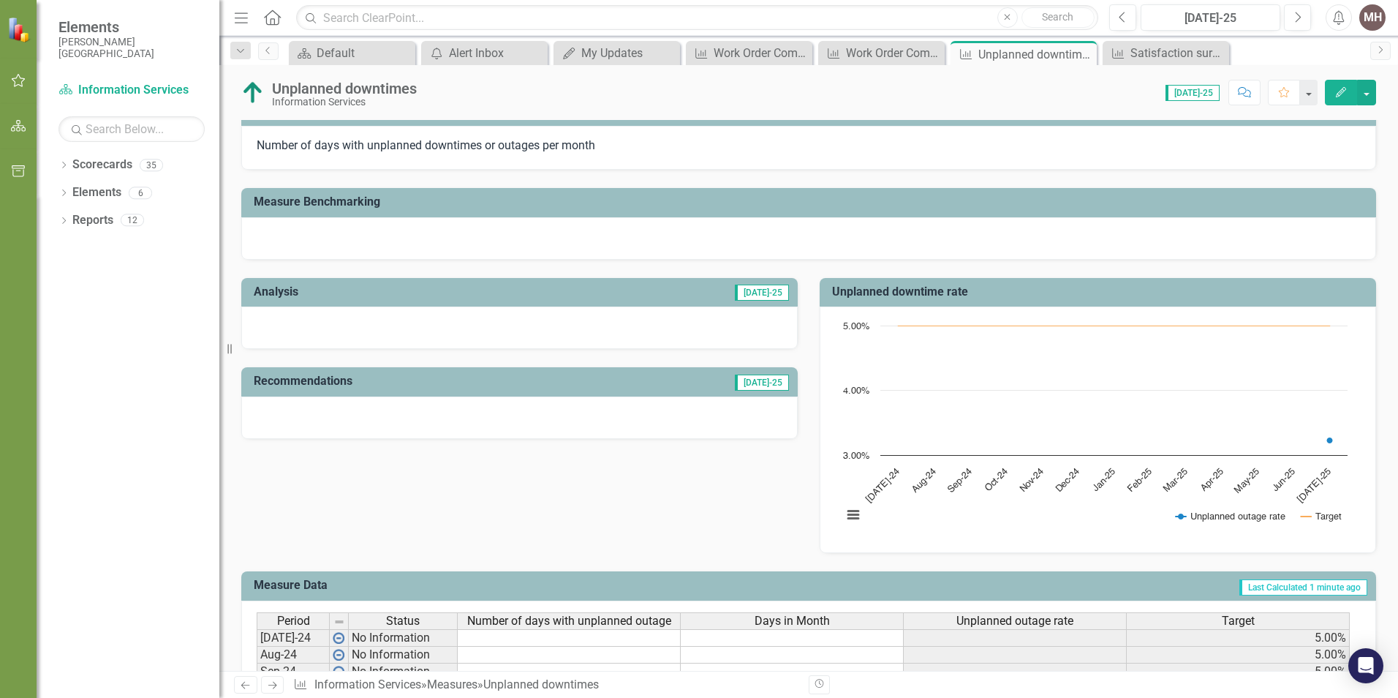
scroll to position [366, 0]
